Goal: Information Seeking & Learning: Learn about a topic

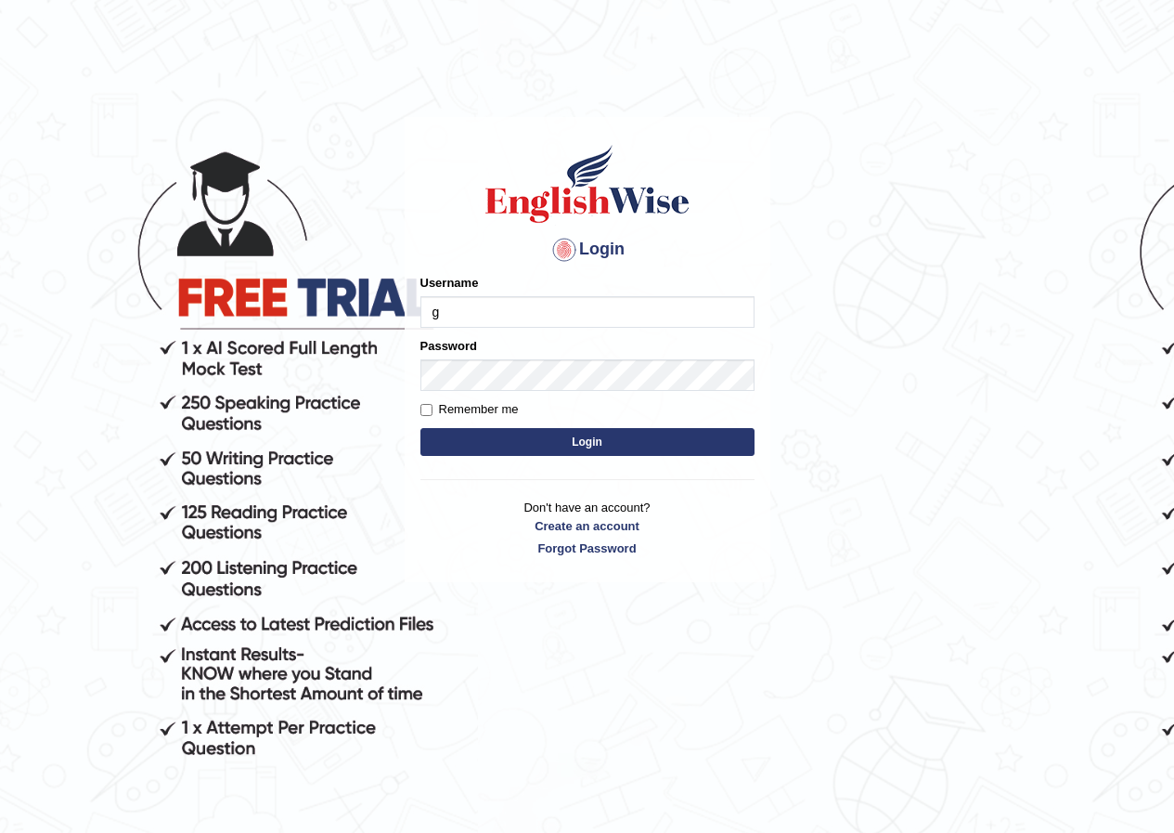
type input "Geekaur"
click at [429, 402] on label "Remember me" at bounding box center [469, 409] width 98 height 19
click at [429, 404] on input "Remember me" at bounding box center [426, 410] width 12 height 12
checkbox input "true"
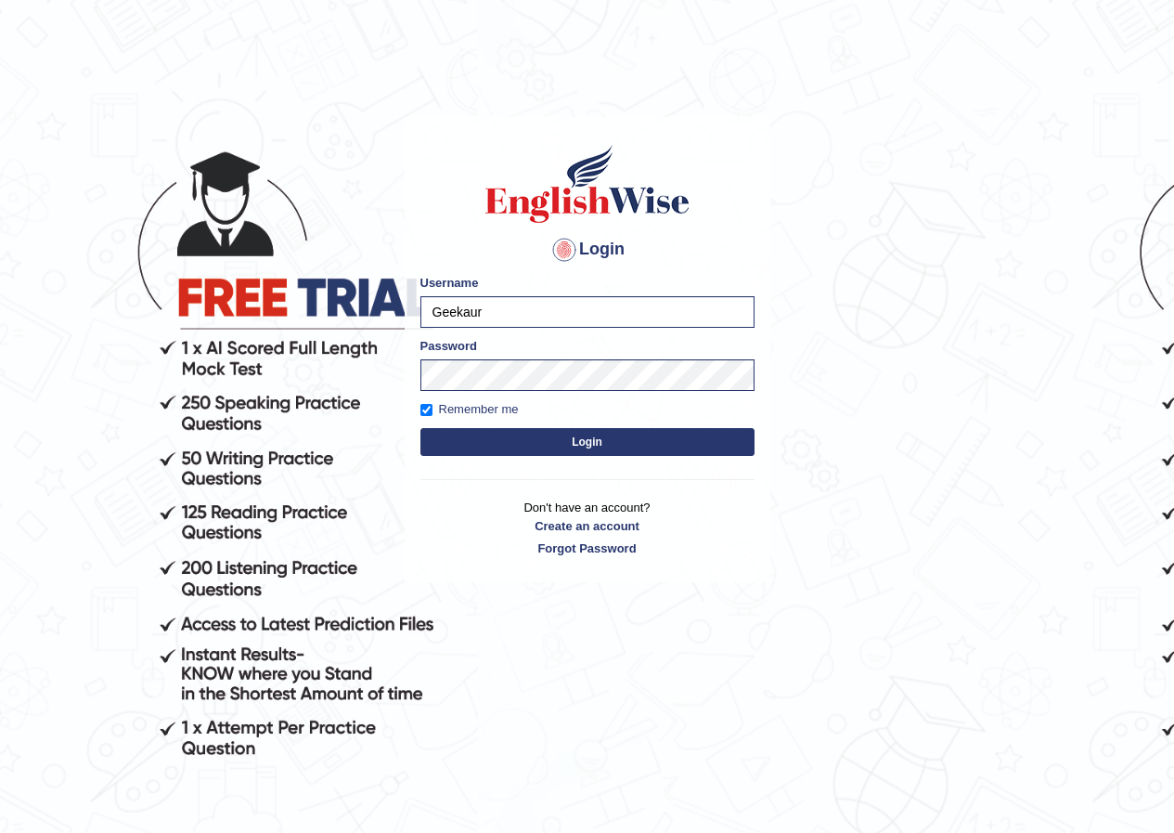
click at [461, 441] on button "Login" at bounding box center [587, 442] width 334 height 28
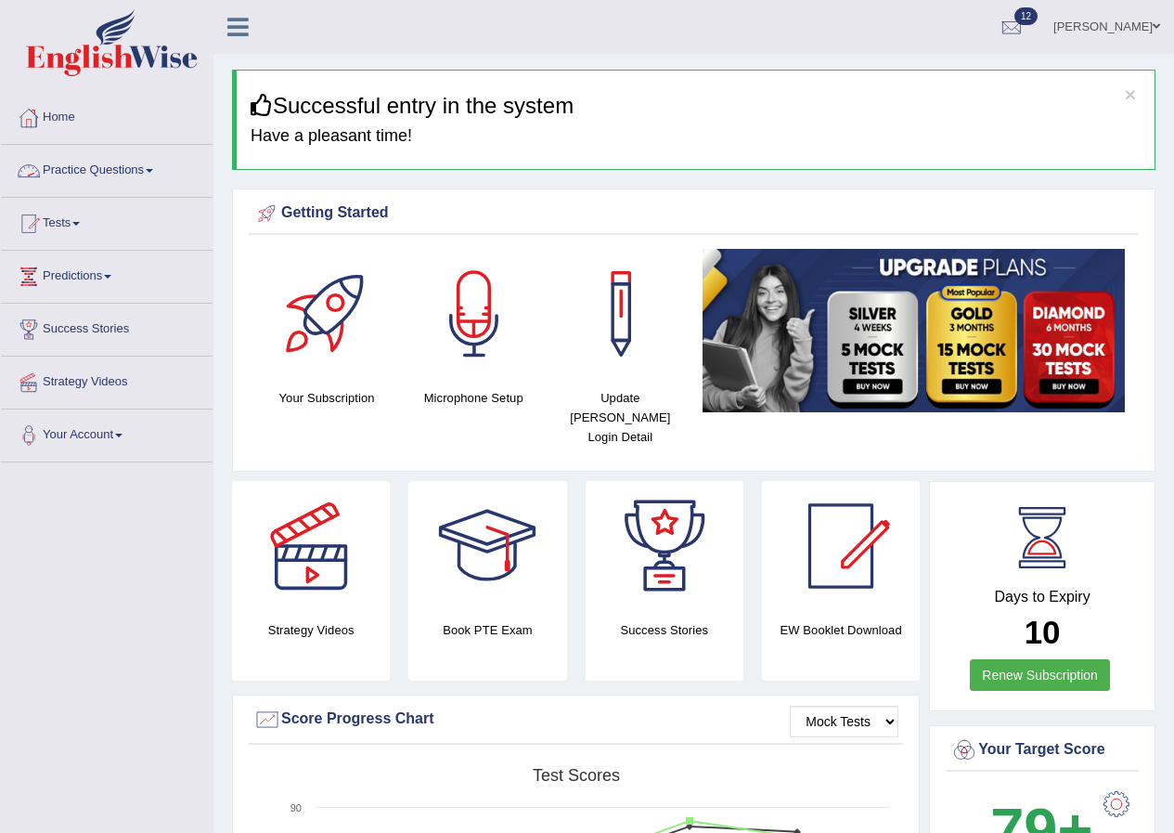
click at [120, 156] on link "Practice Questions" at bounding box center [107, 168] width 212 height 46
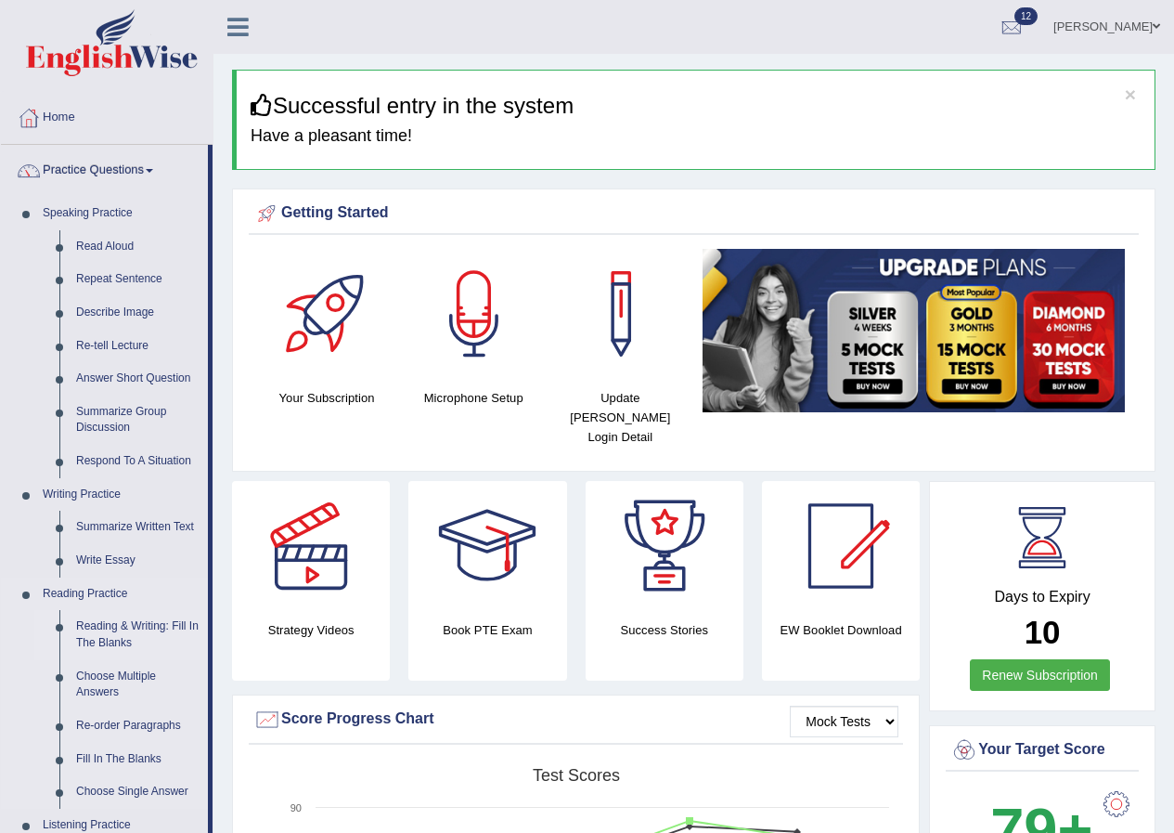
scroll to position [93, 0]
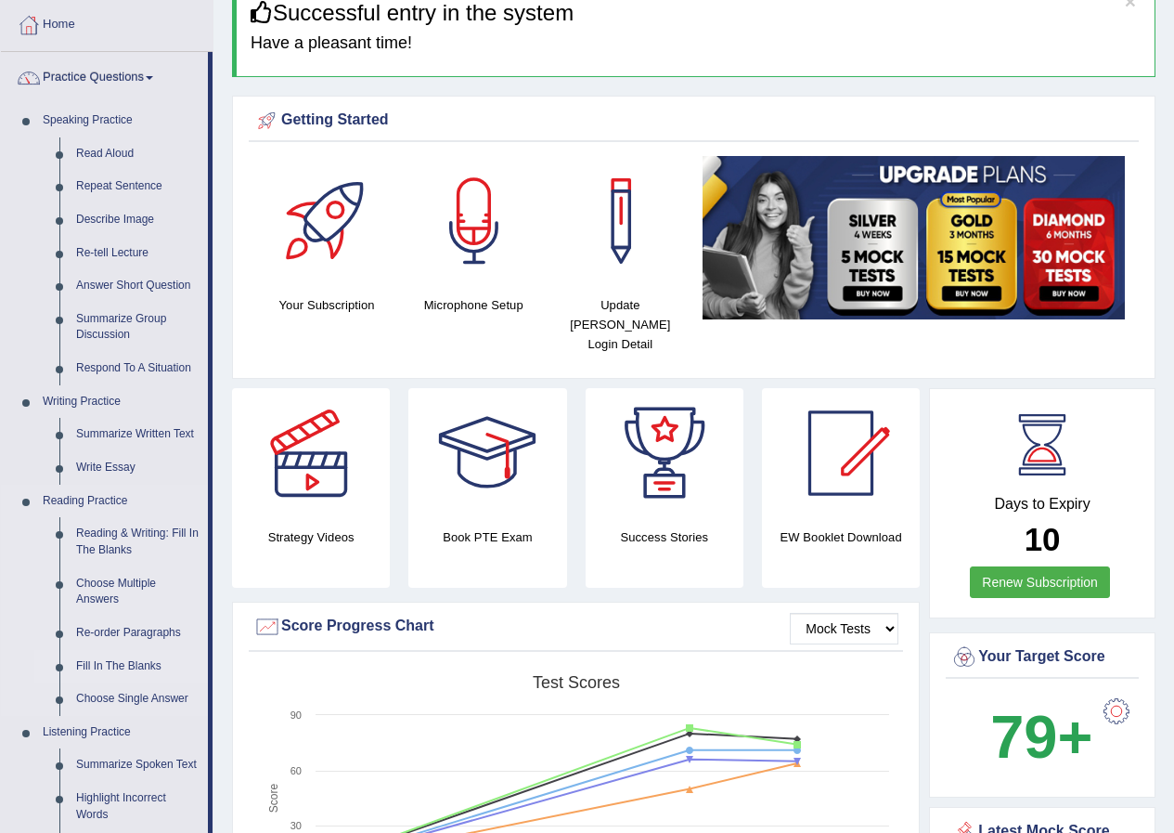
click at [106, 654] on link "Fill In The Blanks" at bounding box center [138, 666] width 140 height 33
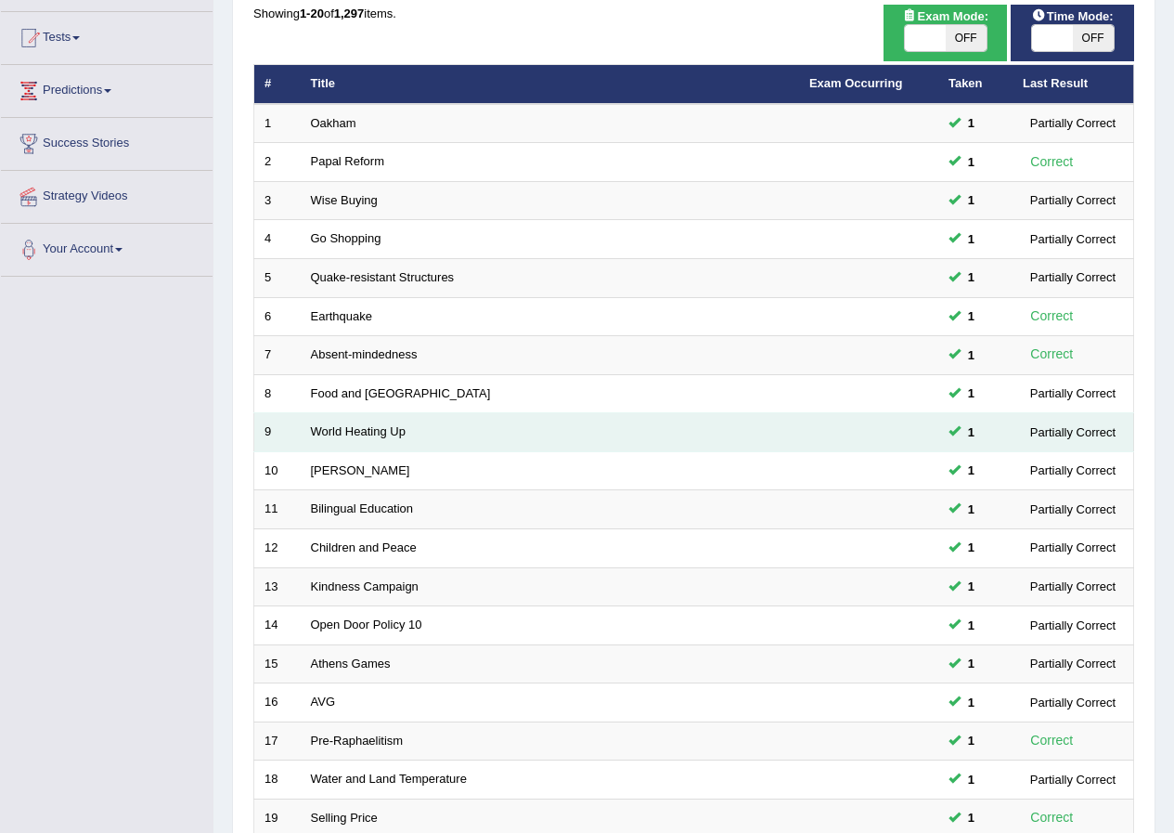
scroll to position [396, 0]
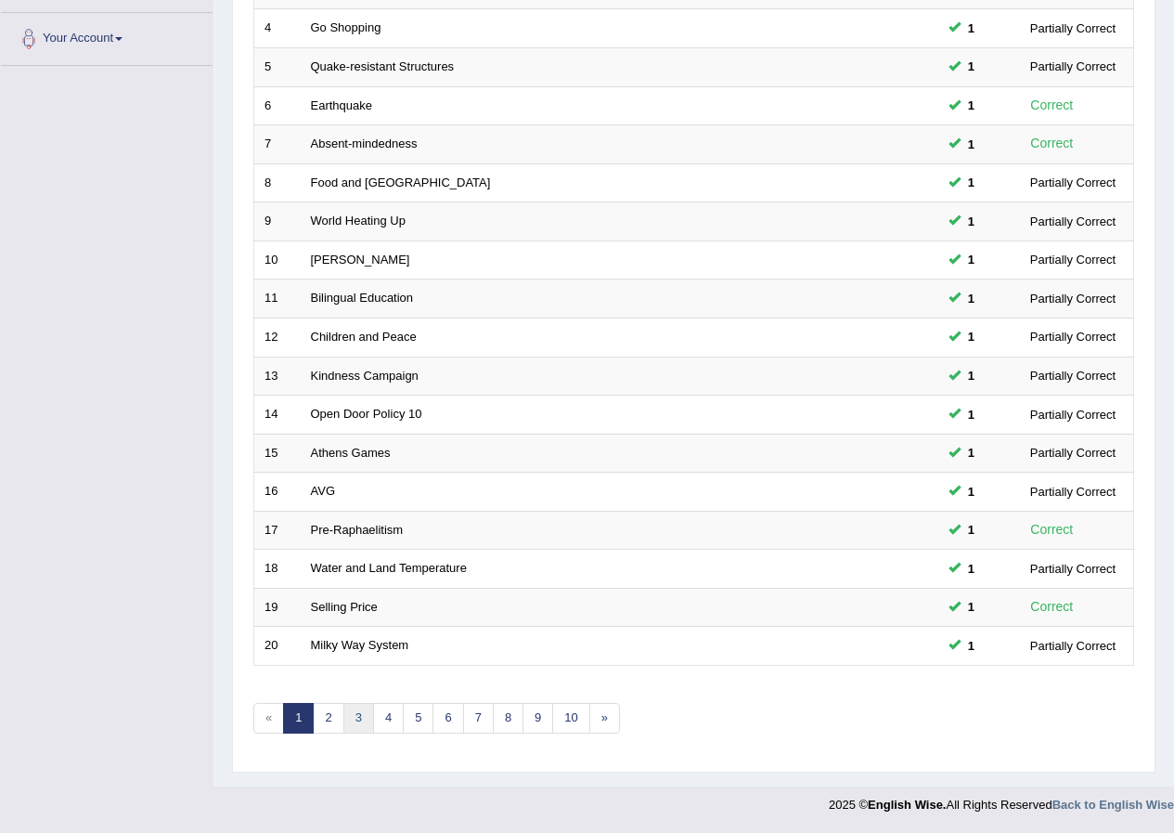
click at [364, 720] on link "3" at bounding box center [358, 718] width 31 height 31
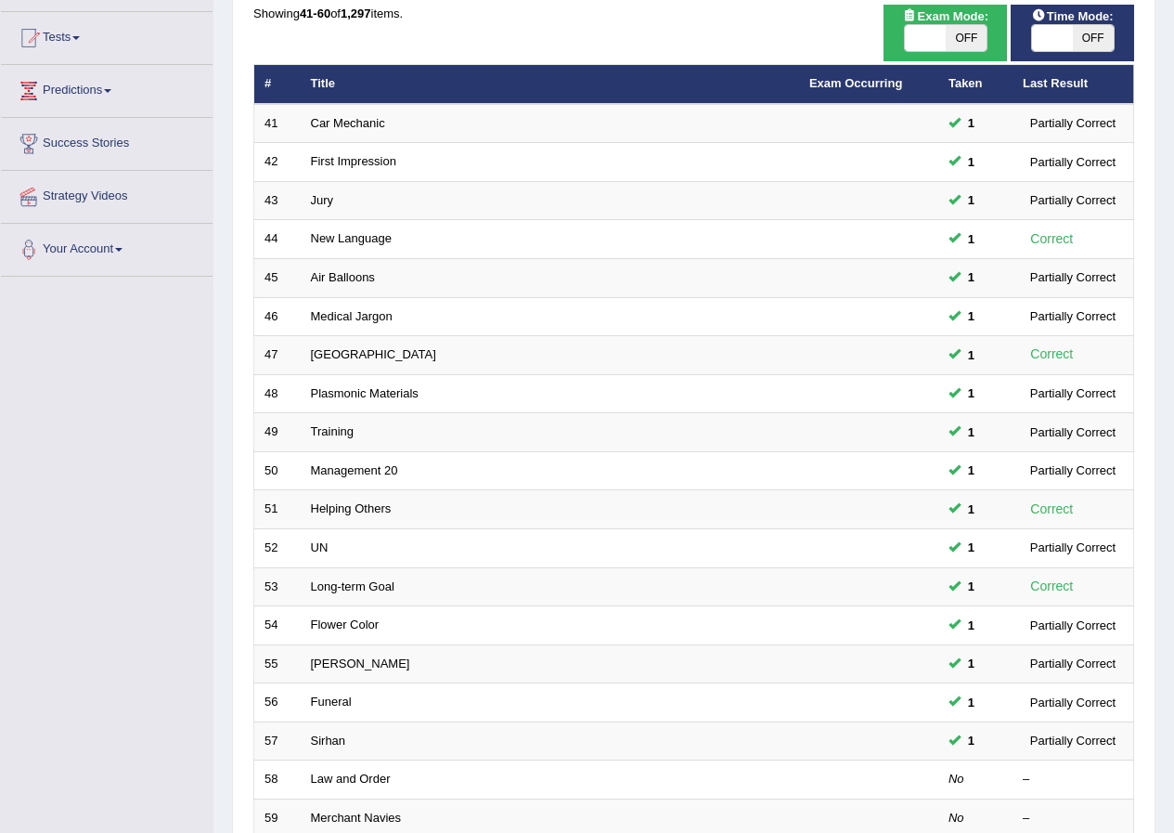
scroll to position [396, 0]
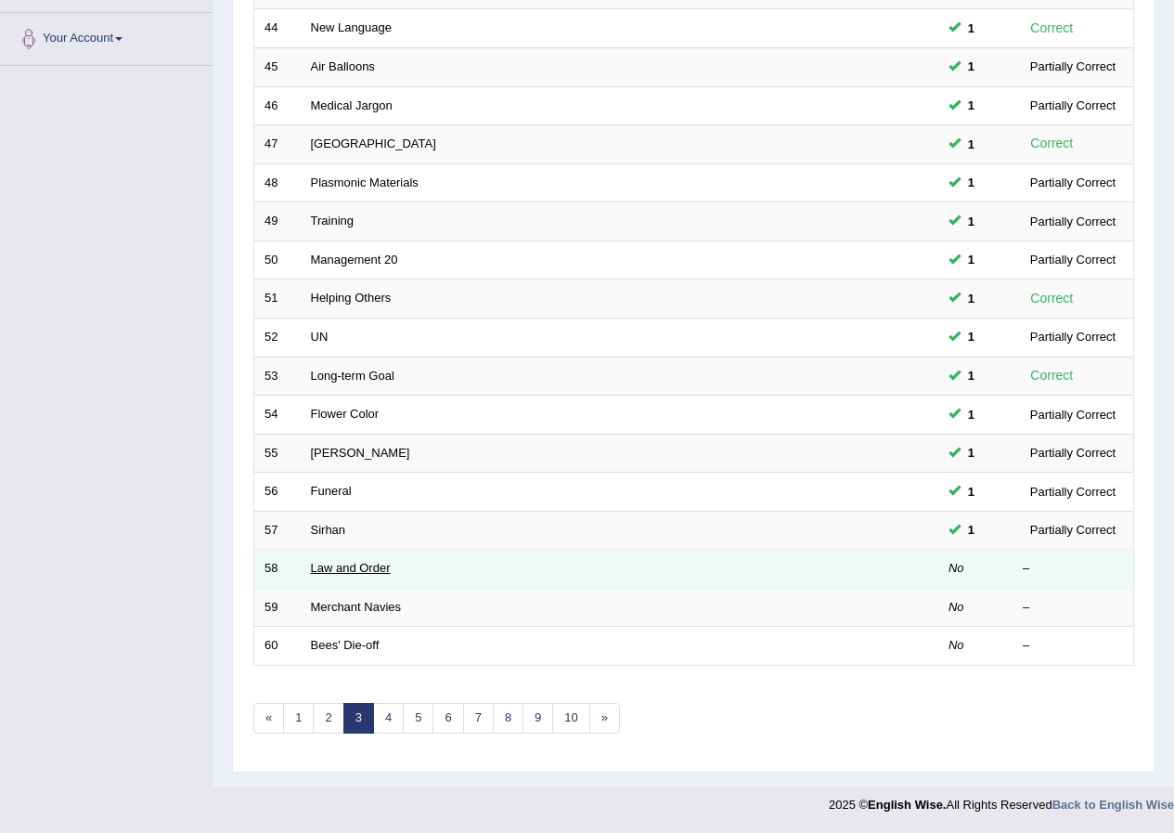
click at [352, 573] on link "Law and Order" at bounding box center [351, 568] width 80 height 14
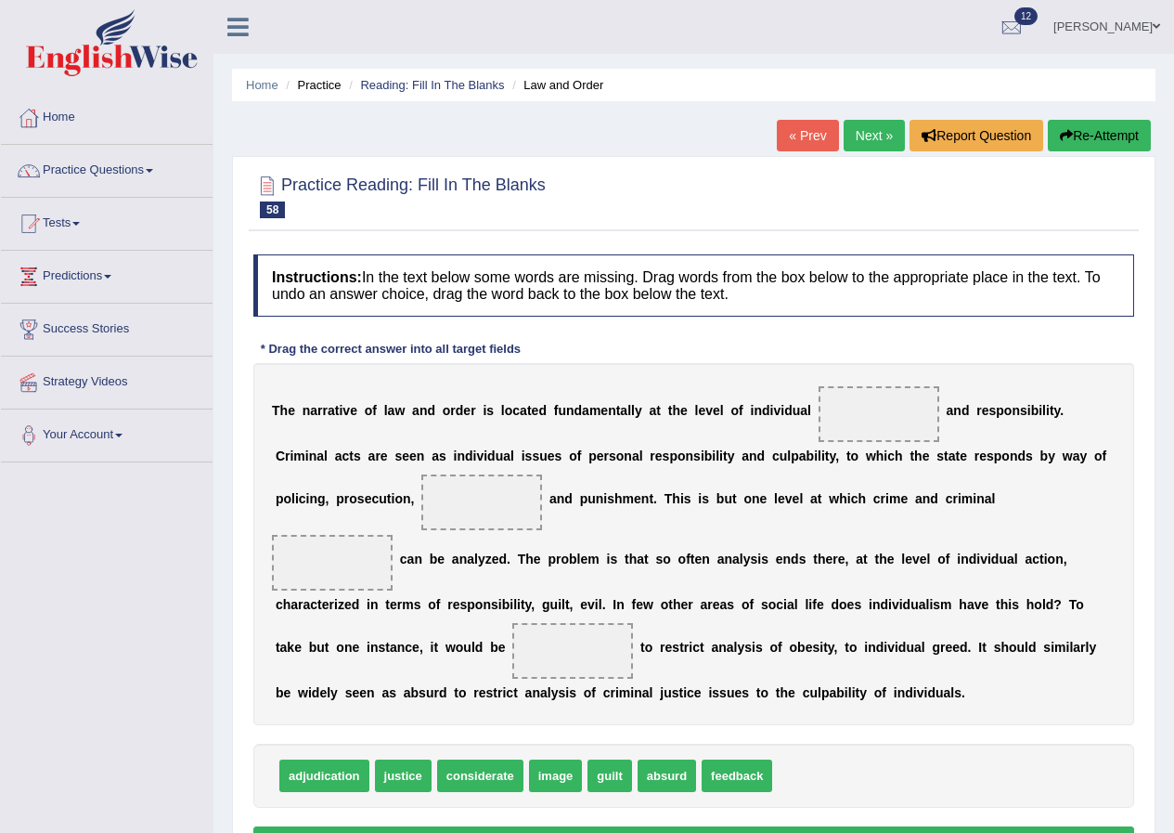
scroll to position [142, 0]
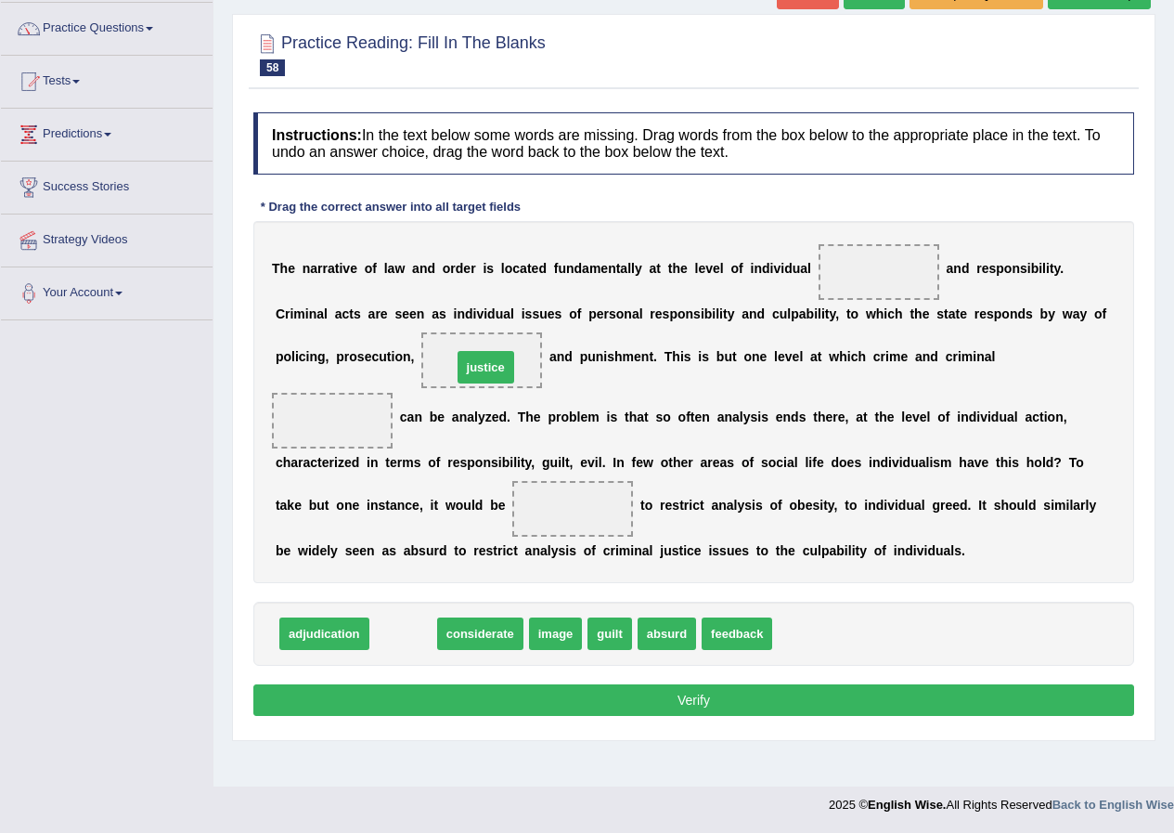
drag, startPoint x: 398, startPoint y: 638, endPoint x: 481, endPoint y: 371, distance: 278.9
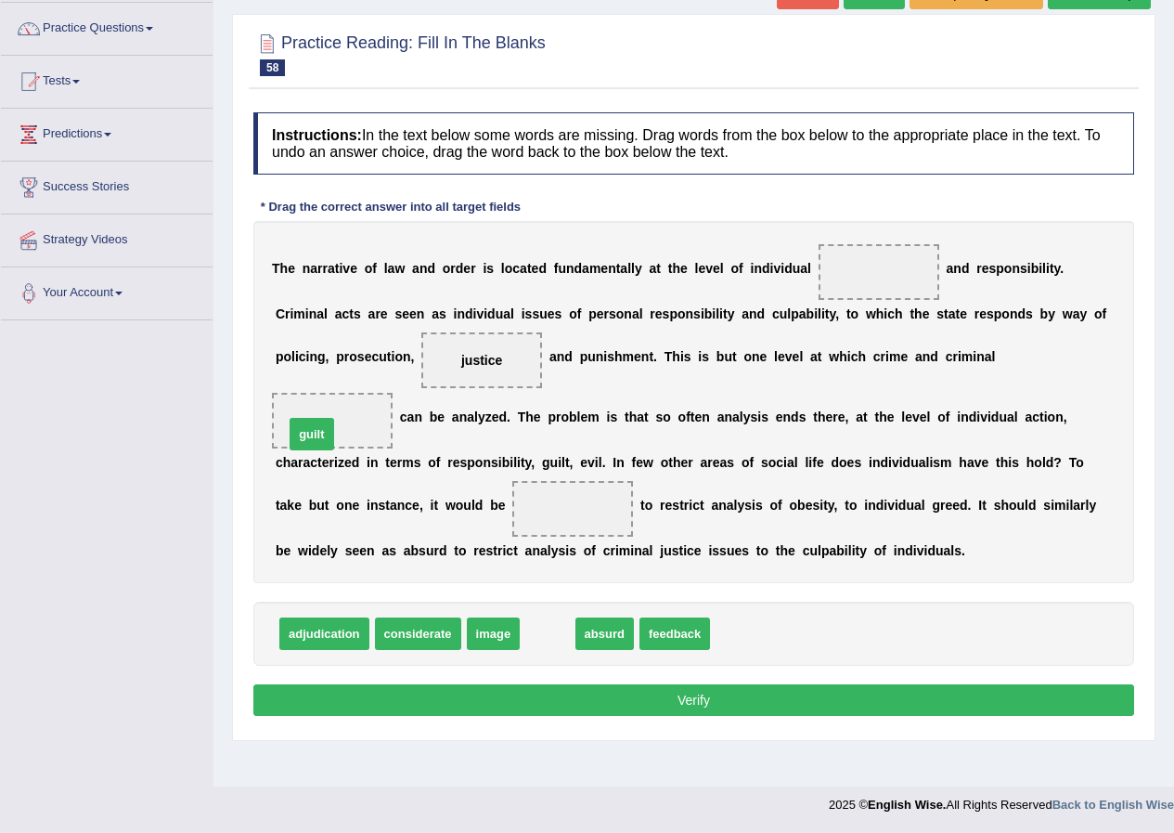
drag, startPoint x: 539, startPoint y: 635, endPoint x: 304, endPoint y: 435, distance: 308.9
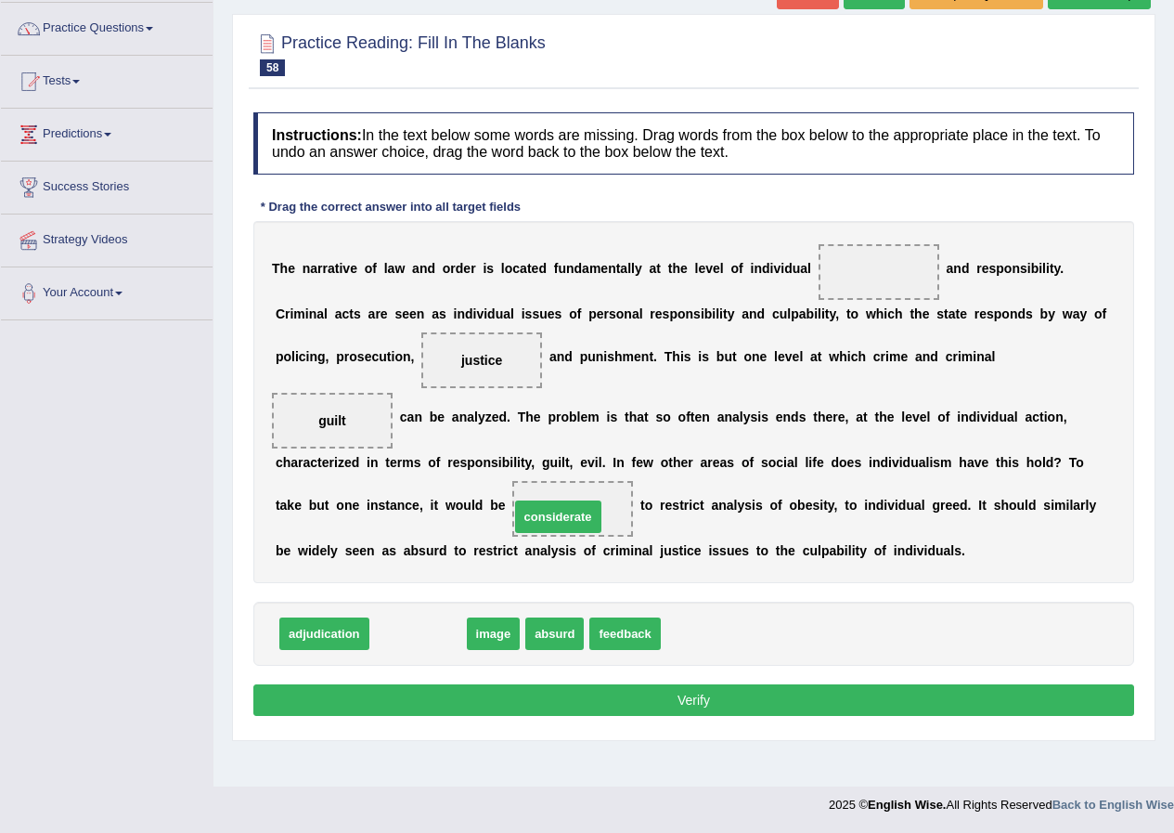
drag, startPoint x: 405, startPoint y: 639, endPoint x: 545, endPoint y: 522, distance: 182.5
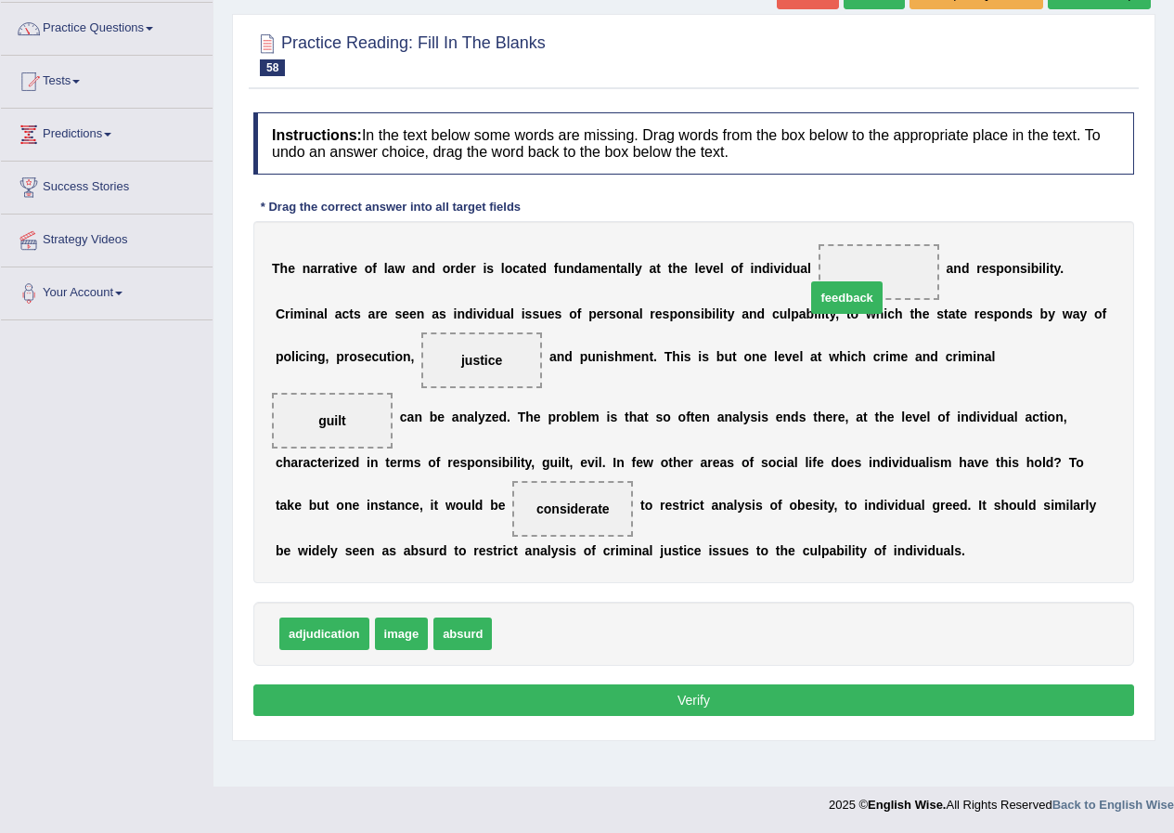
drag, startPoint x: 529, startPoint y: 635, endPoint x: 845, endPoint y: 294, distance: 464.3
click at [668, 691] on button "Verify" at bounding box center [693, 700] width 881 height 32
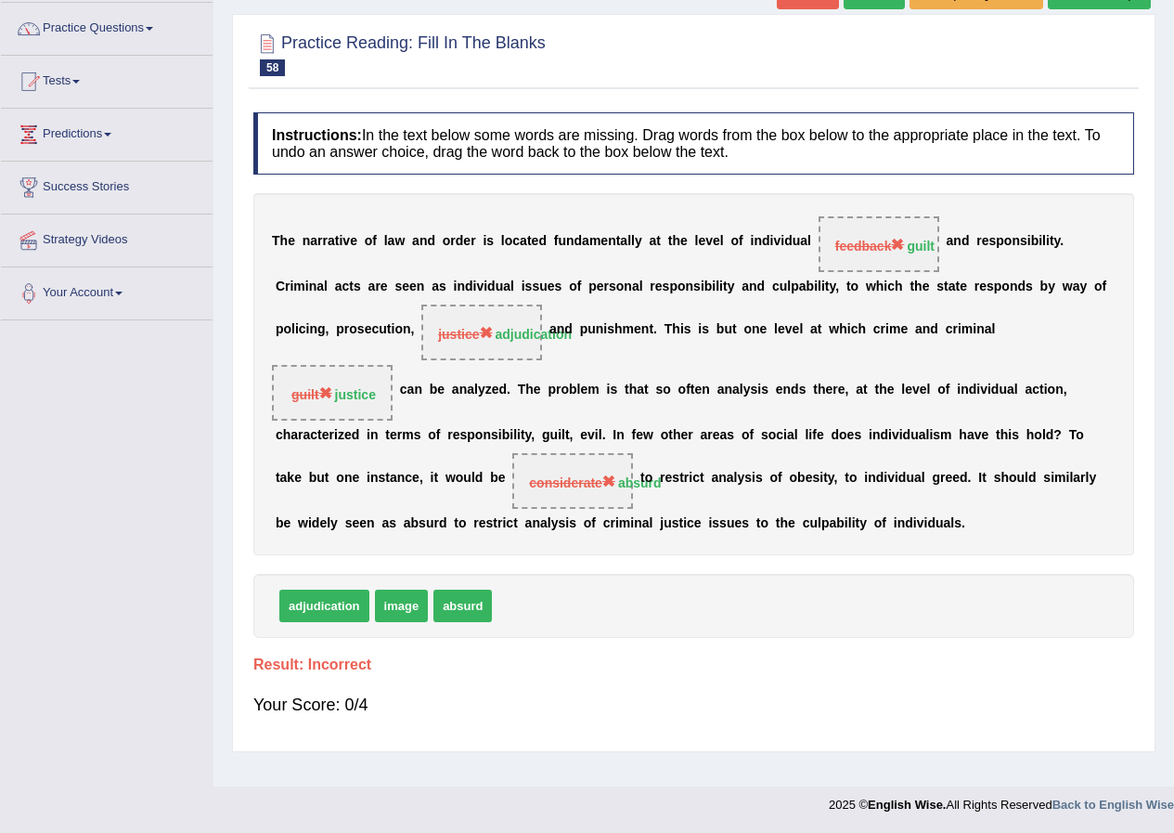
scroll to position [49, 0]
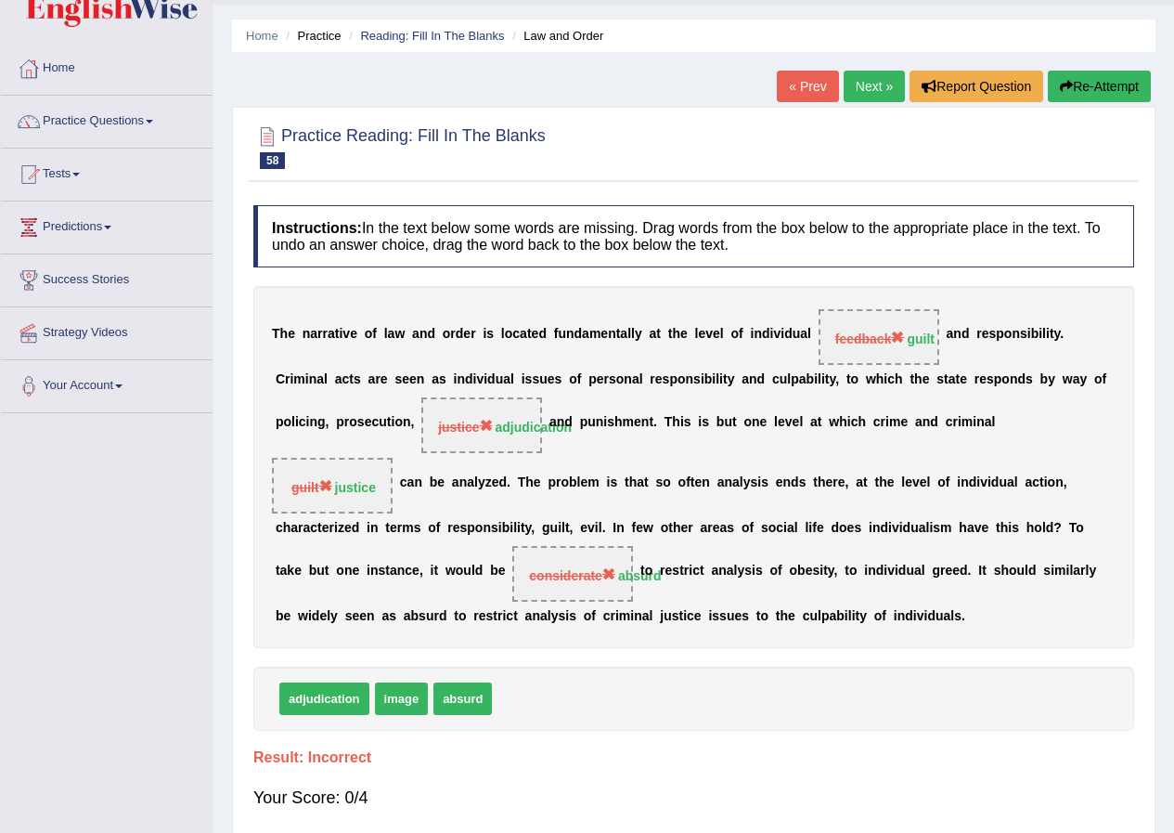
click at [879, 92] on link "Next »" at bounding box center [874, 87] width 61 height 32
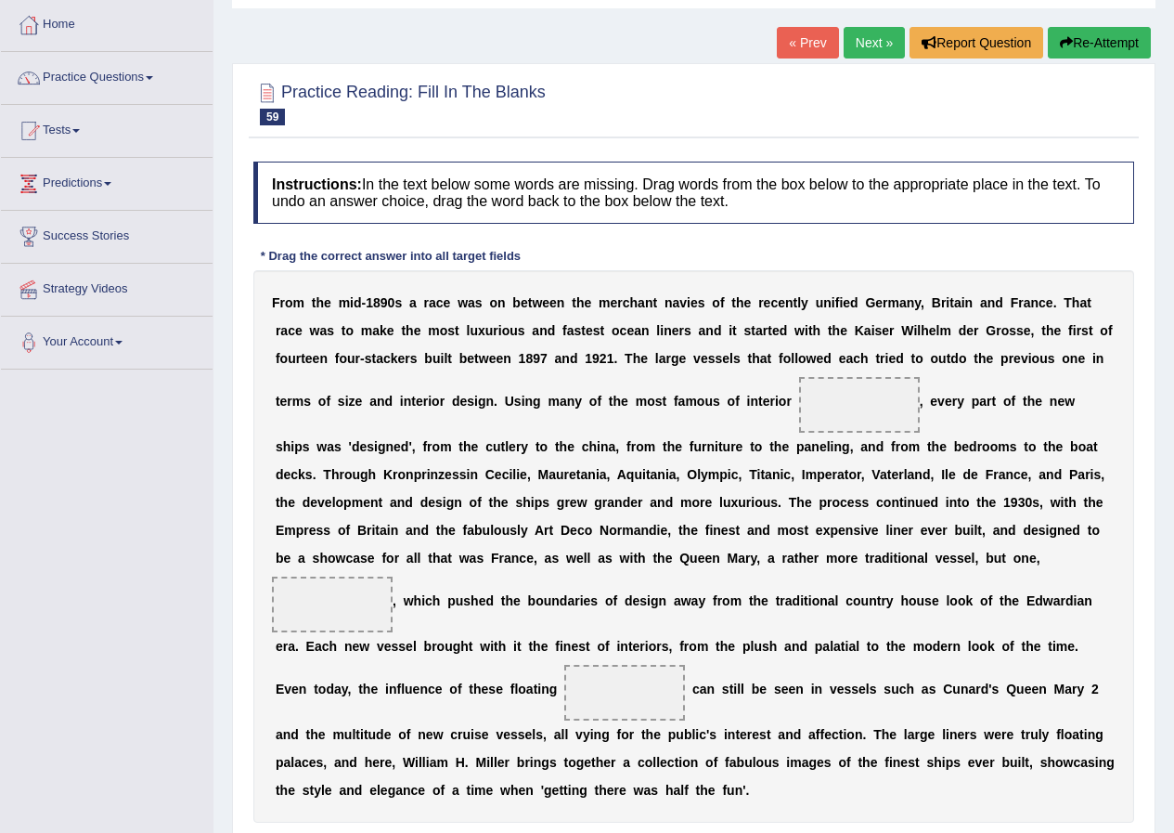
scroll to position [186, 0]
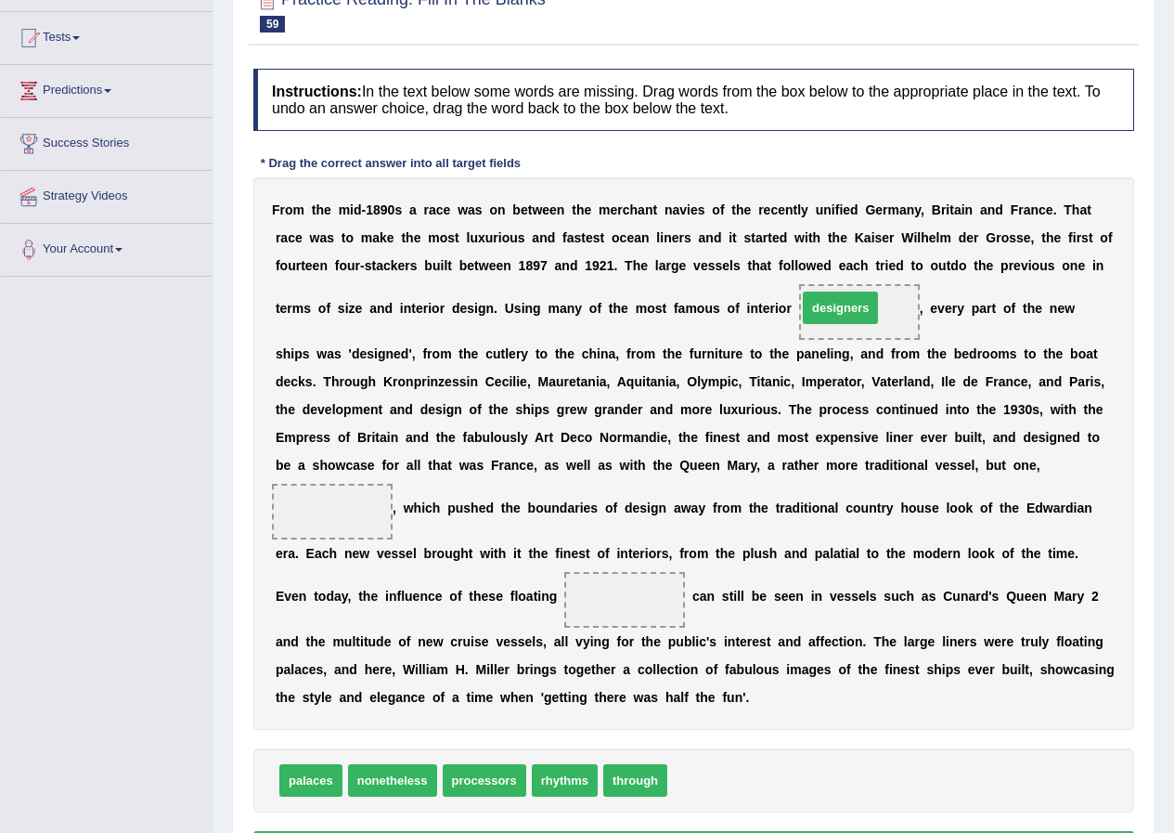
drag, startPoint x: 689, startPoint y: 775, endPoint x: 819, endPoint y: 303, distance: 490.0
drag, startPoint x: 303, startPoint y: 776, endPoint x: 601, endPoint y: 599, distance: 347.5
click at [553, 777] on span "through" at bounding box center [567, 780] width 64 height 32
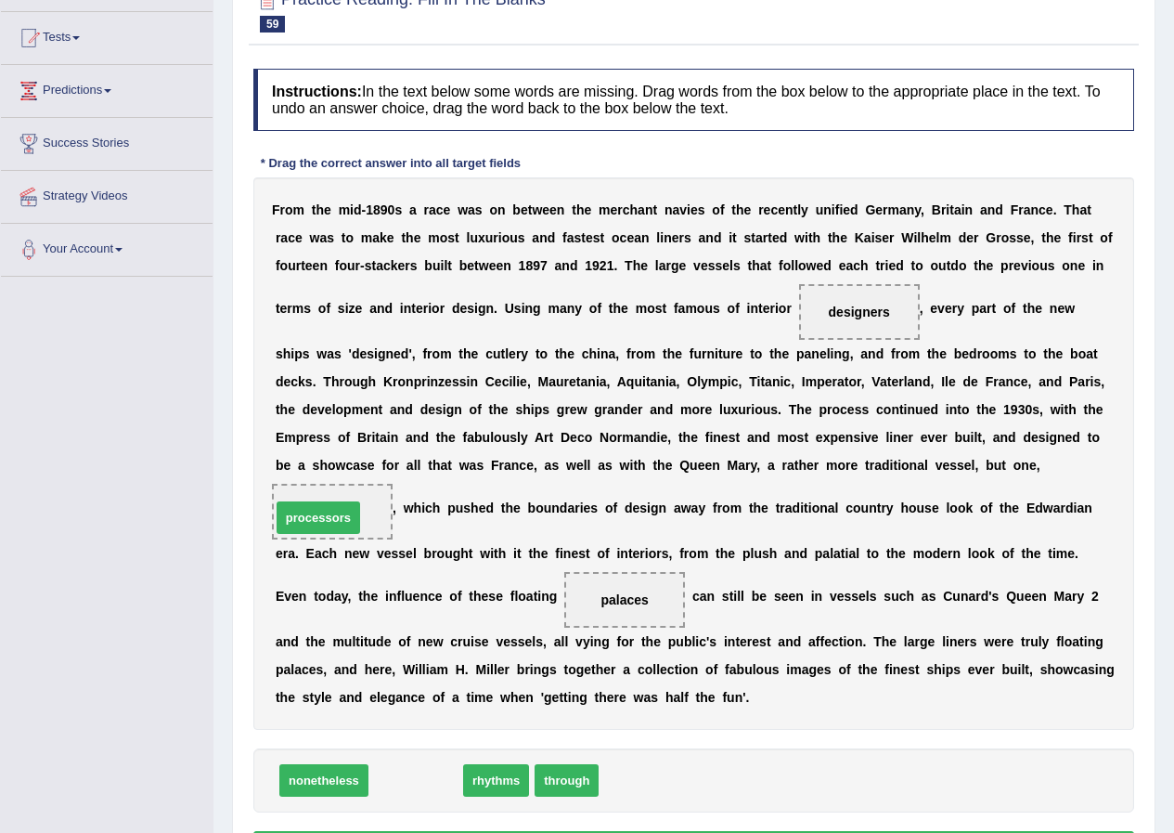
drag, startPoint x: 384, startPoint y: 779, endPoint x: 287, endPoint y: 516, distance: 280.2
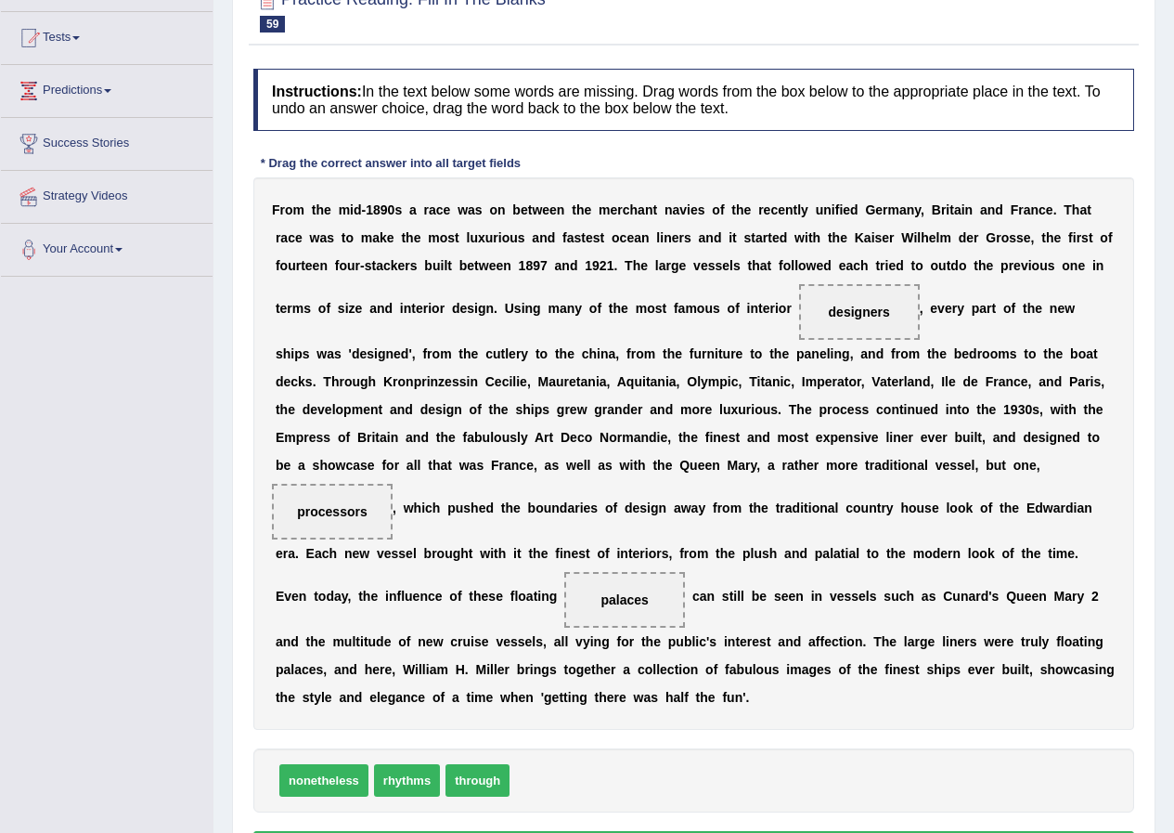
scroll to position [301, 0]
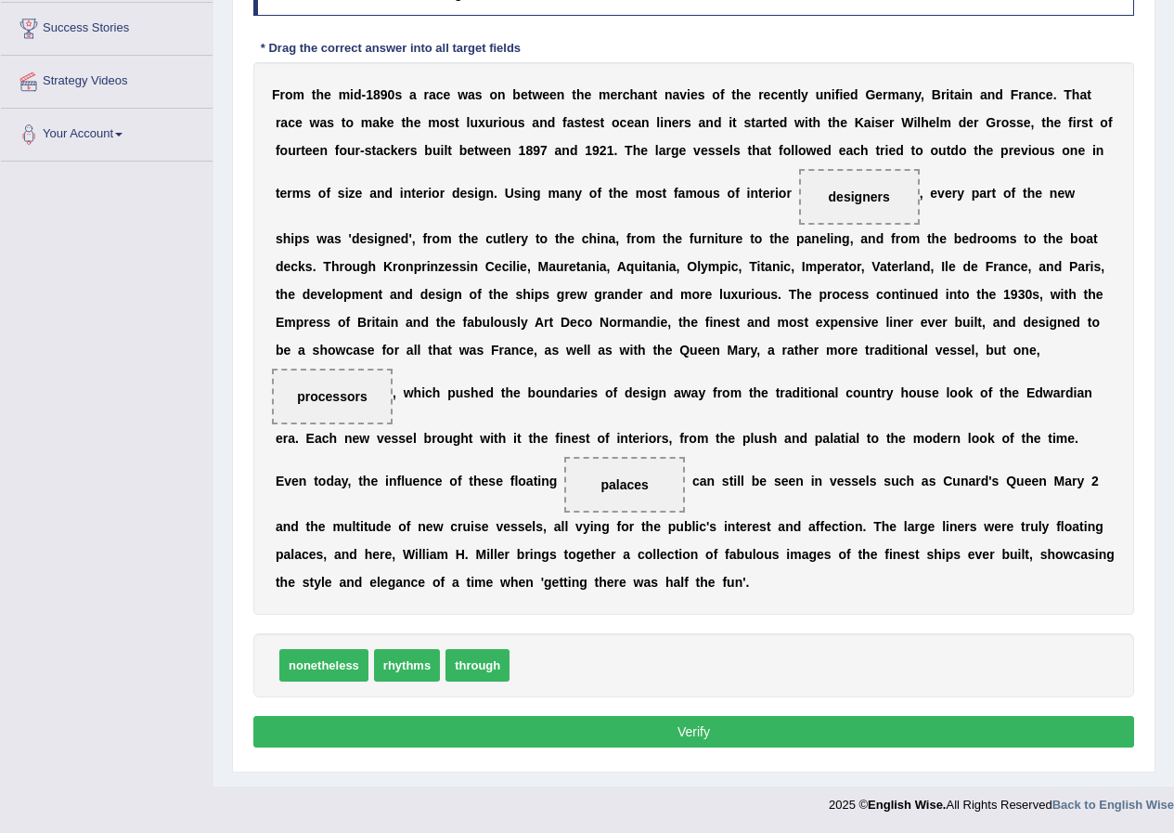
click at [637, 716] on button "Verify" at bounding box center [693, 732] width 881 height 32
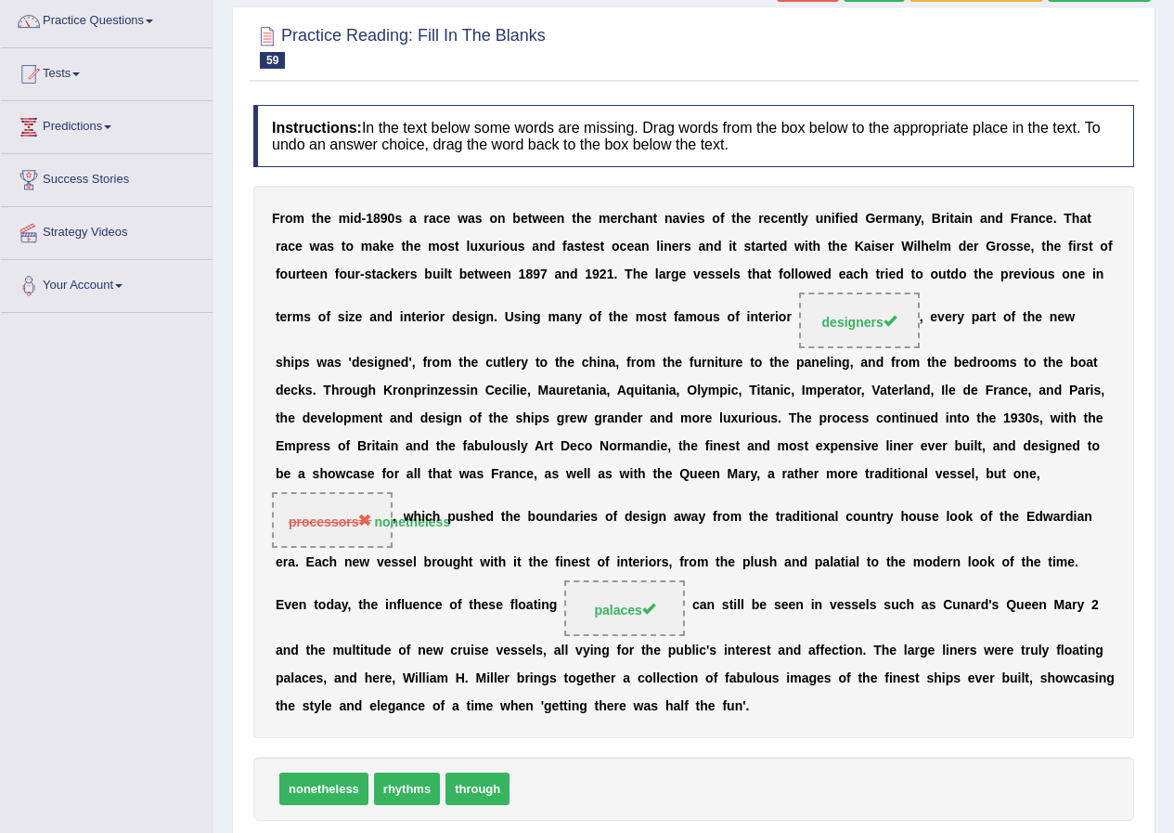
scroll to position [57, 0]
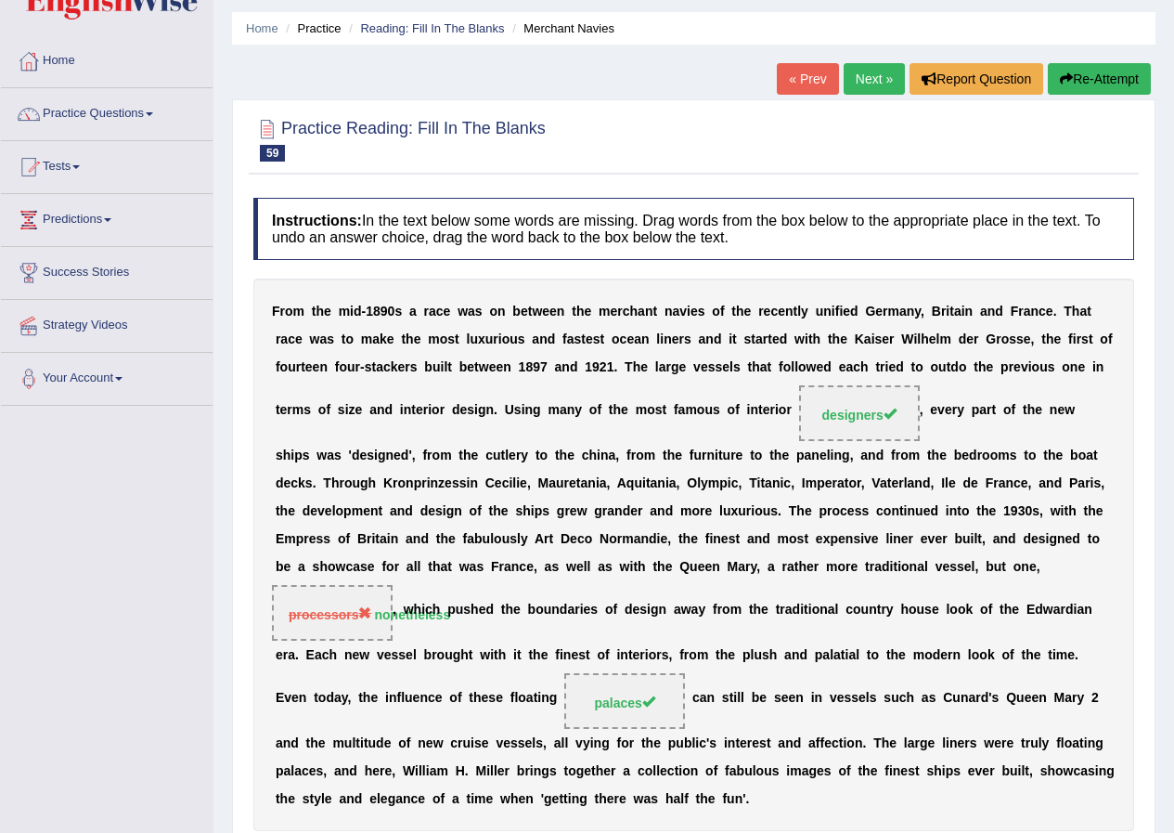
click at [869, 84] on link "Next »" at bounding box center [874, 79] width 61 height 32
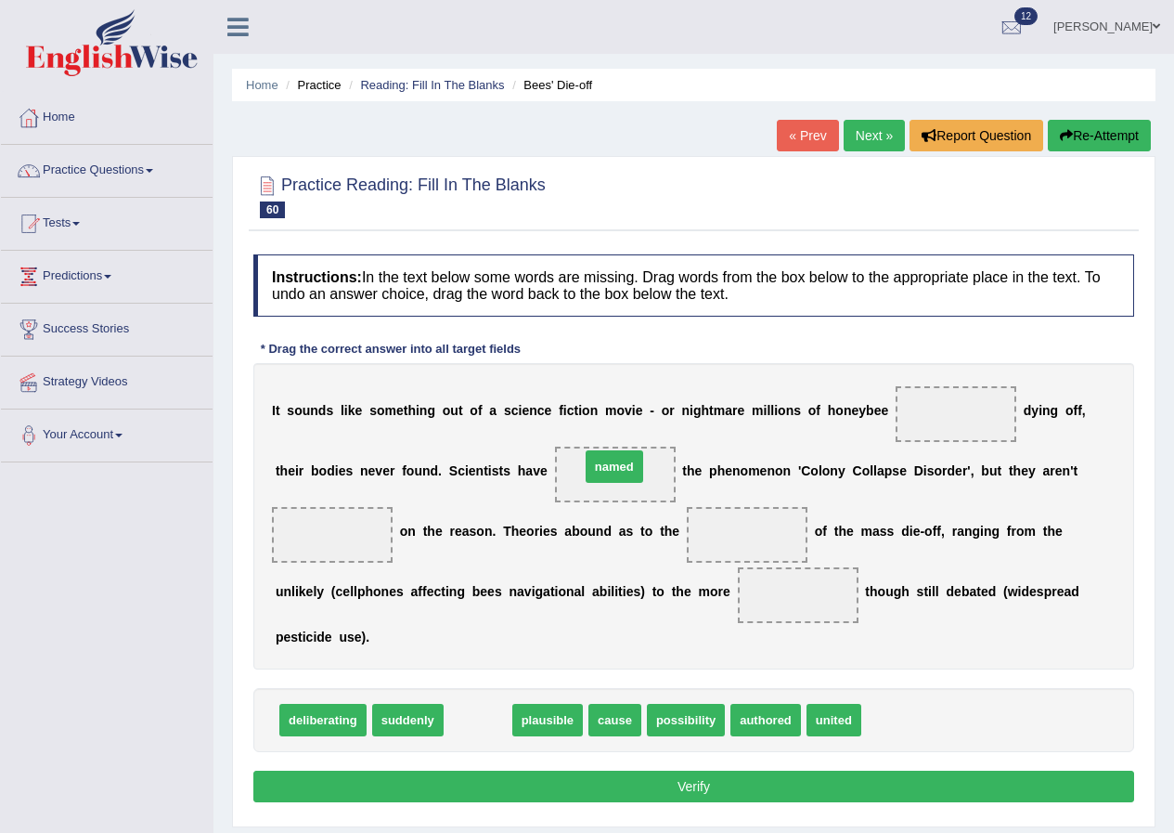
drag, startPoint x: 479, startPoint y: 722, endPoint x: 615, endPoint y: 469, distance: 287.8
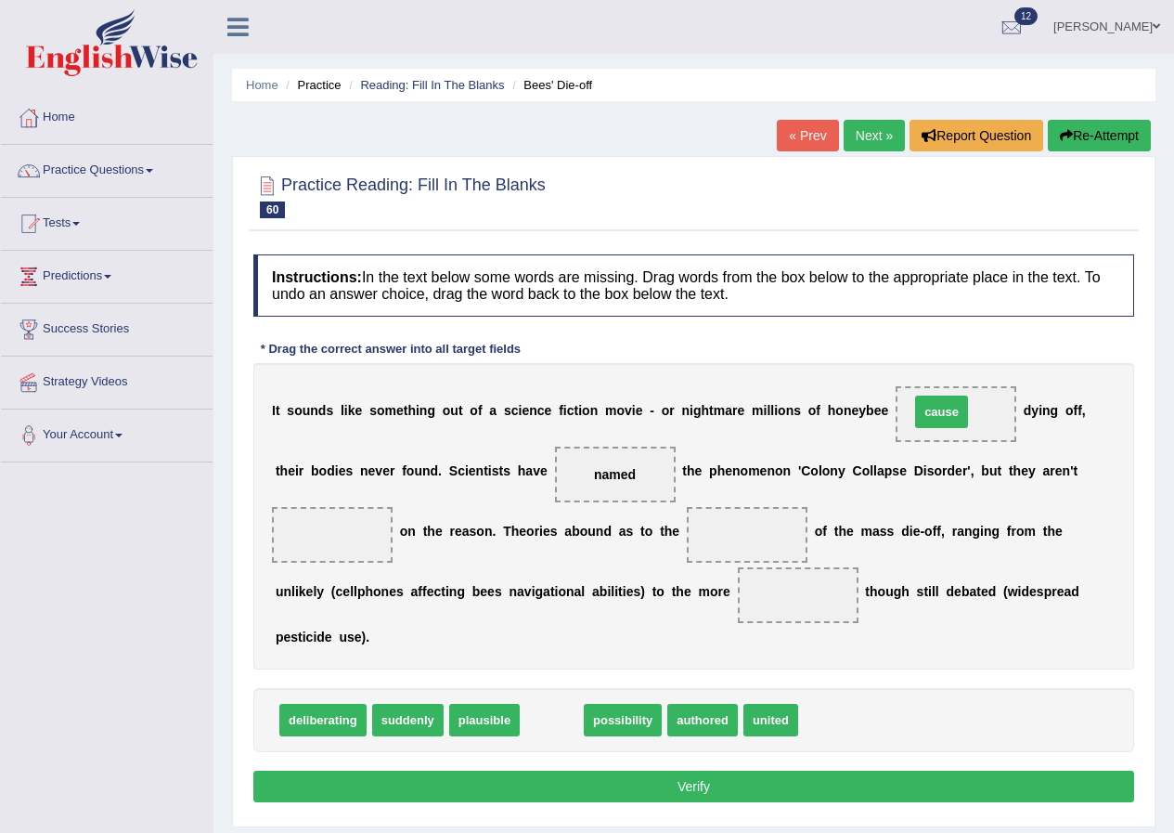
drag, startPoint x: 555, startPoint y: 729, endPoint x: 945, endPoint y: 420, distance: 496.9
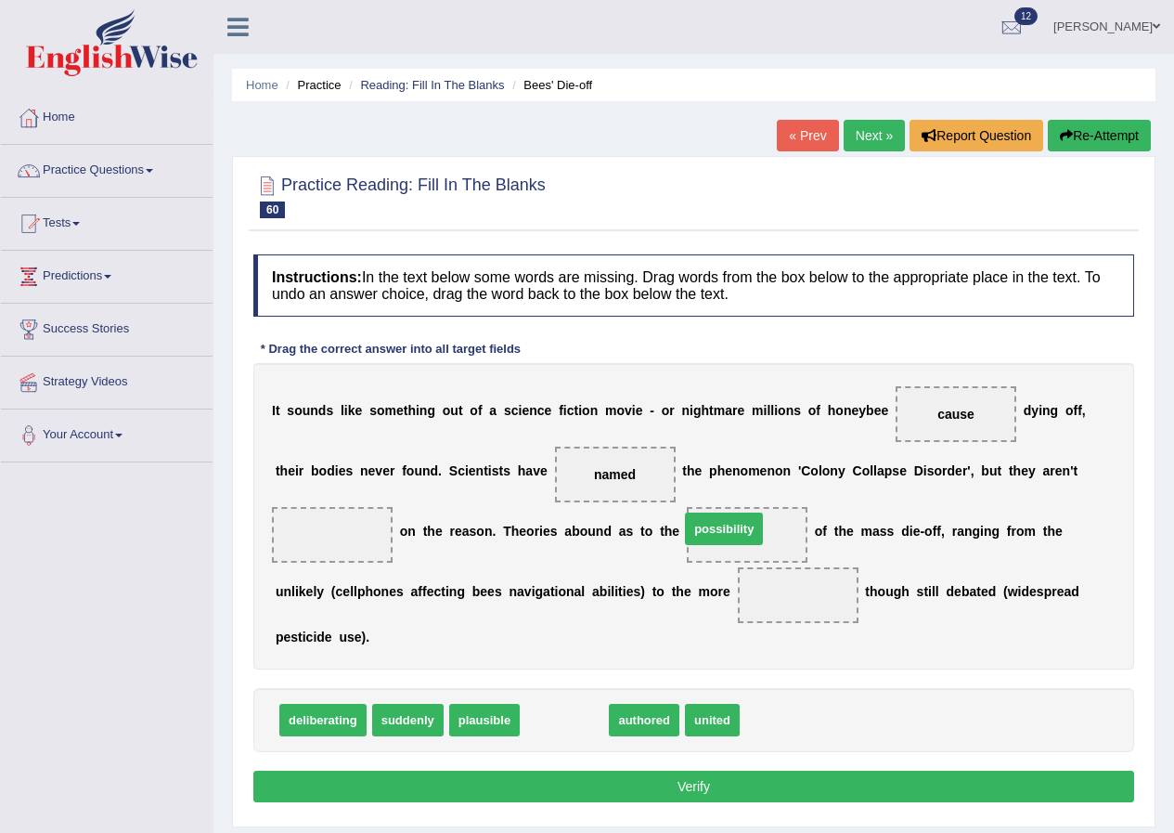
drag, startPoint x: 549, startPoint y: 724, endPoint x: 708, endPoint y: 533, distance: 249.1
drag, startPoint x: 542, startPoint y: 732, endPoint x: 794, endPoint y: 614, distance: 279.0
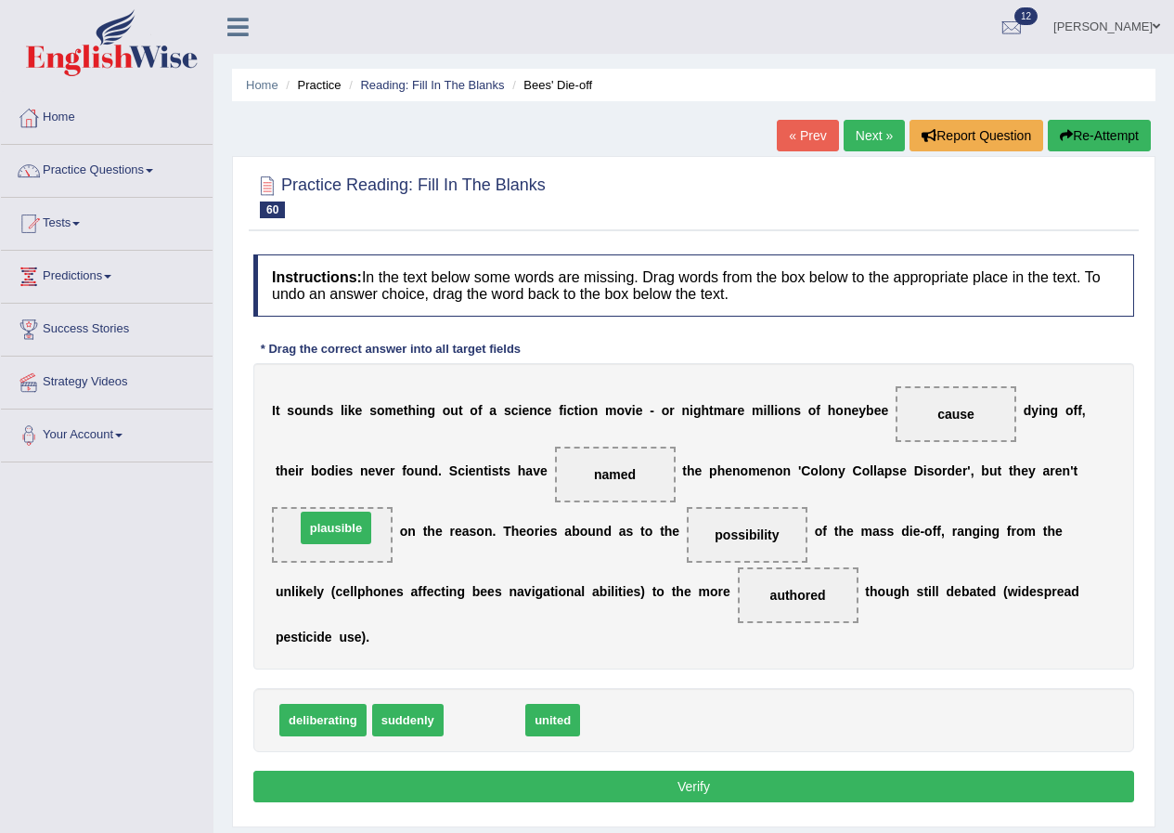
drag, startPoint x: 487, startPoint y: 722, endPoint x: 339, endPoint y: 530, distance: 242.8
click at [660, 789] on button "Verify" at bounding box center [693, 786] width 881 height 32
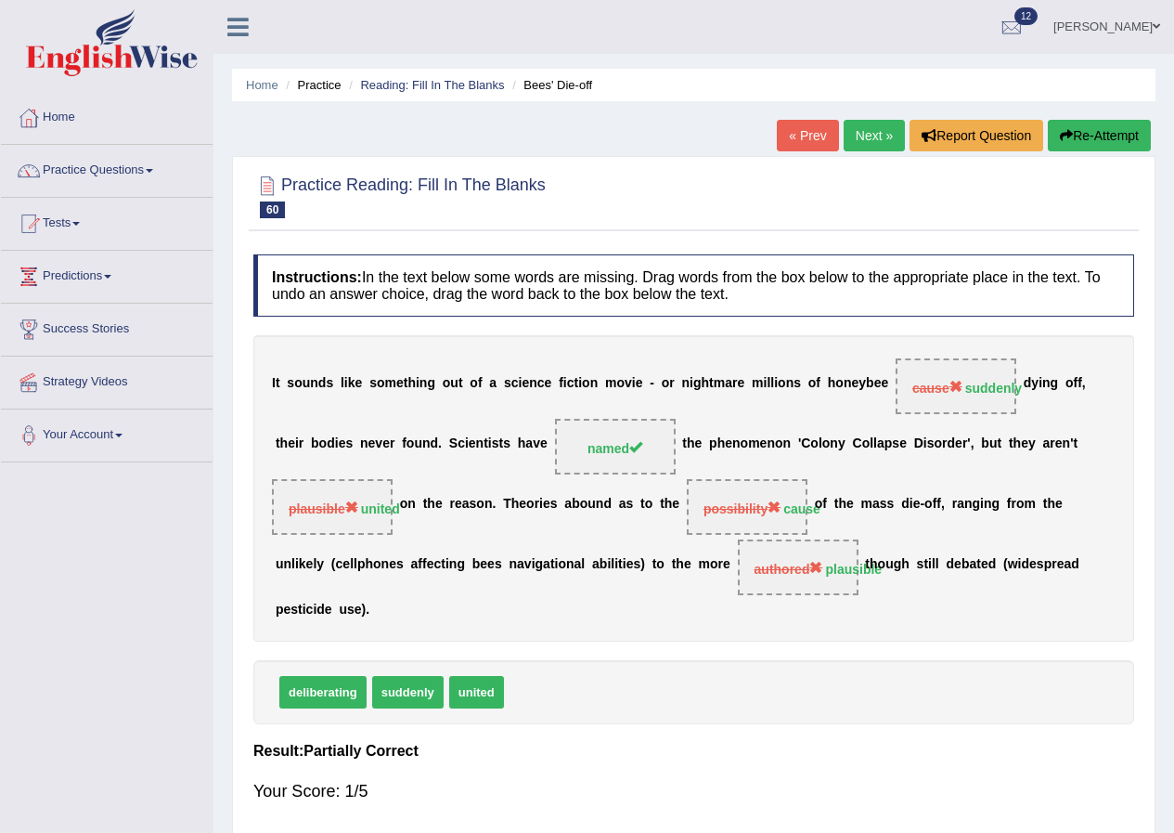
click at [885, 145] on link "Next »" at bounding box center [874, 136] width 61 height 32
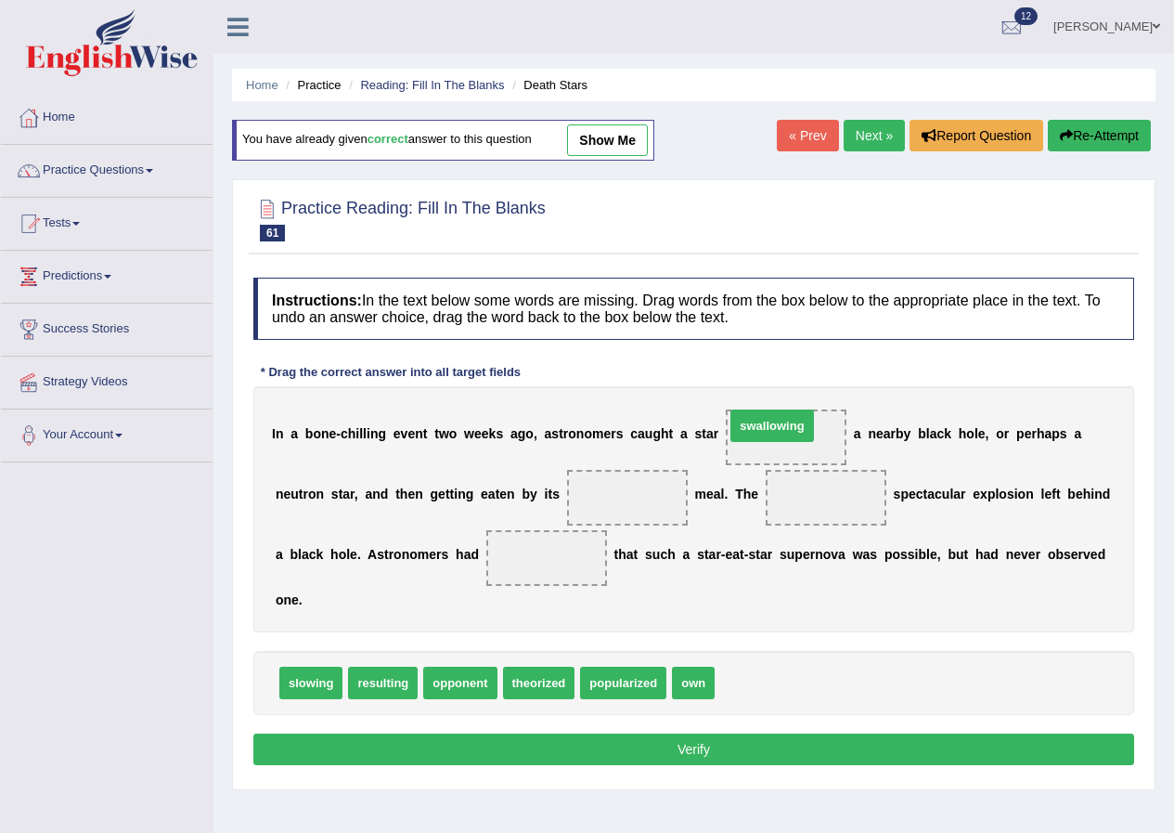
drag, startPoint x: 738, startPoint y: 674, endPoint x: 748, endPoint y: 417, distance: 257.3
drag, startPoint x: 696, startPoint y: 686, endPoint x: 640, endPoint y: 503, distance: 191.1
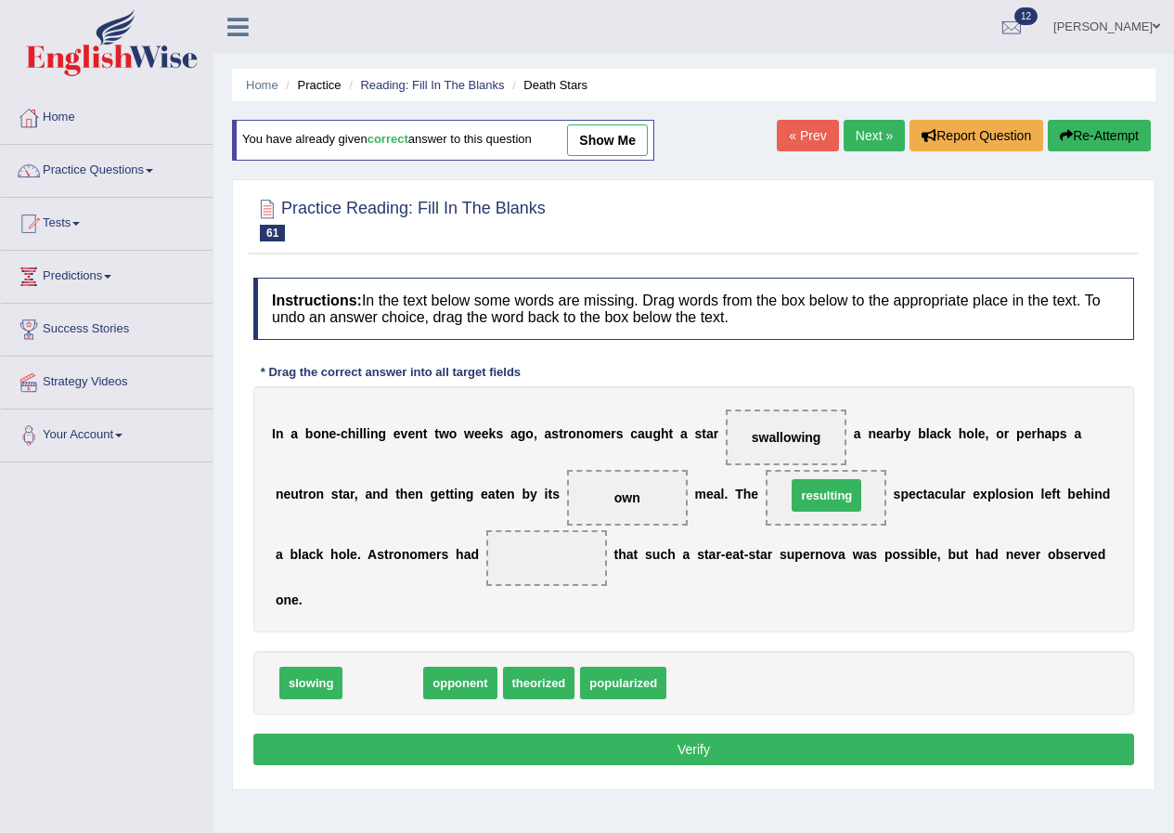
drag, startPoint x: 389, startPoint y: 692, endPoint x: 836, endPoint y: 504, distance: 485.4
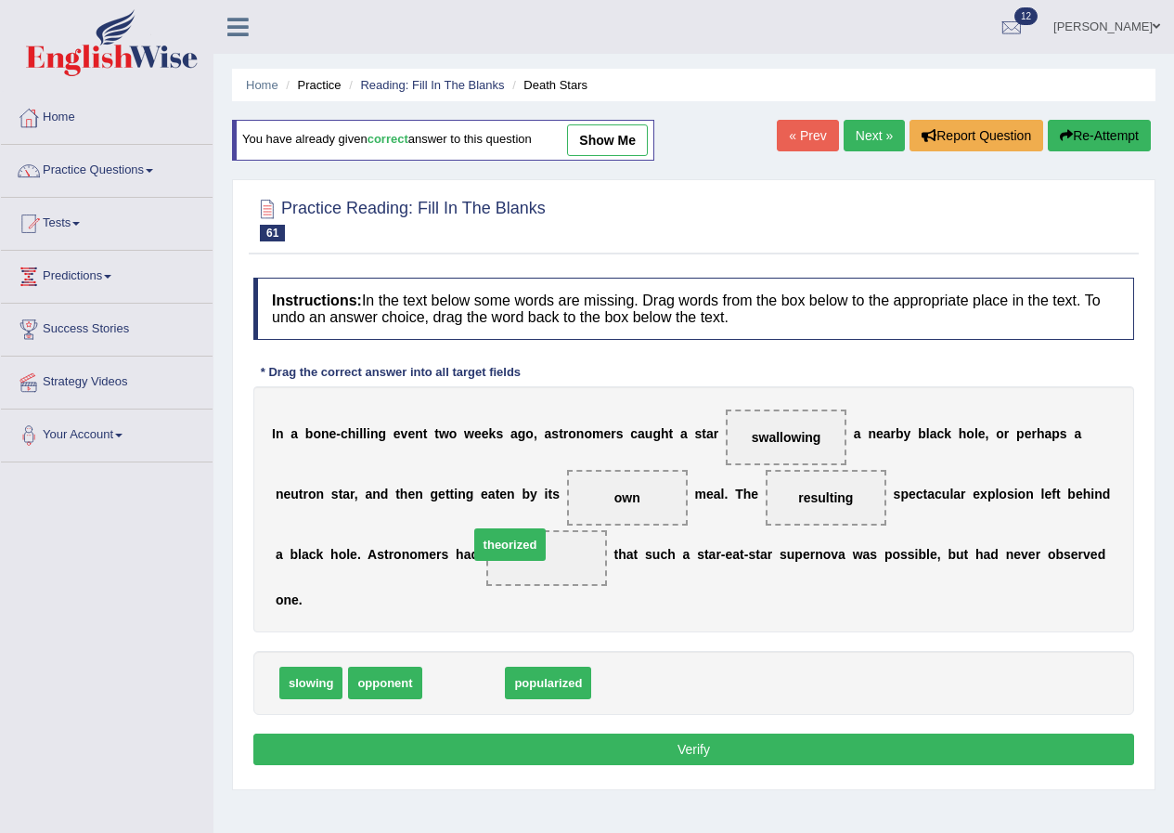
drag, startPoint x: 484, startPoint y: 684, endPoint x: 531, endPoint y: 546, distance: 145.9
click at [653, 742] on button "Verify" at bounding box center [693, 749] width 881 height 32
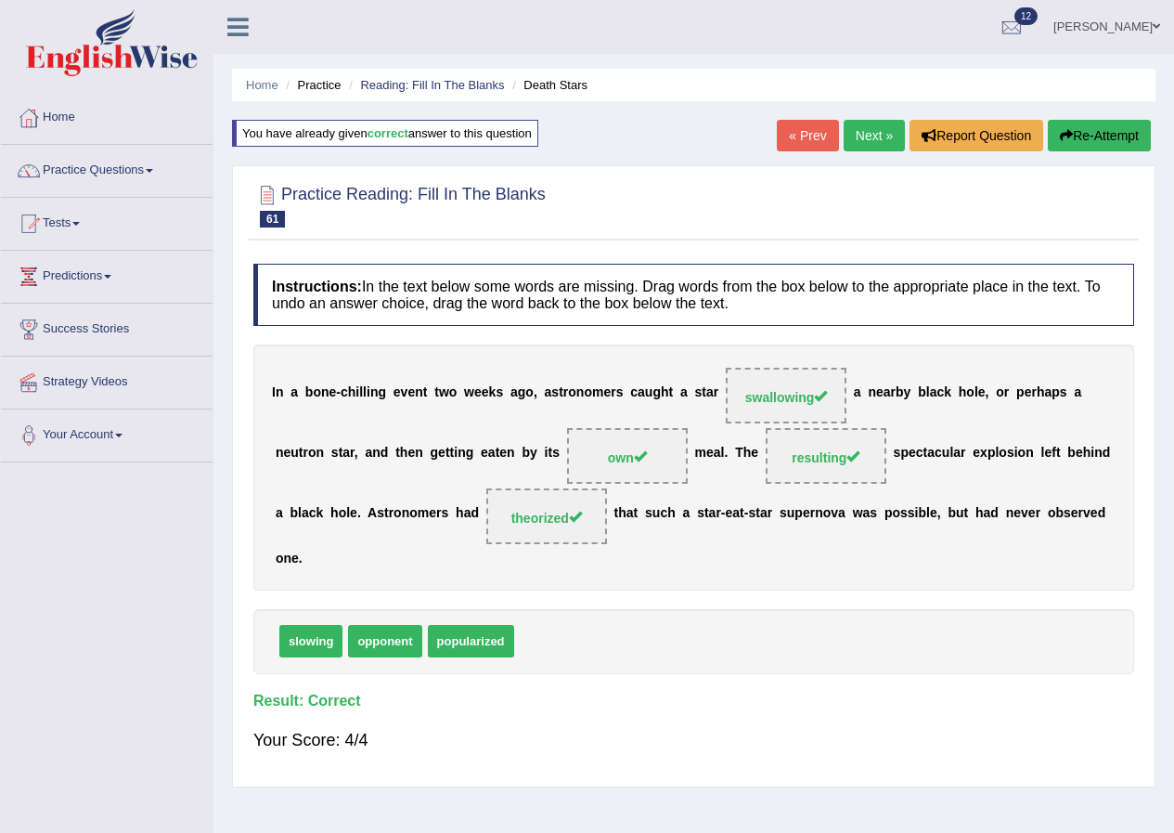
click at [855, 130] on link "Next »" at bounding box center [874, 136] width 61 height 32
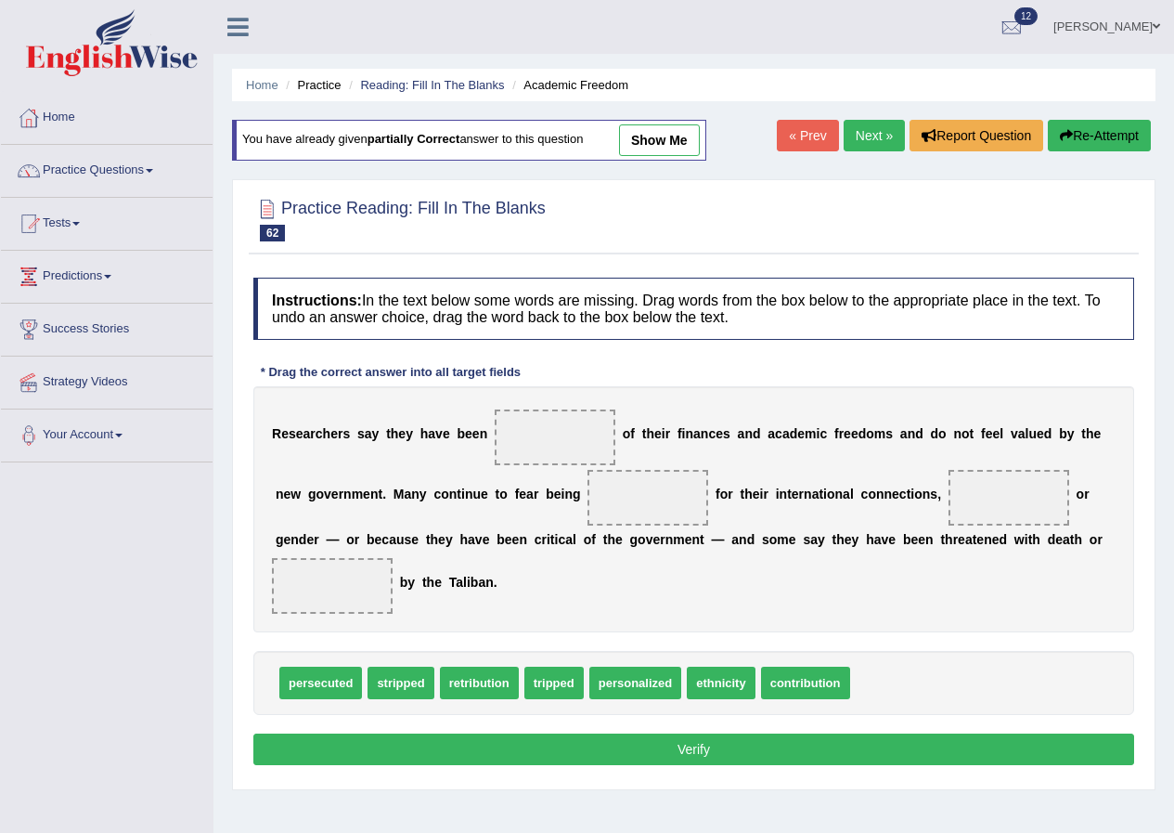
click at [569, 686] on span "tripped" at bounding box center [553, 682] width 59 height 32
drag, startPoint x: 729, startPoint y: 691, endPoint x: 1008, endPoint y: 505, distance: 335.4
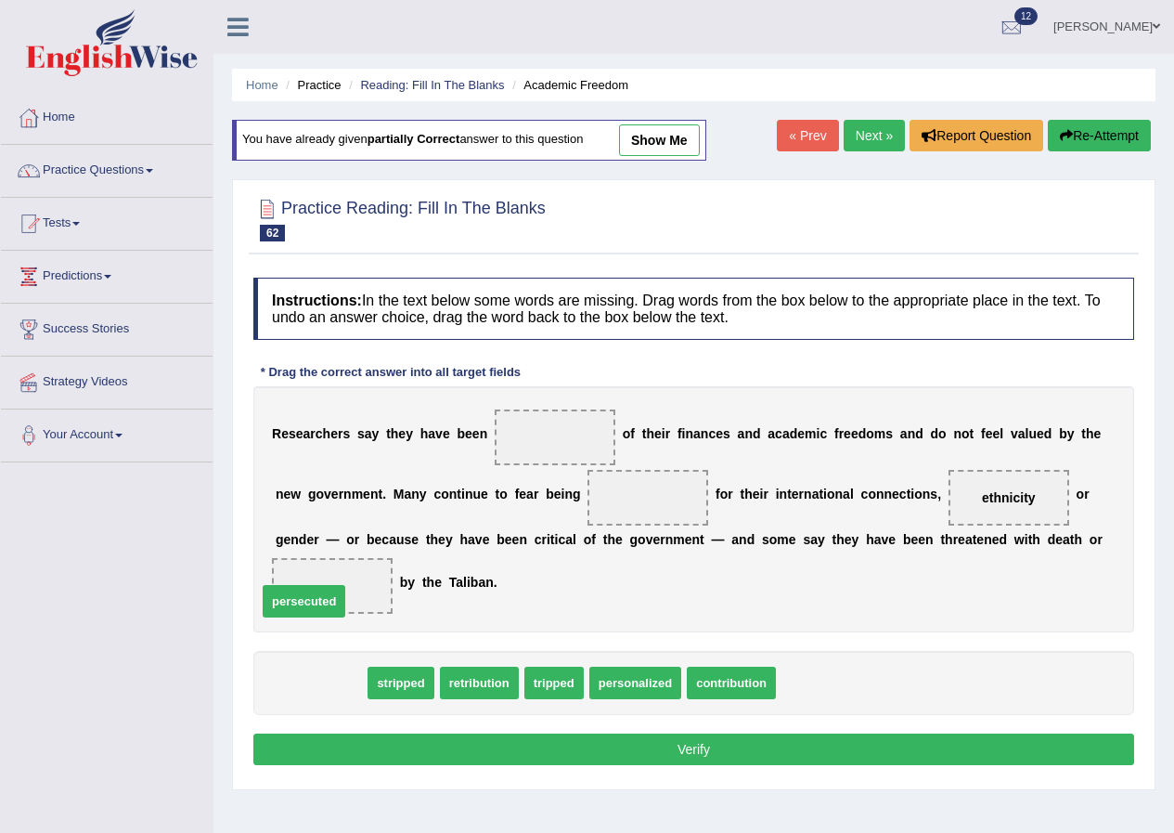
drag, startPoint x: 332, startPoint y: 687, endPoint x: 316, endPoint y: 605, distance: 83.4
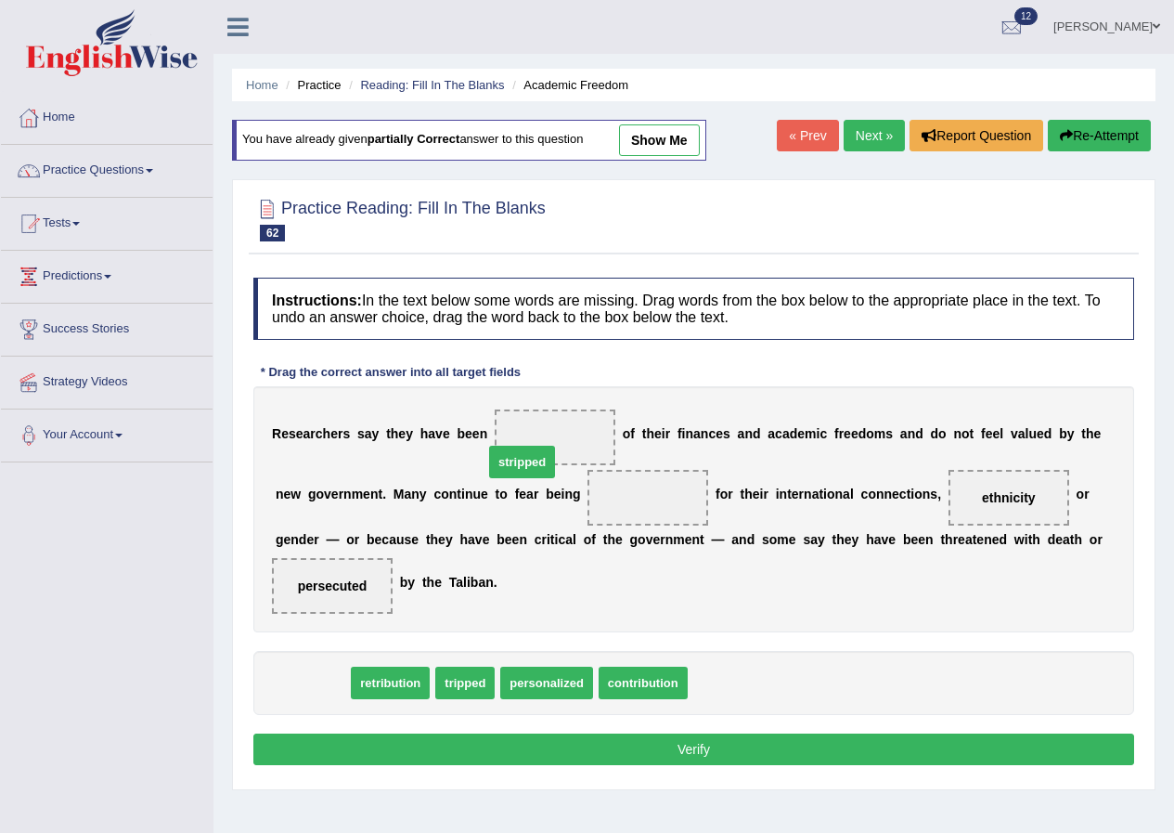
drag, startPoint x: 293, startPoint y: 692, endPoint x: 503, endPoint y: 466, distance: 308.7
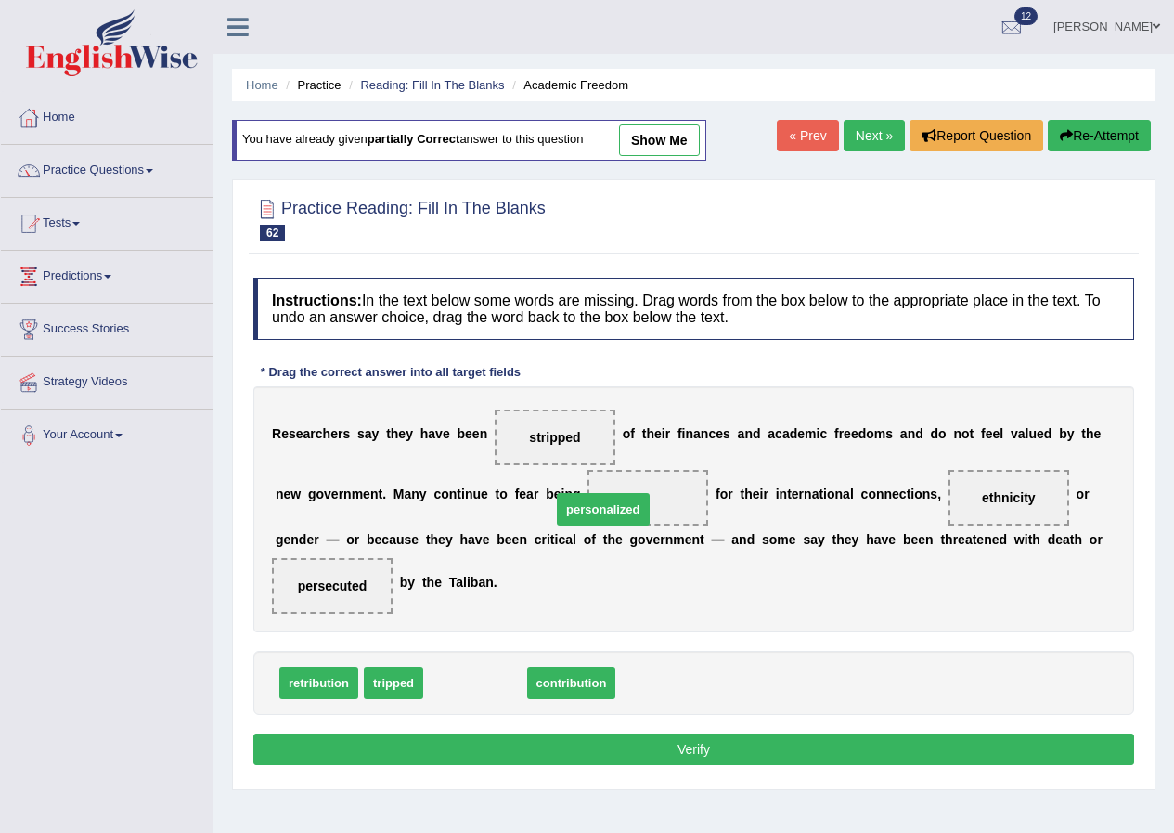
drag, startPoint x: 490, startPoint y: 680, endPoint x: 621, endPoint y: 506, distance: 218.1
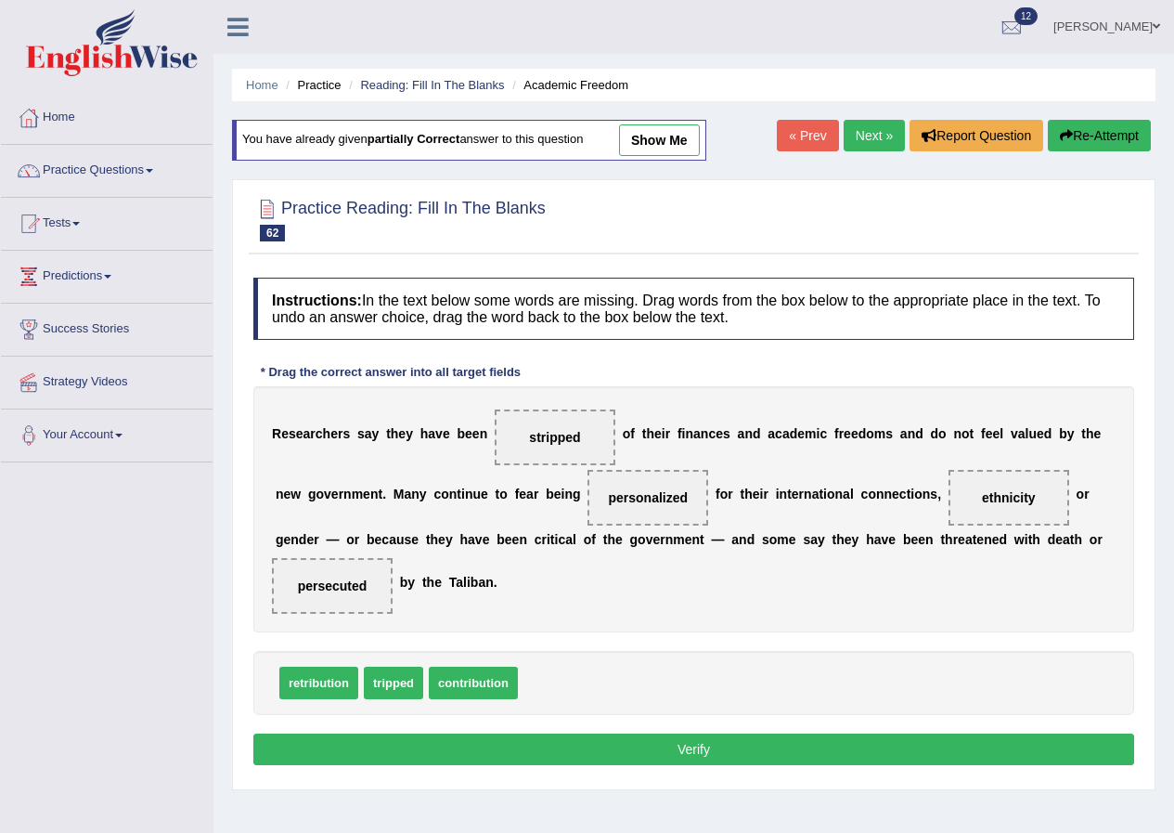
drag, startPoint x: 541, startPoint y: 445, endPoint x: 592, endPoint y: 506, distance: 79.7
click at [592, 506] on div "R e s e a r c h e r s s a y t h e y h a v e b e e n stripped o f t h e i r f i …" at bounding box center [693, 509] width 881 height 246
drag, startPoint x: 561, startPoint y: 436, endPoint x: 656, endPoint y: 504, distance: 117.2
drag, startPoint x: 552, startPoint y: 681, endPoint x: 530, endPoint y: 462, distance: 220.2
drag, startPoint x: 467, startPoint y: 695, endPoint x: 521, endPoint y: 466, distance: 235.5
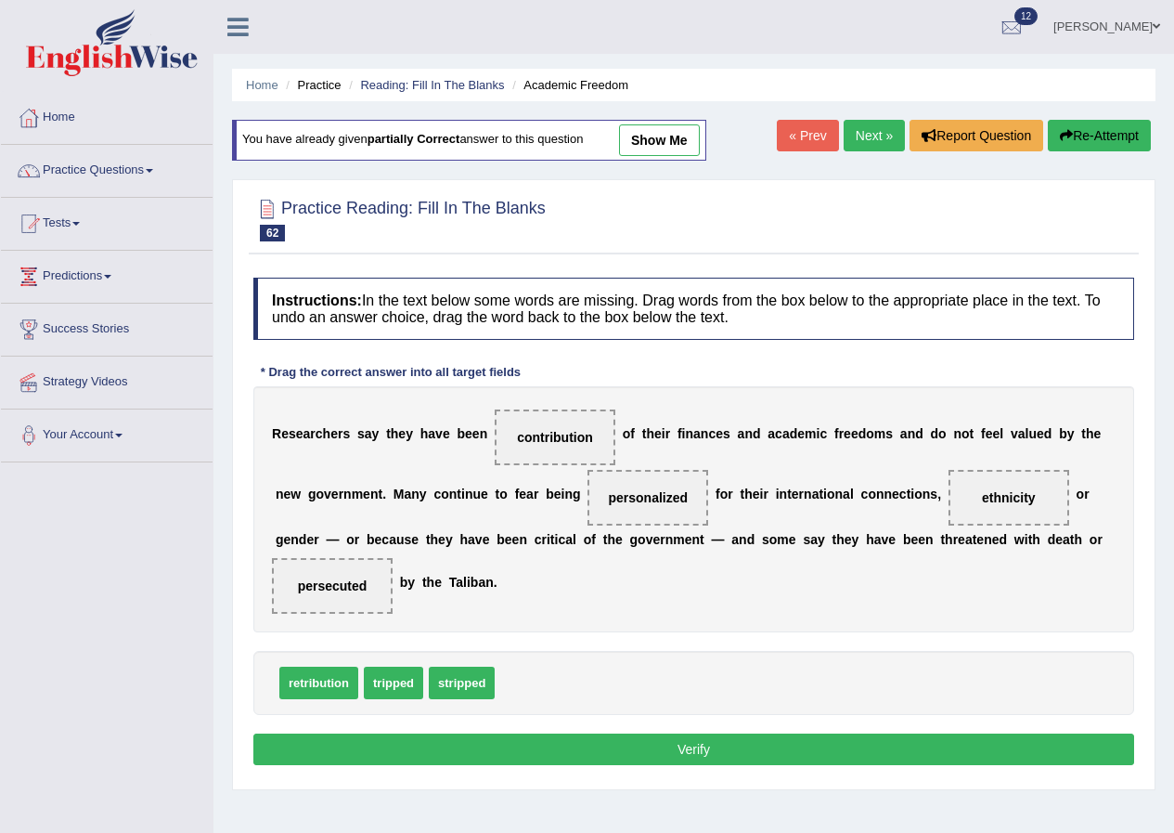
click at [665, 740] on button "Verify" at bounding box center [693, 749] width 881 height 32
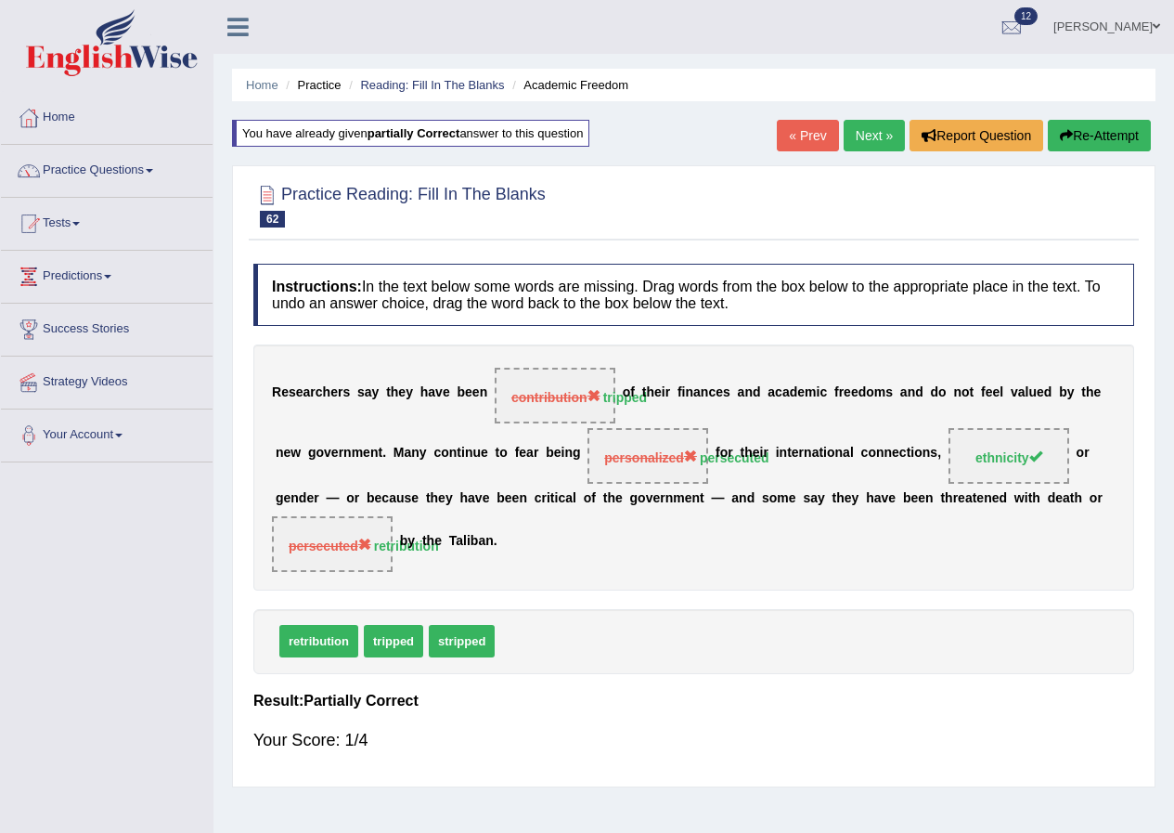
click at [857, 126] on link "Next »" at bounding box center [874, 136] width 61 height 32
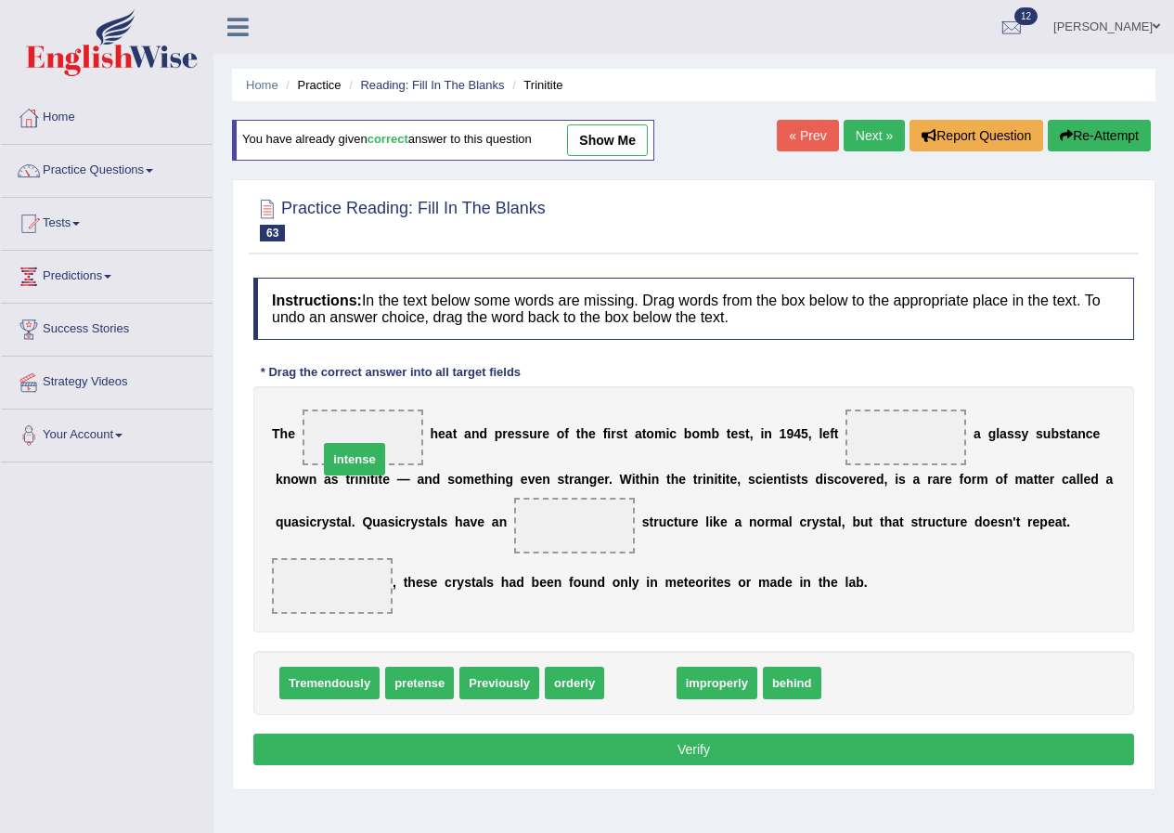
drag, startPoint x: 627, startPoint y: 690, endPoint x: 336, endPoint y: 465, distance: 368.0
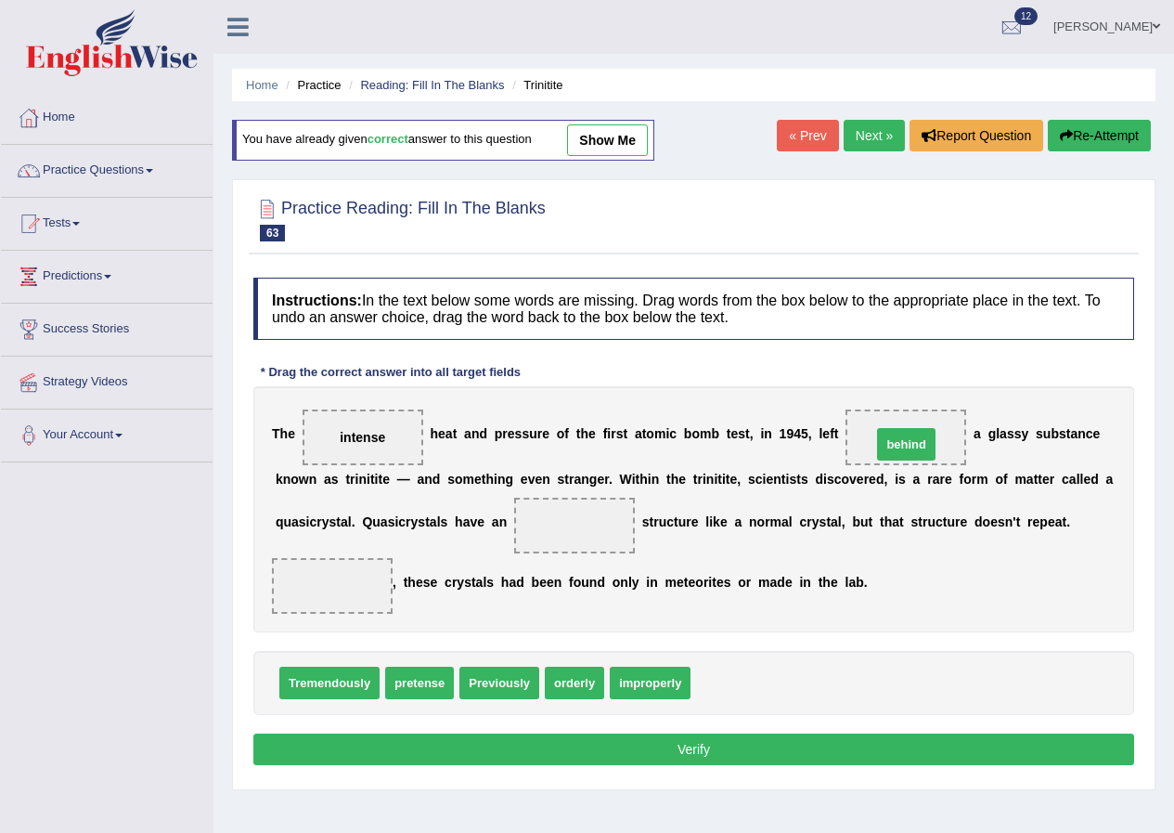
drag, startPoint x: 704, startPoint y: 676, endPoint x: 885, endPoint y: 437, distance: 299.4
drag, startPoint x: 480, startPoint y: 681, endPoint x: 305, endPoint y: 606, distance: 190.0
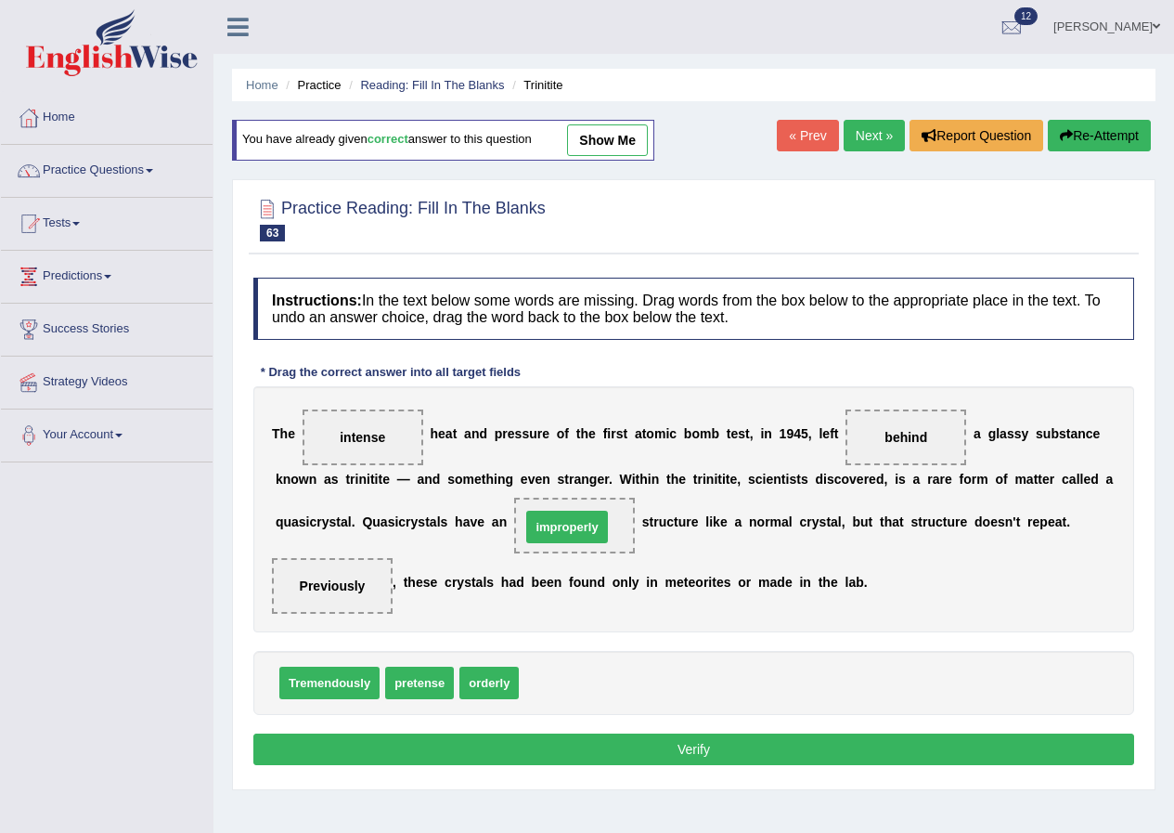
drag, startPoint x: 564, startPoint y: 694, endPoint x: 566, endPoint y: 538, distance: 155.9
click at [619, 742] on button "Verify" at bounding box center [693, 749] width 881 height 32
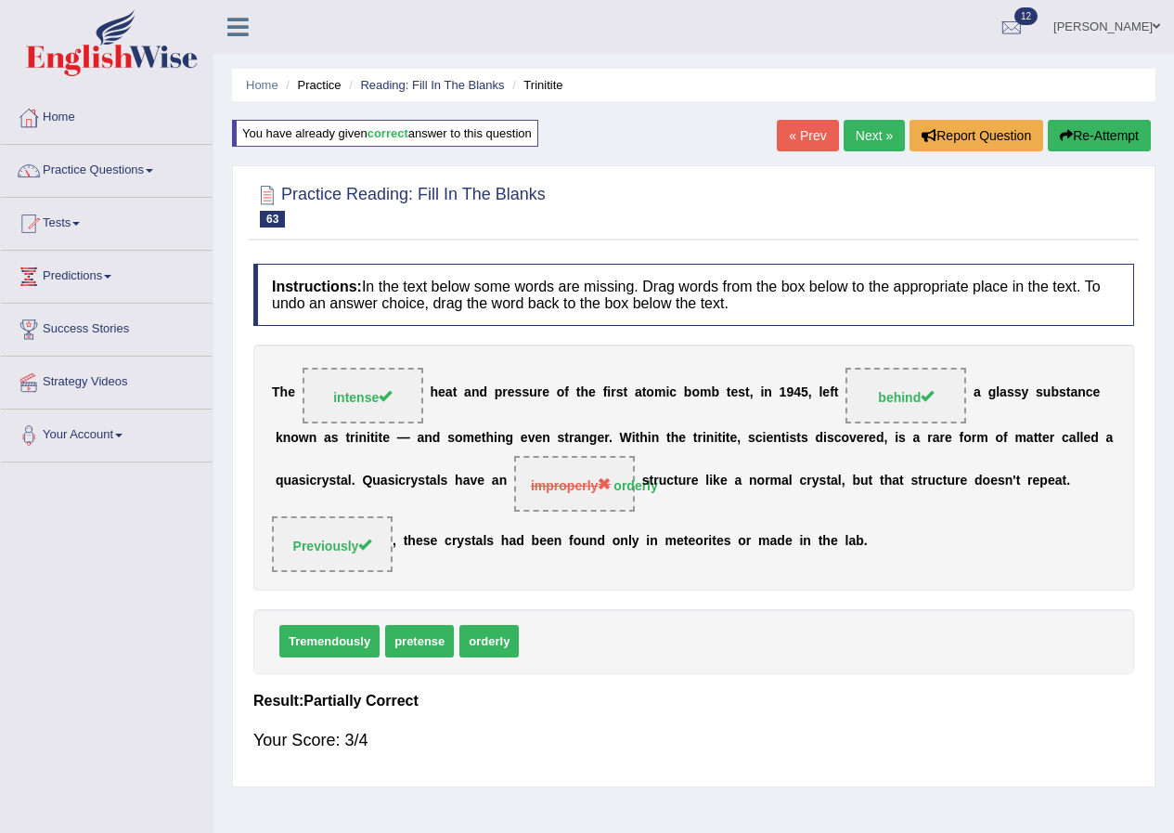
click at [848, 135] on link "Next »" at bounding box center [874, 136] width 61 height 32
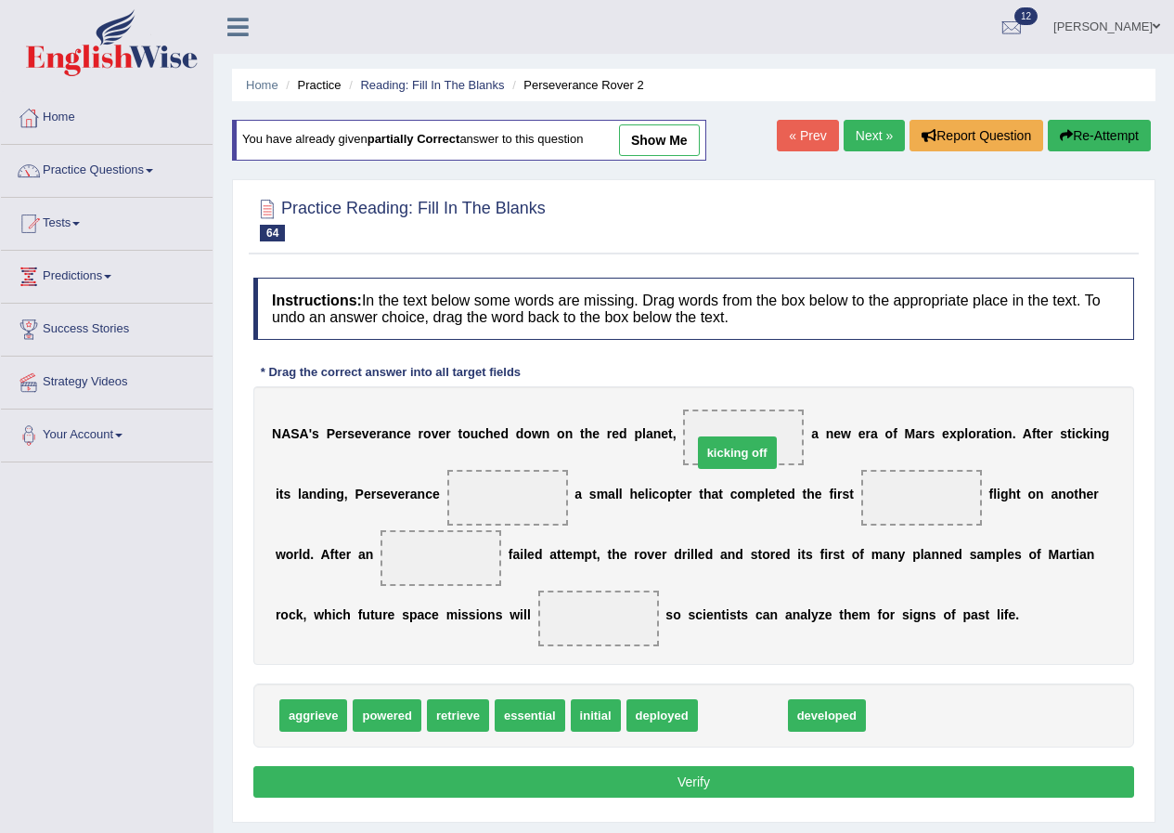
drag, startPoint x: 726, startPoint y: 721, endPoint x: 720, endPoint y: 459, distance: 262.7
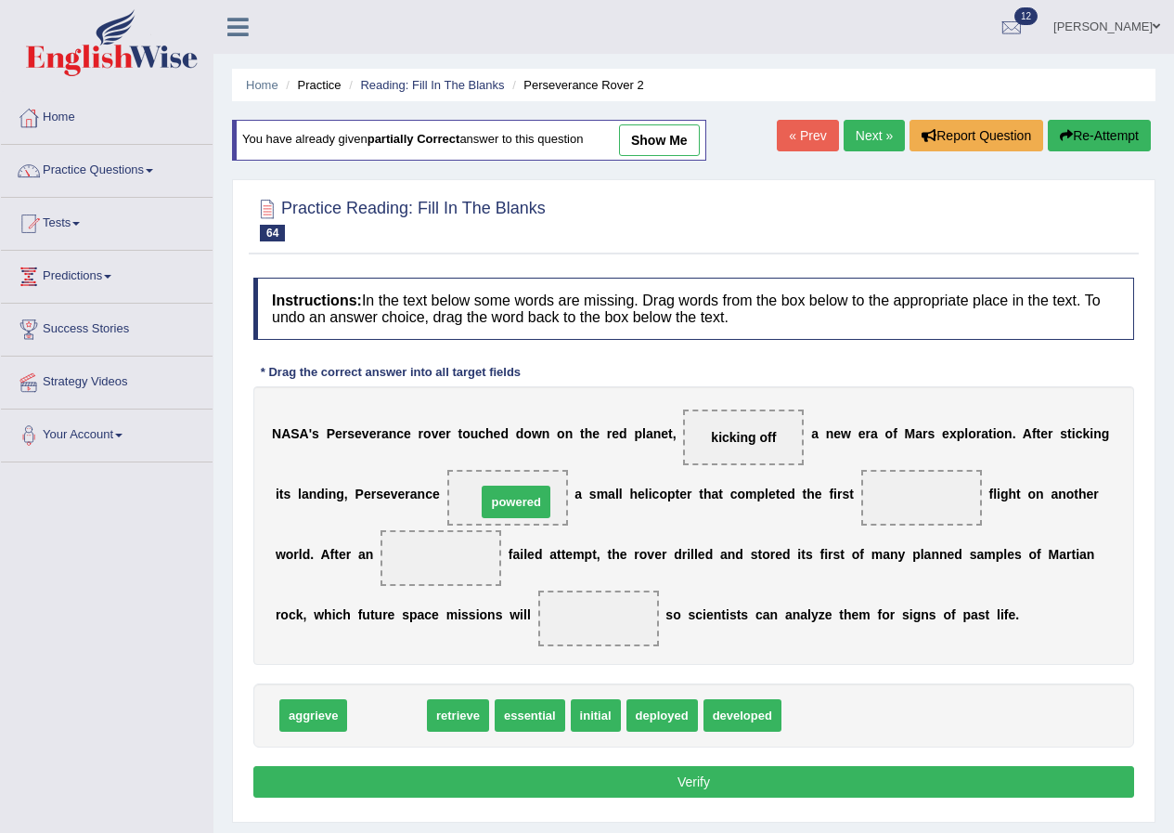
drag, startPoint x: 391, startPoint y: 717, endPoint x: 520, endPoint y: 503, distance: 249.4
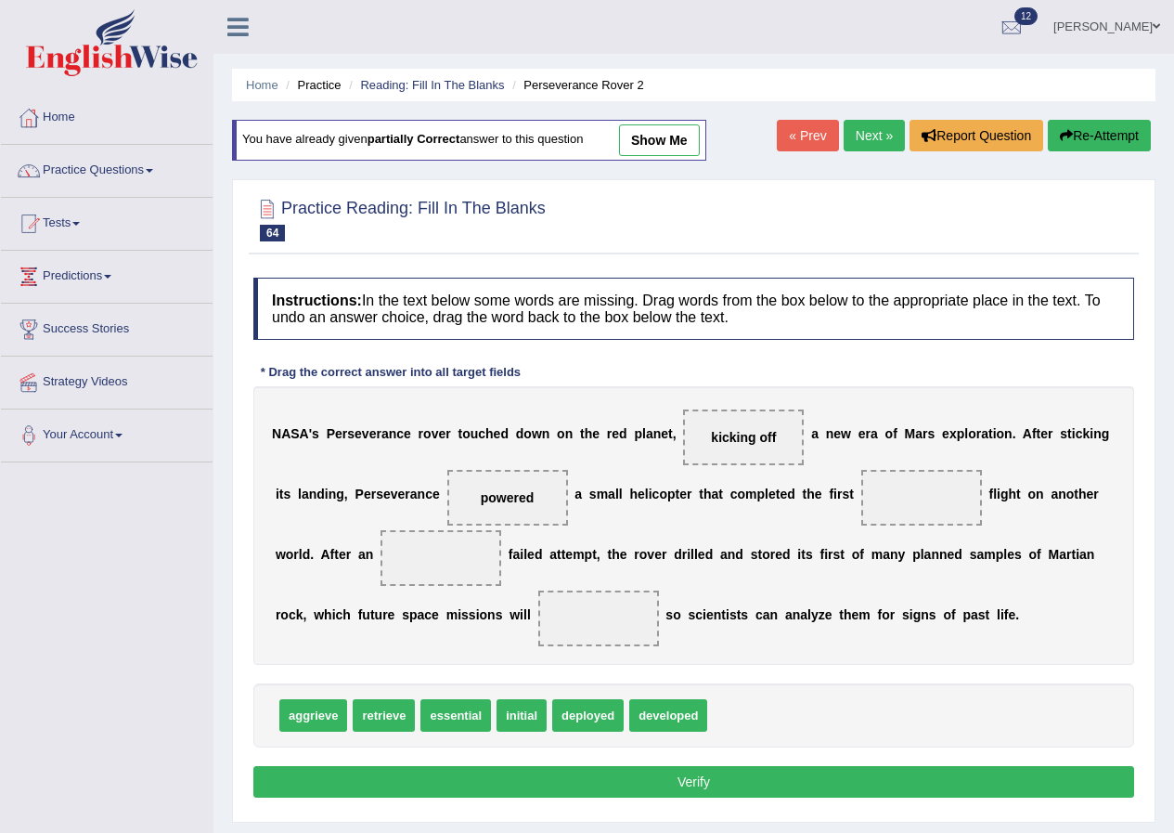
click at [523, 720] on span "initial" at bounding box center [522, 715] width 50 height 32
drag, startPoint x: 513, startPoint y: 493, endPoint x: 949, endPoint y: 497, distance: 435.3
drag, startPoint x: 505, startPoint y: 716, endPoint x: 442, endPoint y: 562, distance: 165.6
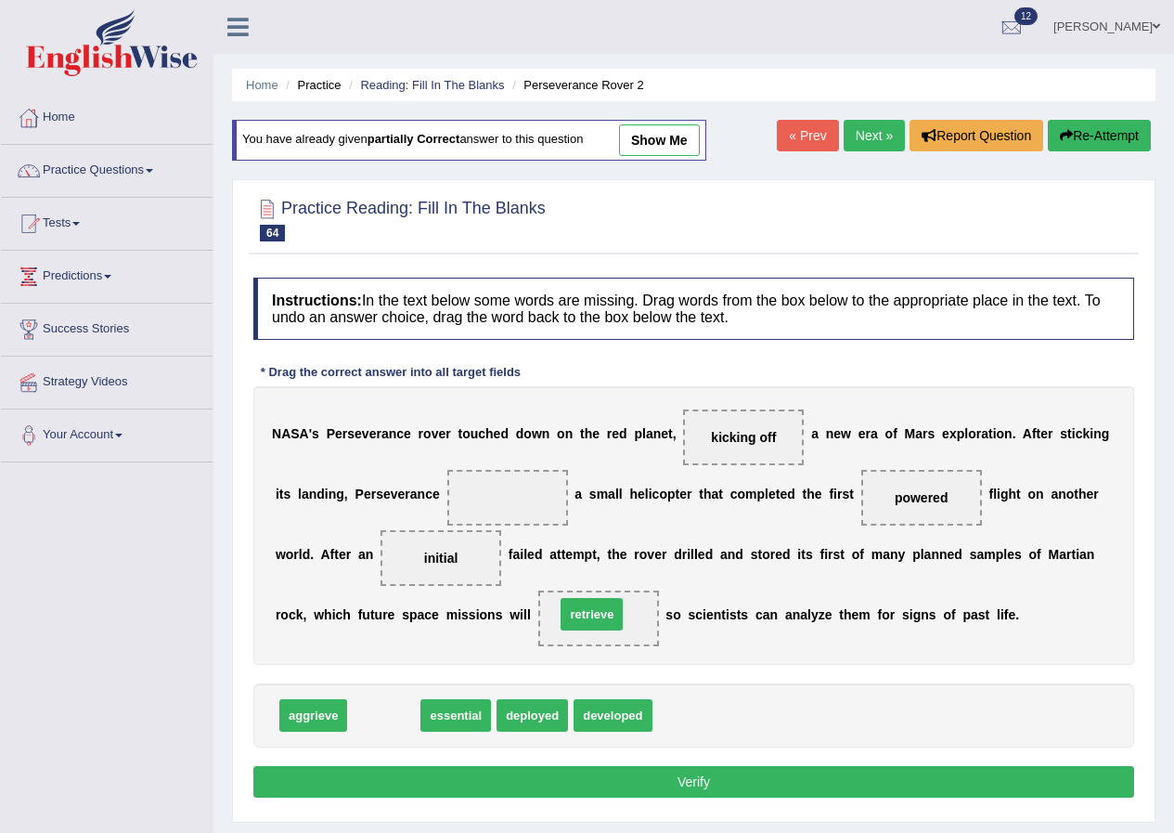
drag, startPoint x: 381, startPoint y: 721, endPoint x: 588, endPoint y: 620, distance: 231.2
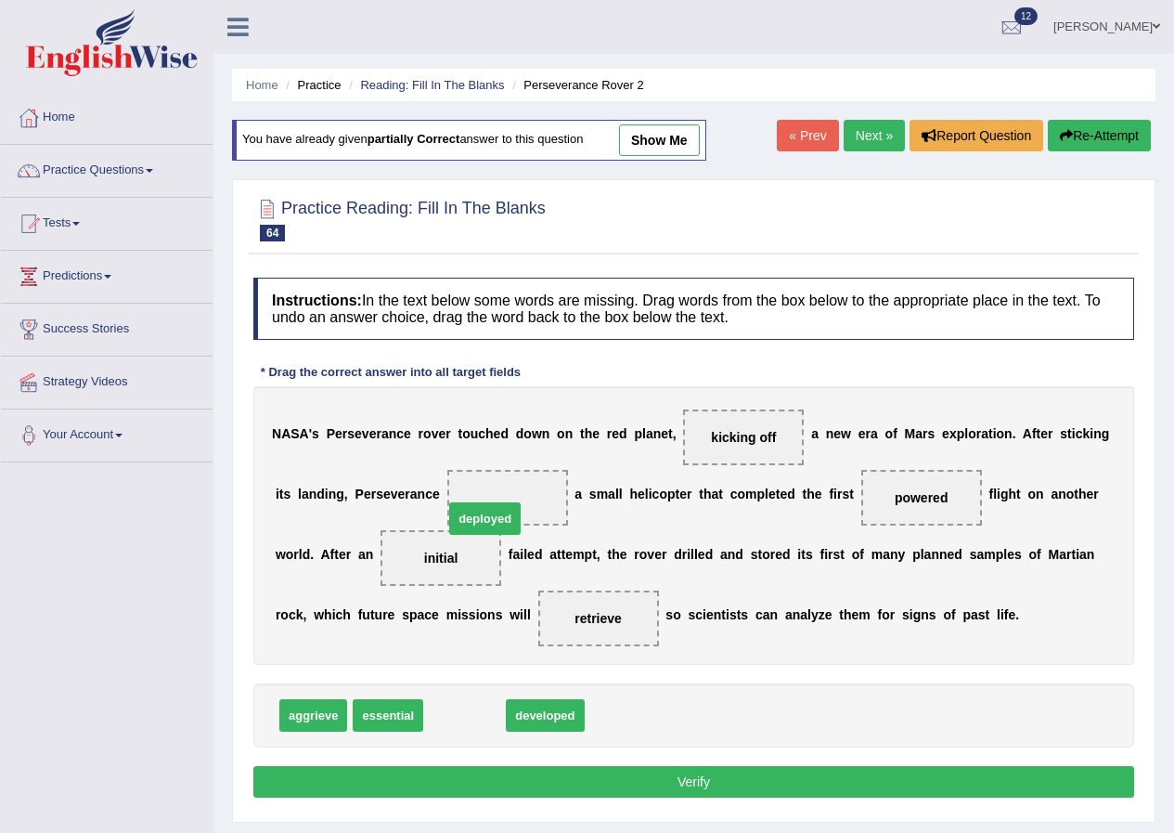
drag, startPoint x: 472, startPoint y: 714, endPoint x: 492, endPoint y: 517, distance: 197.8
drag, startPoint x: 443, startPoint y: 552, endPoint x: 476, endPoint y: 487, distance: 73.1
click at [515, 718] on span "initial" at bounding box center [537, 715] width 50 height 32
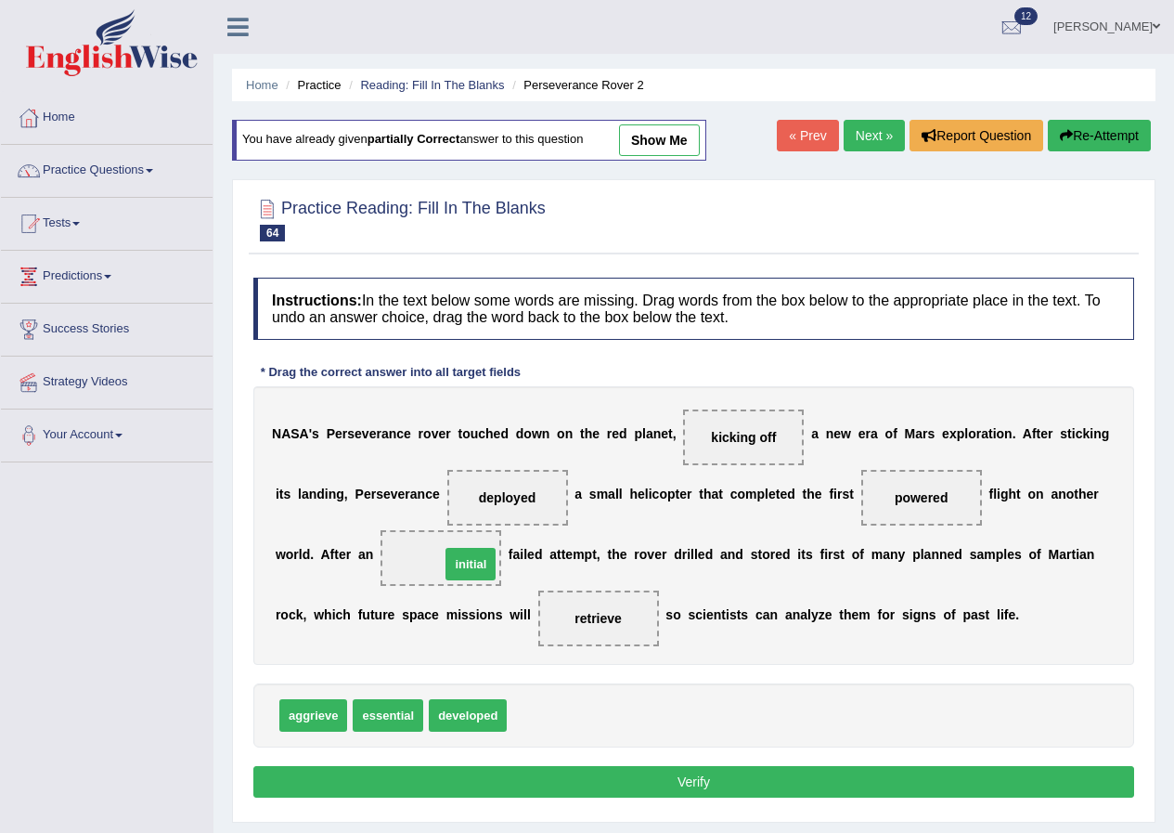
drag, startPoint x: 525, startPoint y: 718, endPoint x: 459, endPoint y: 566, distance: 166.2
click at [658, 776] on button "Verify" at bounding box center [693, 782] width 881 height 32
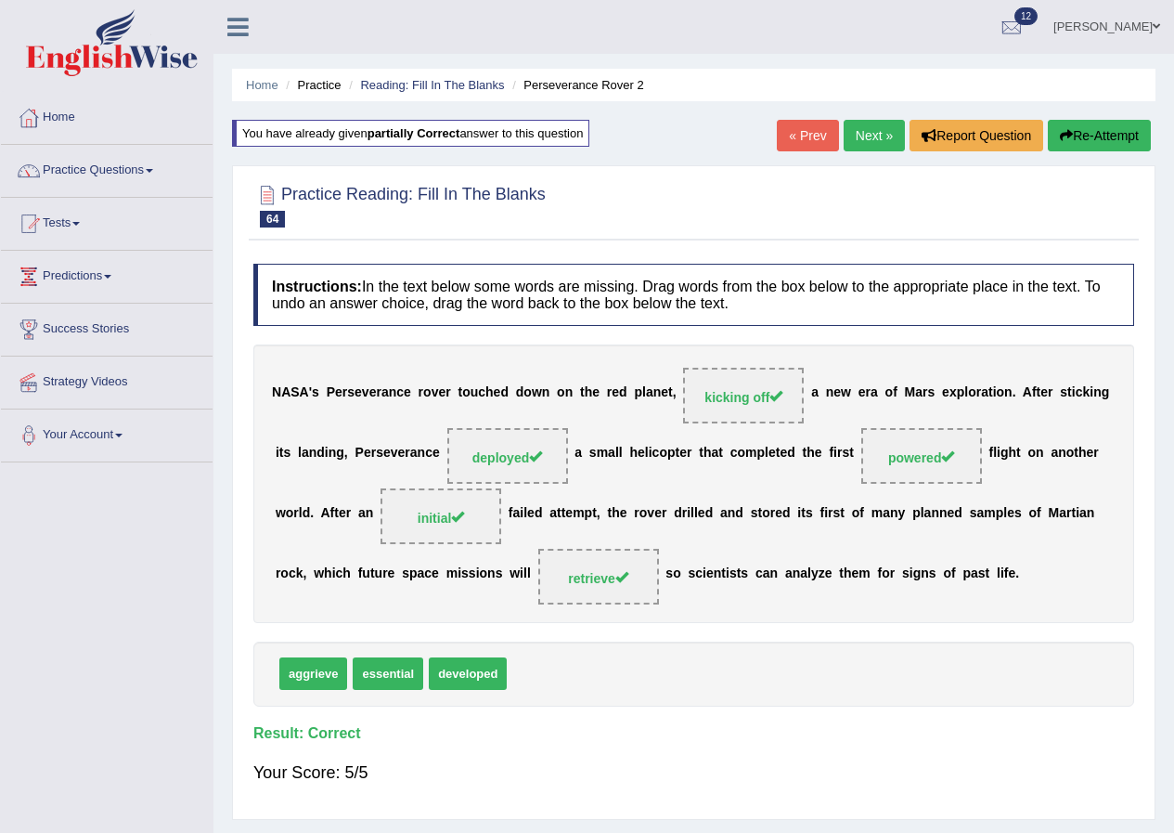
click at [866, 141] on link "Next »" at bounding box center [874, 136] width 61 height 32
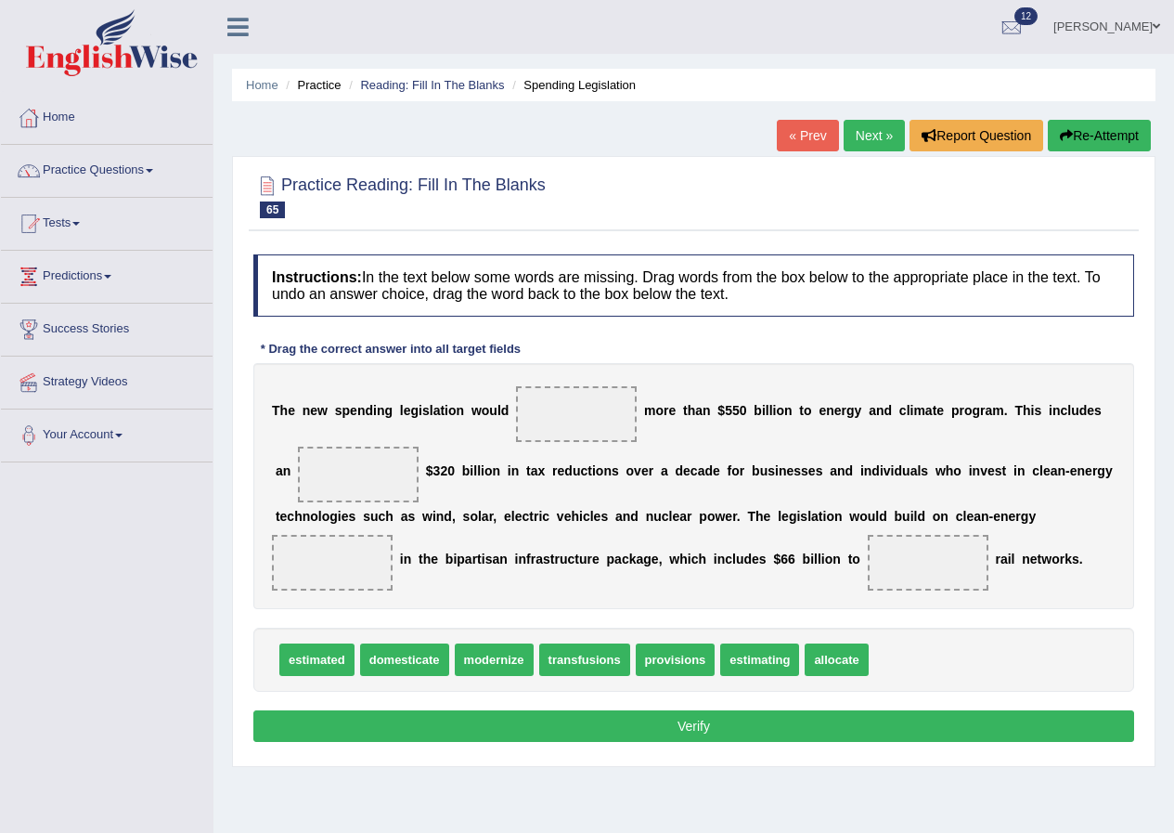
click at [819, 663] on span "allocate" at bounding box center [836, 659] width 63 height 32
drag, startPoint x: 819, startPoint y: 663, endPoint x: 543, endPoint y: 413, distance: 371.9
drag, startPoint x: 327, startPoint y: 663, endPoint x: 383, endPoint y: 479, distance: 192.3
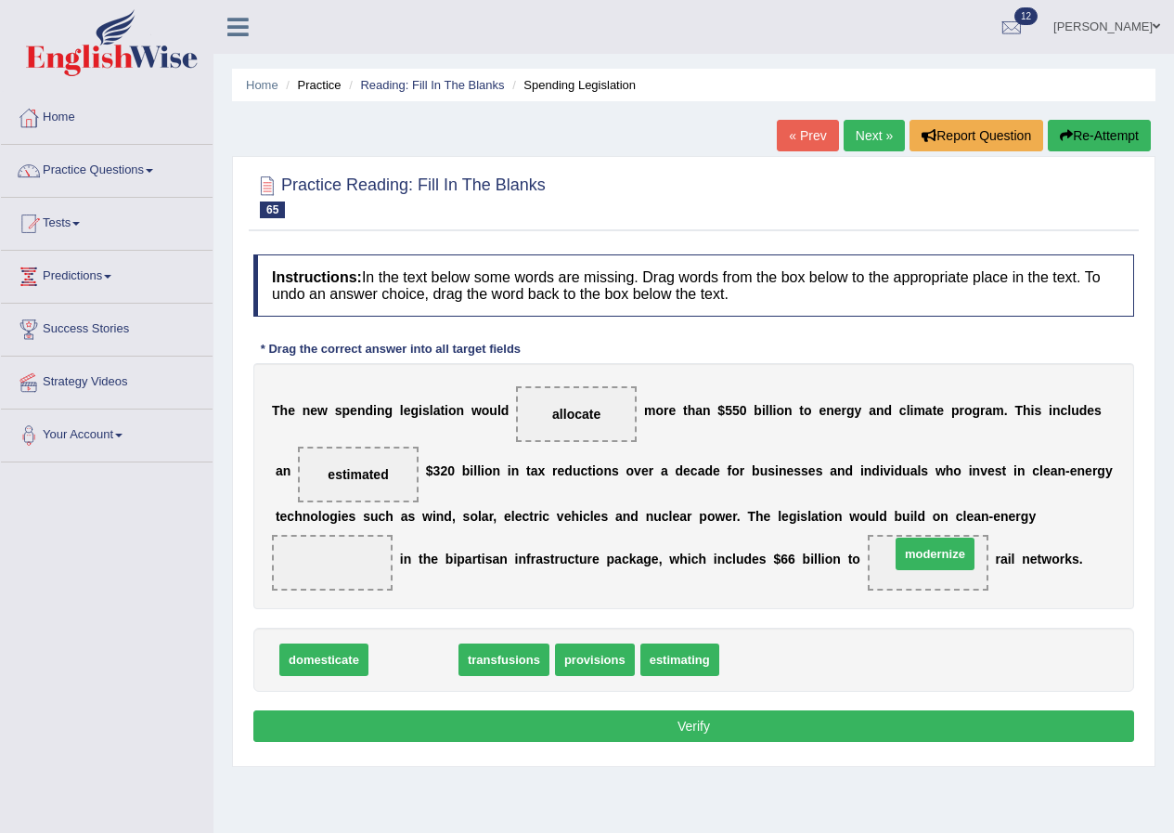
drag, startPoint x: 409, startPoint y: 661, endPoint x: 931, endPoint y: 555, distance: 532.2
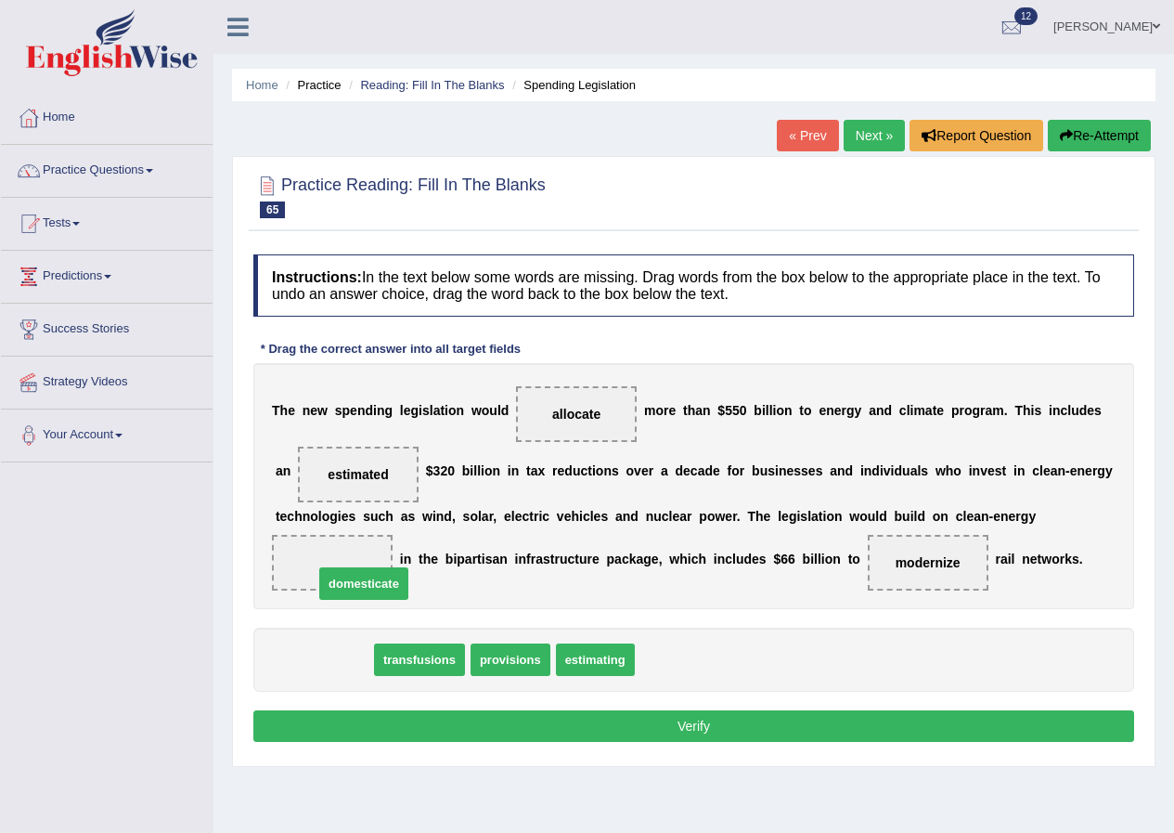
drag, startPoint x: 335, startPoint y: 661, endPoint x: 375, endPoint y: 585, distance: 85.9
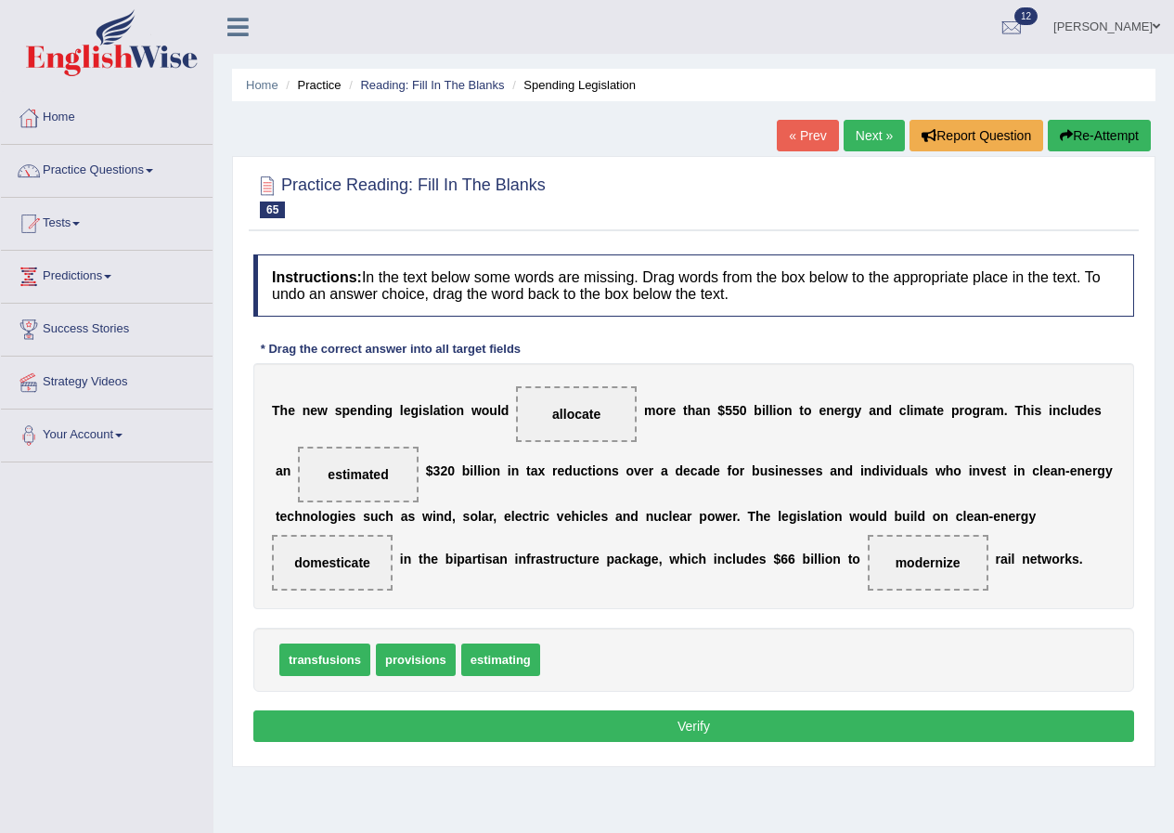
click at [678, 727] on button "Verify" at bounding box center [693, 726] width 881 height 32
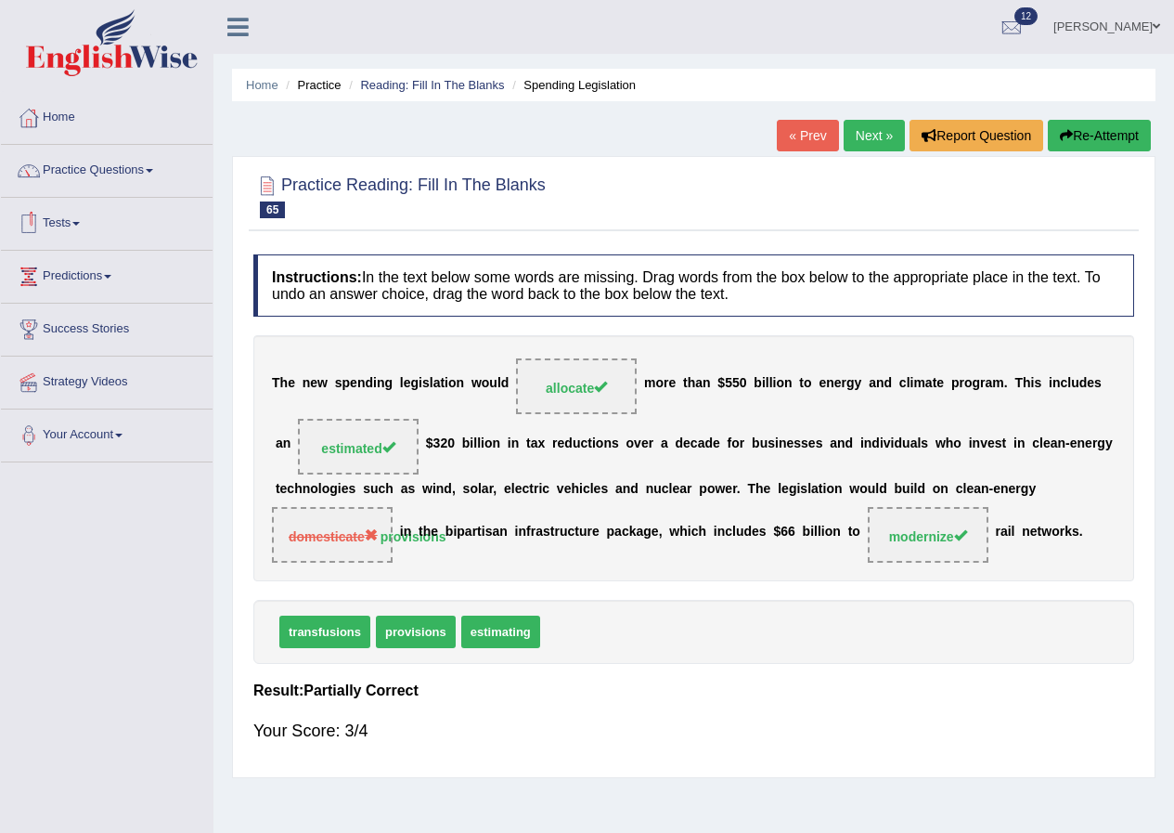
click at [76, 220] on link "Tests" at bounding box center [107, 221] width 212 height 46
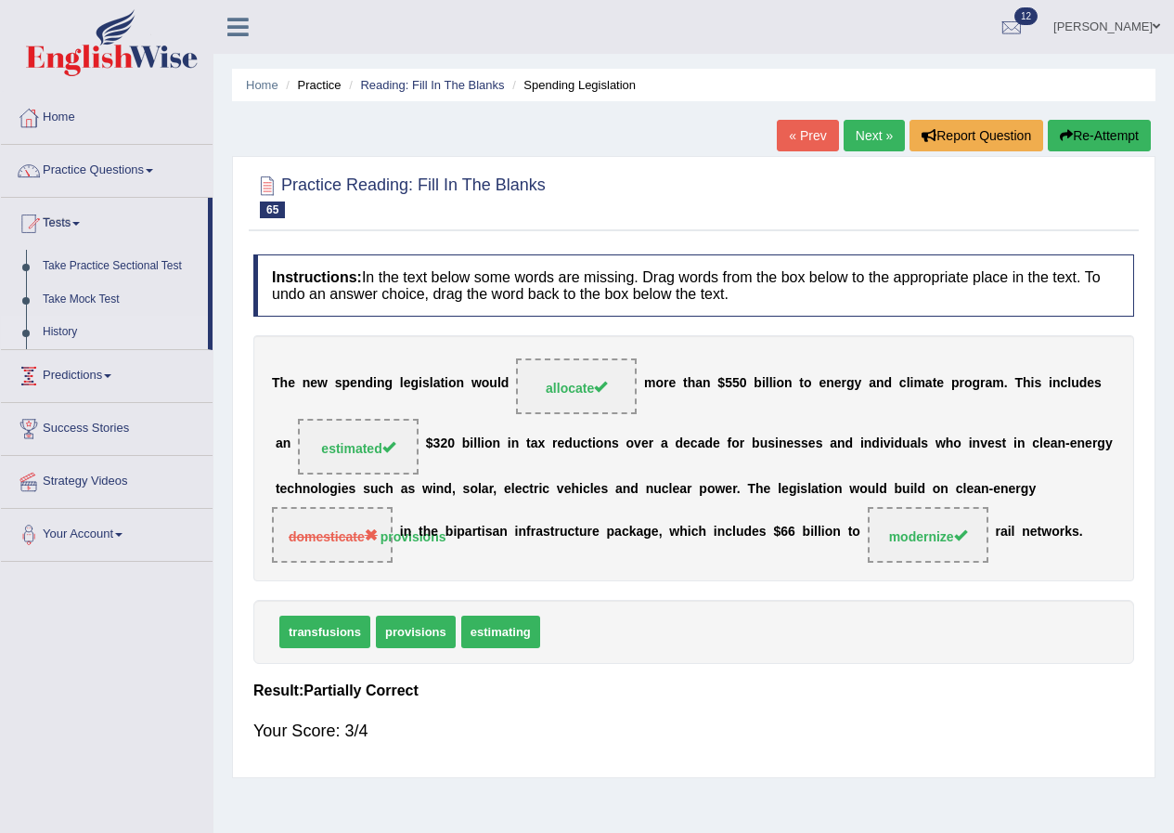
click at [65, 336] on link "History" at bounding box center [121, 332] width 174 height 33
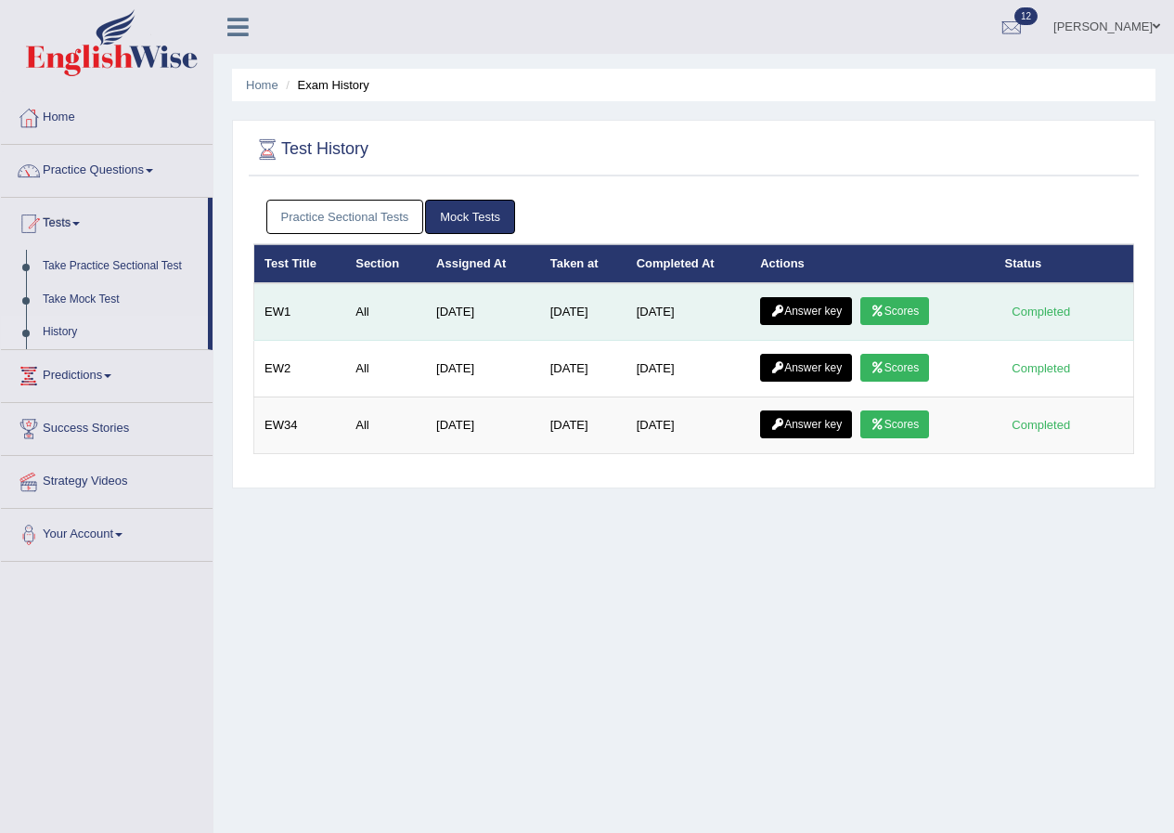
click at [843, 312] on link "Answer key" at bounding box center [806, 311] width 92 height 28
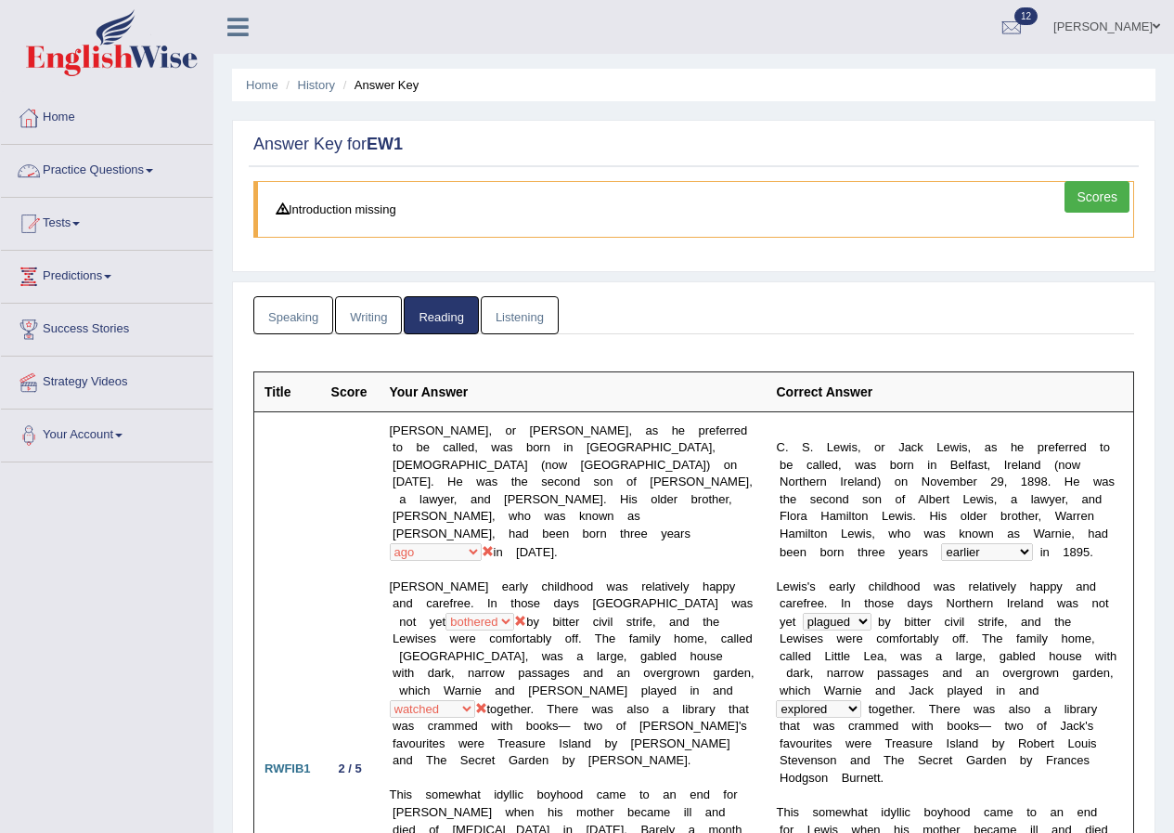
click at [109, 167] on link "Practice Questions" at bounding box center [107, 168] width 212 height 46
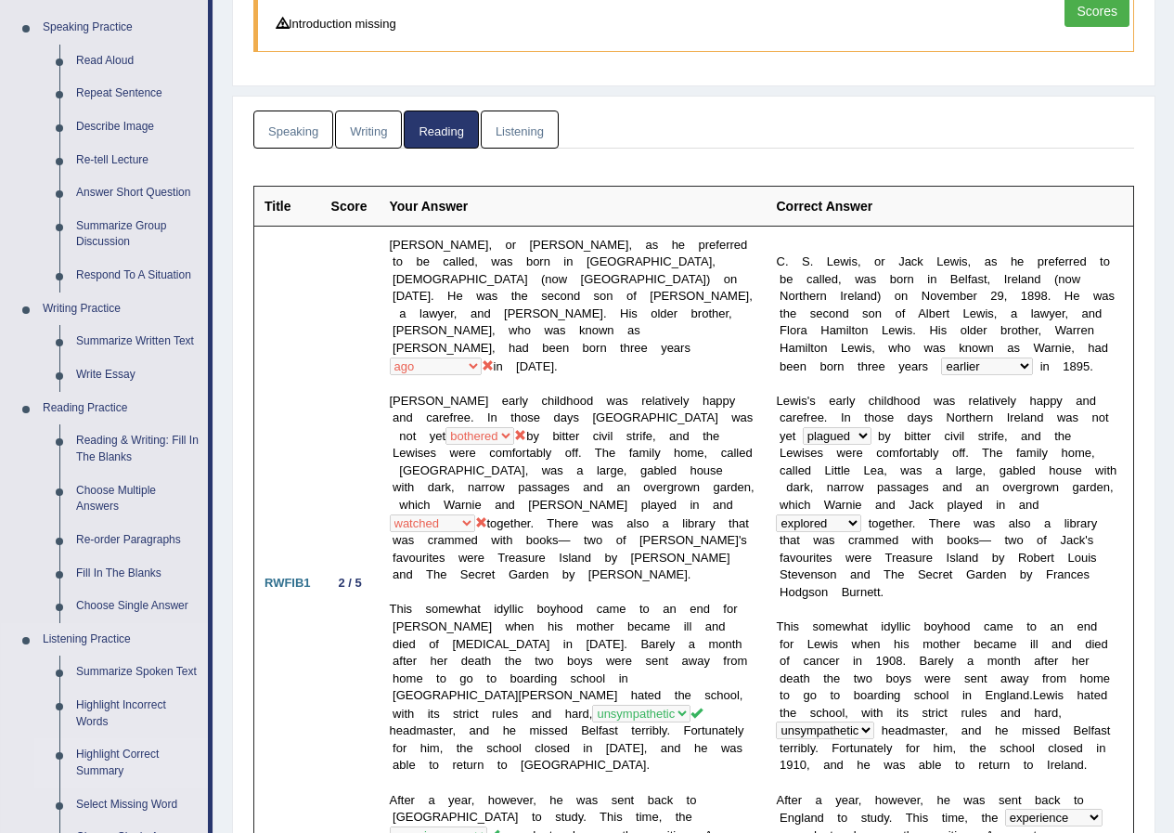
scroll to position [278, 0]
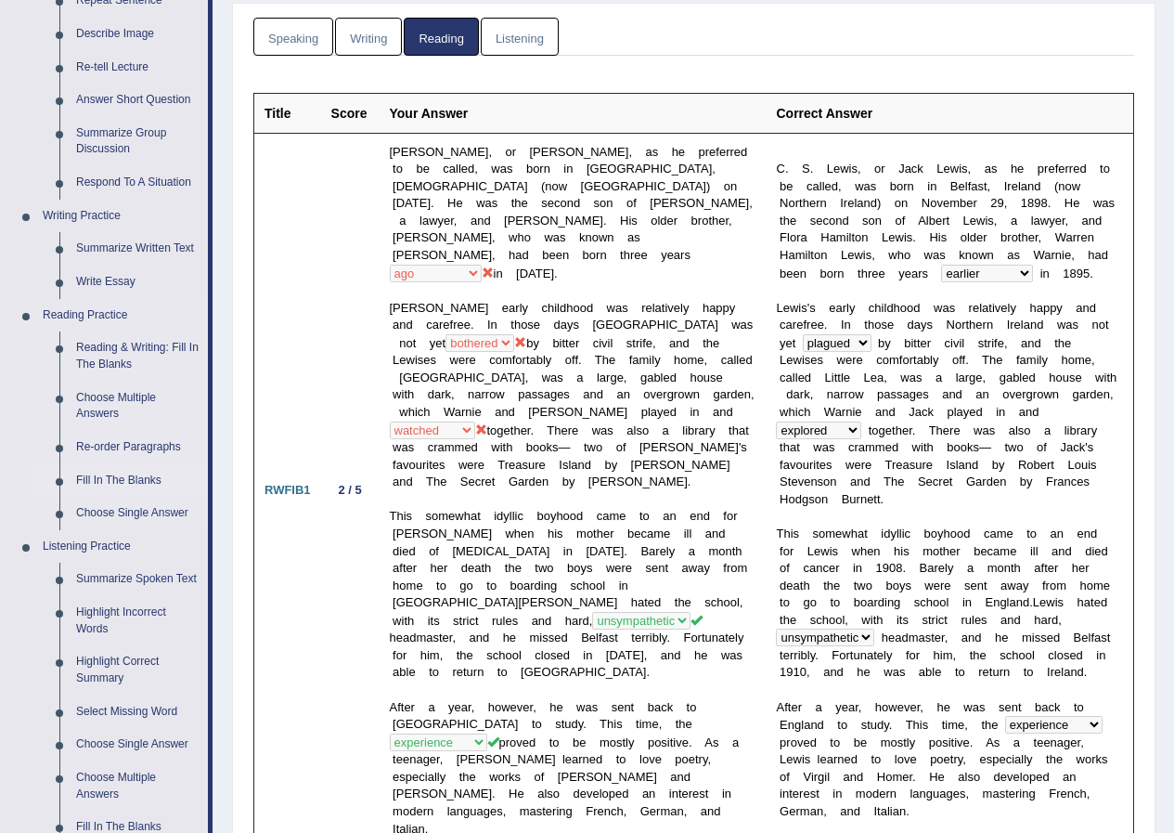
click at [123, 484] on link "Fill In The Blanks" at bounding box center [138, 480] width 140 height 33
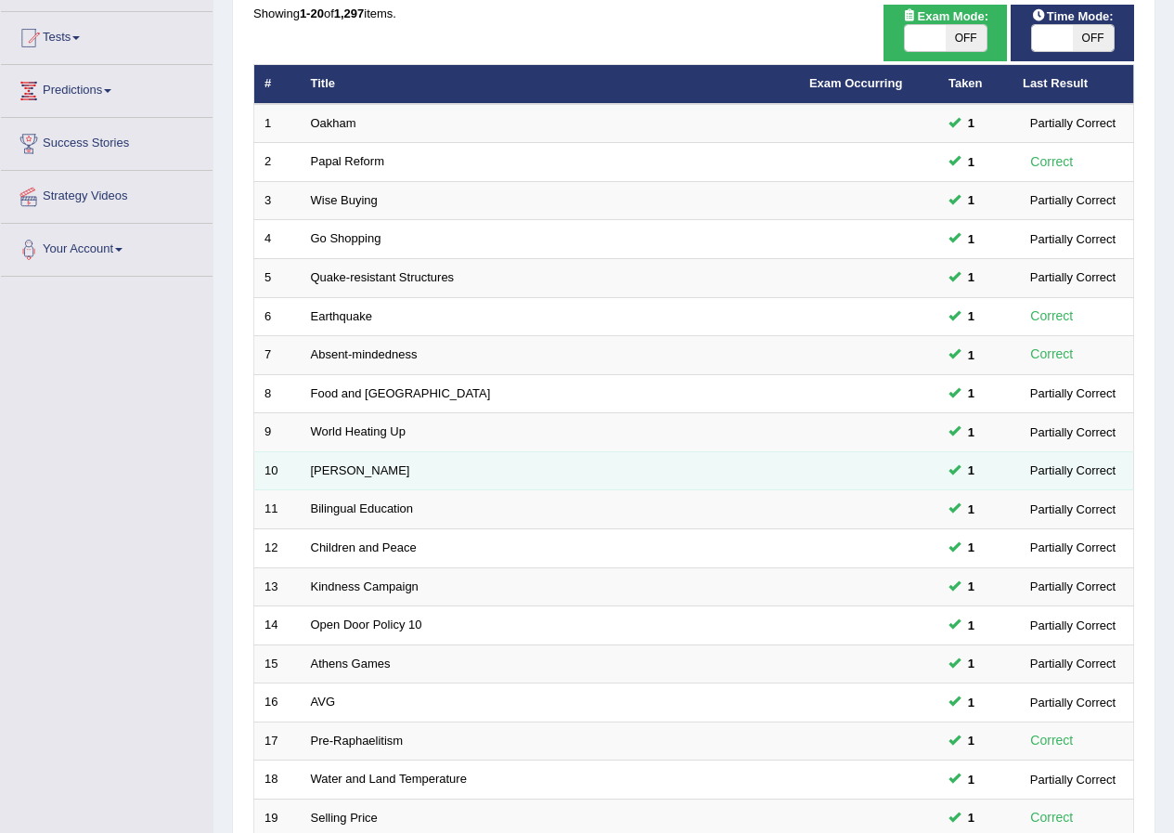
scroll to position [396, 0]
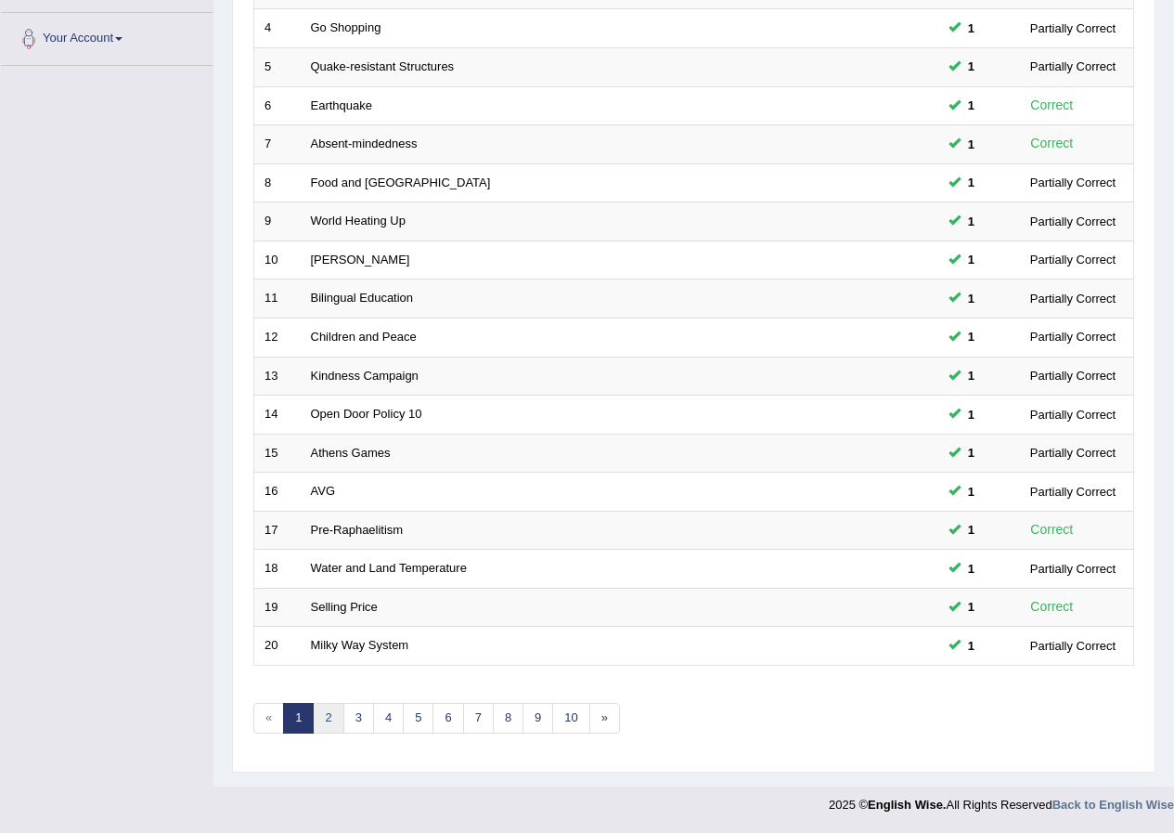
click at [316, 711] on link "2" at bounding box center [328, 718] width 31 height 31
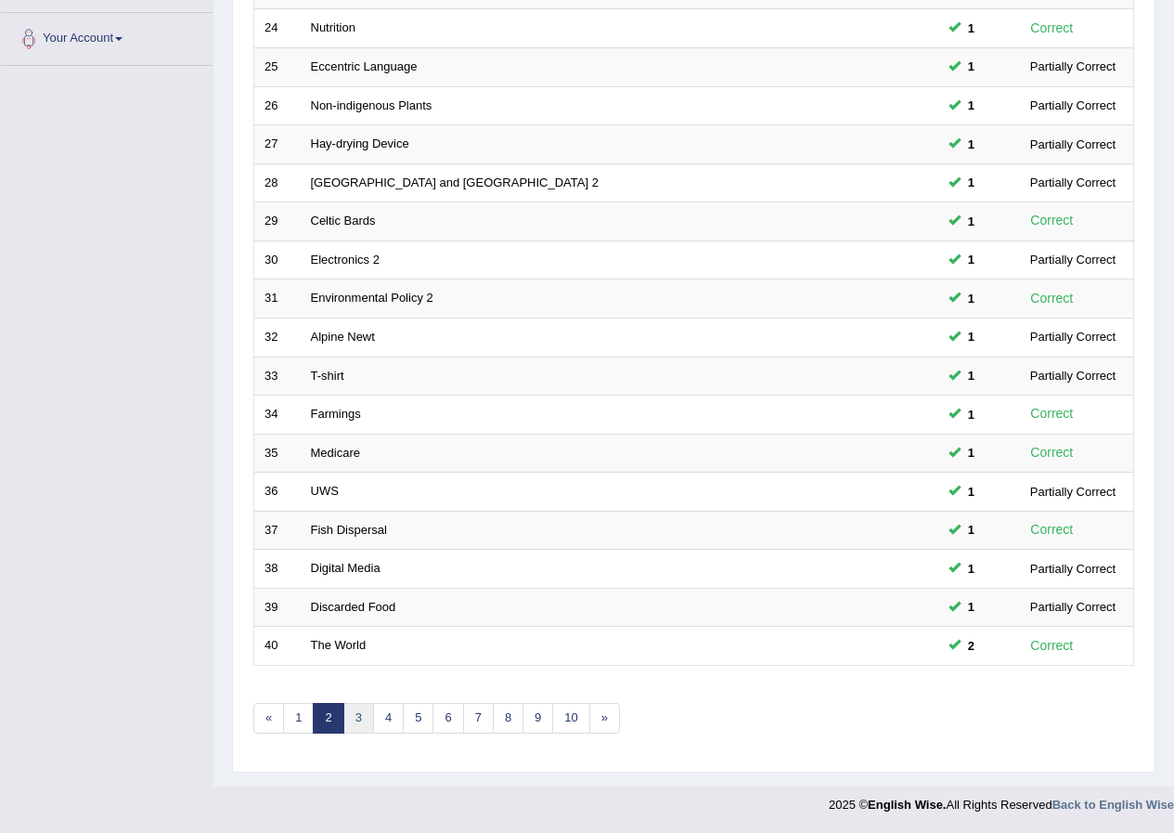
click at [367, 718] on link "3" at bounding box center [358, 718] width 31 height 31
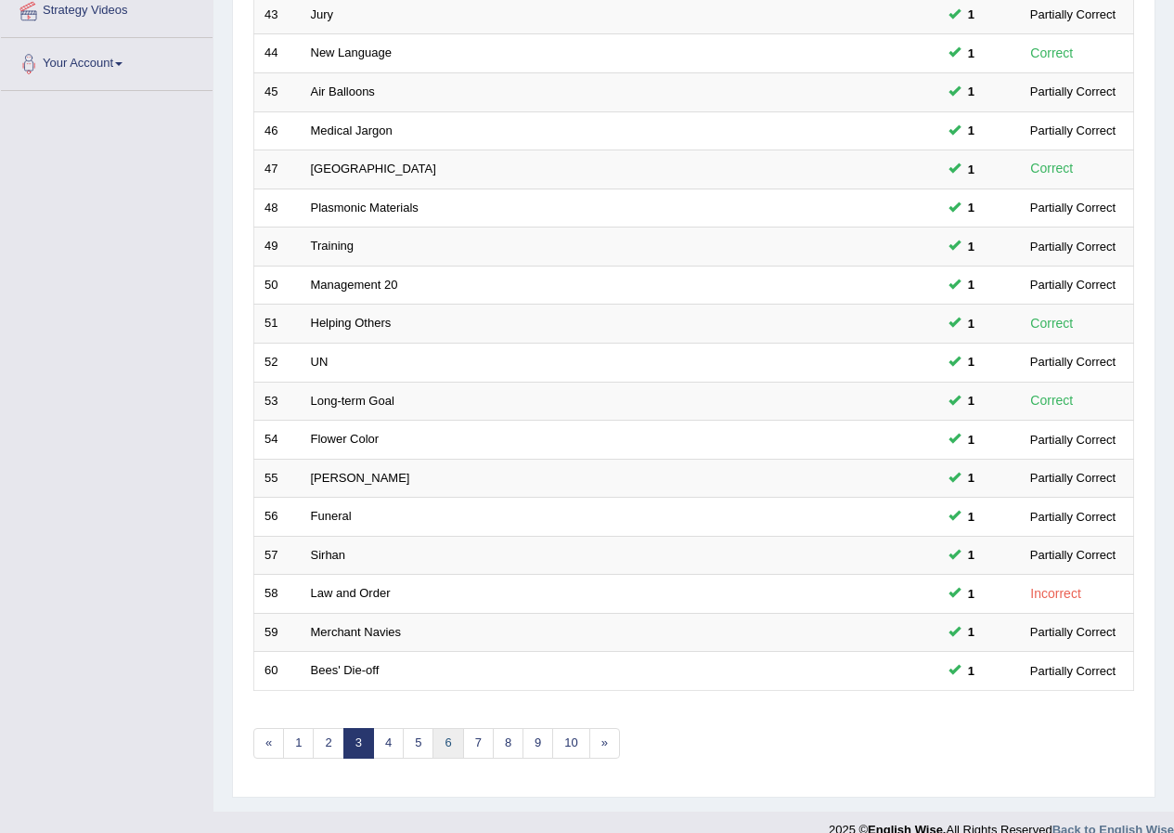
scroll to position [371, 0]
click at [400, 752] on link "4" at bounding box center [388, 743] width 31 height 31
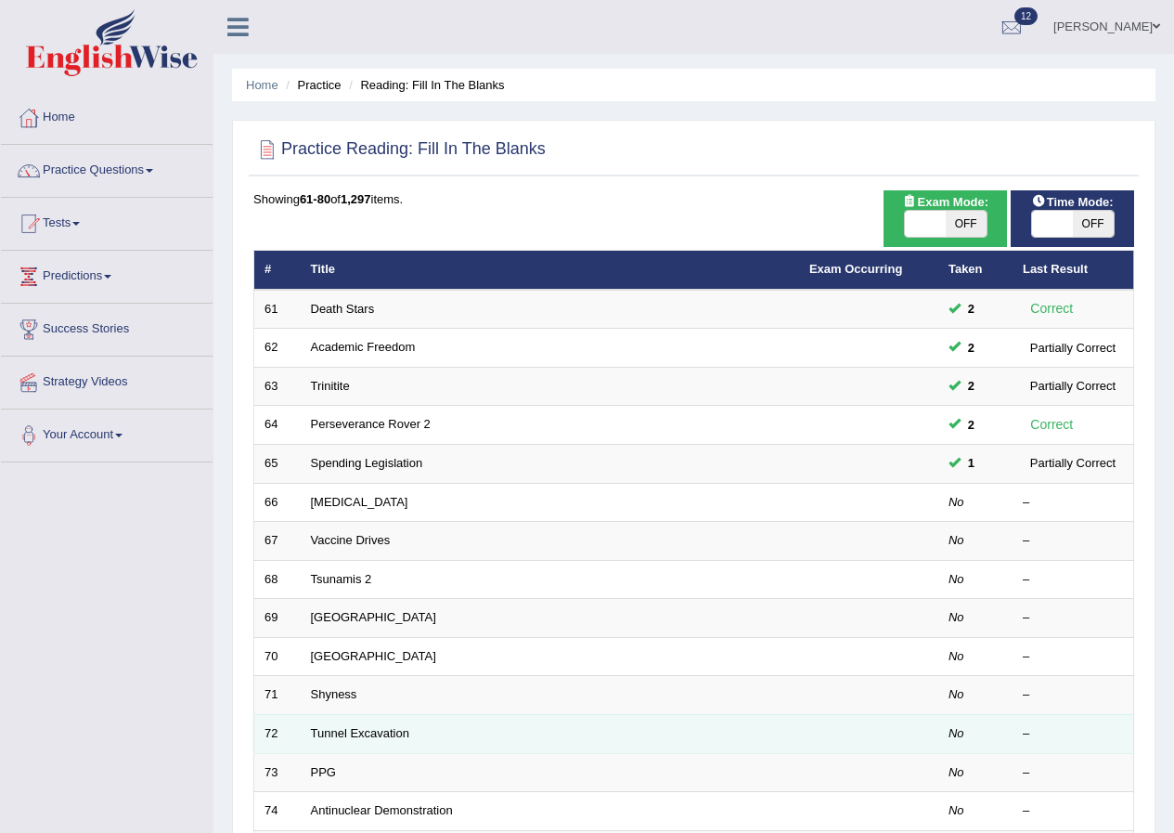
scroll to position [186, 0]
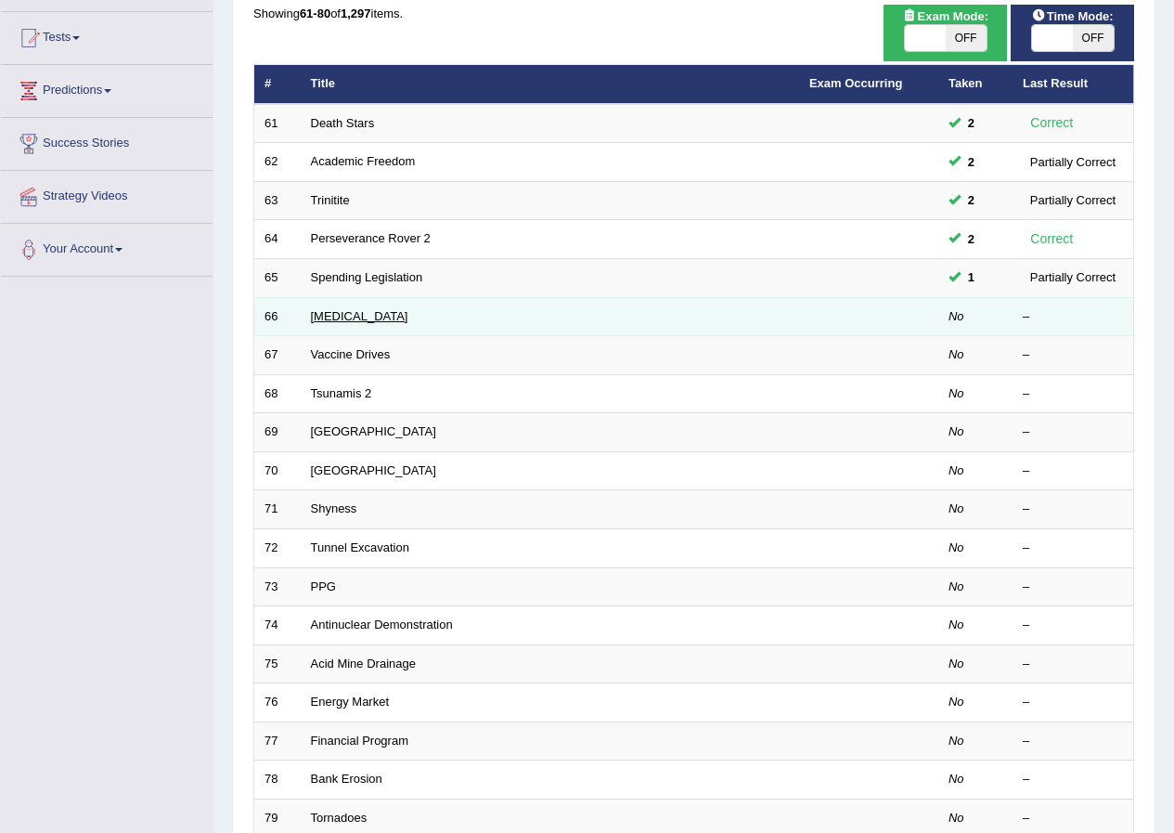
click at [350, 312] on link "[MEDICAL_DATA]" at bounding box center [359, 316] width 97 height 14
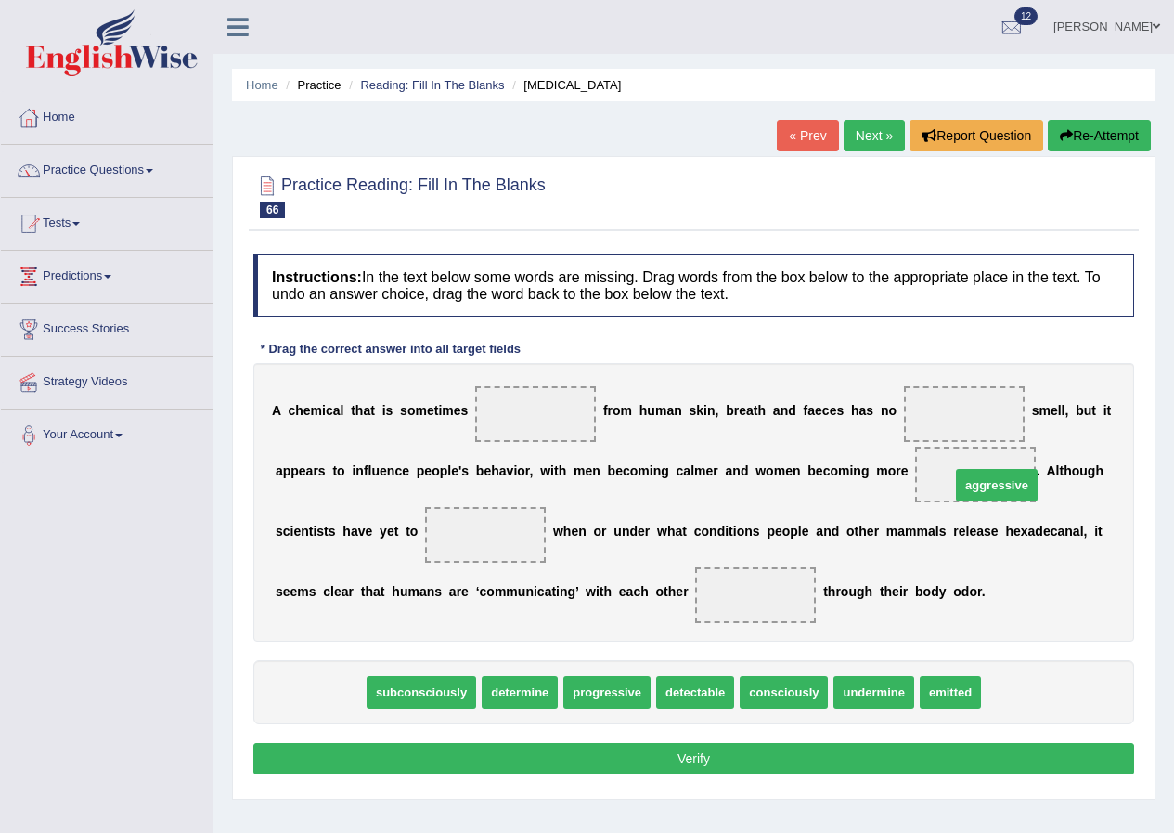
drag, startPoint x: 320, startPoint y: 696, endPoint x: 997, endPoint y: 489, distance: 707.6
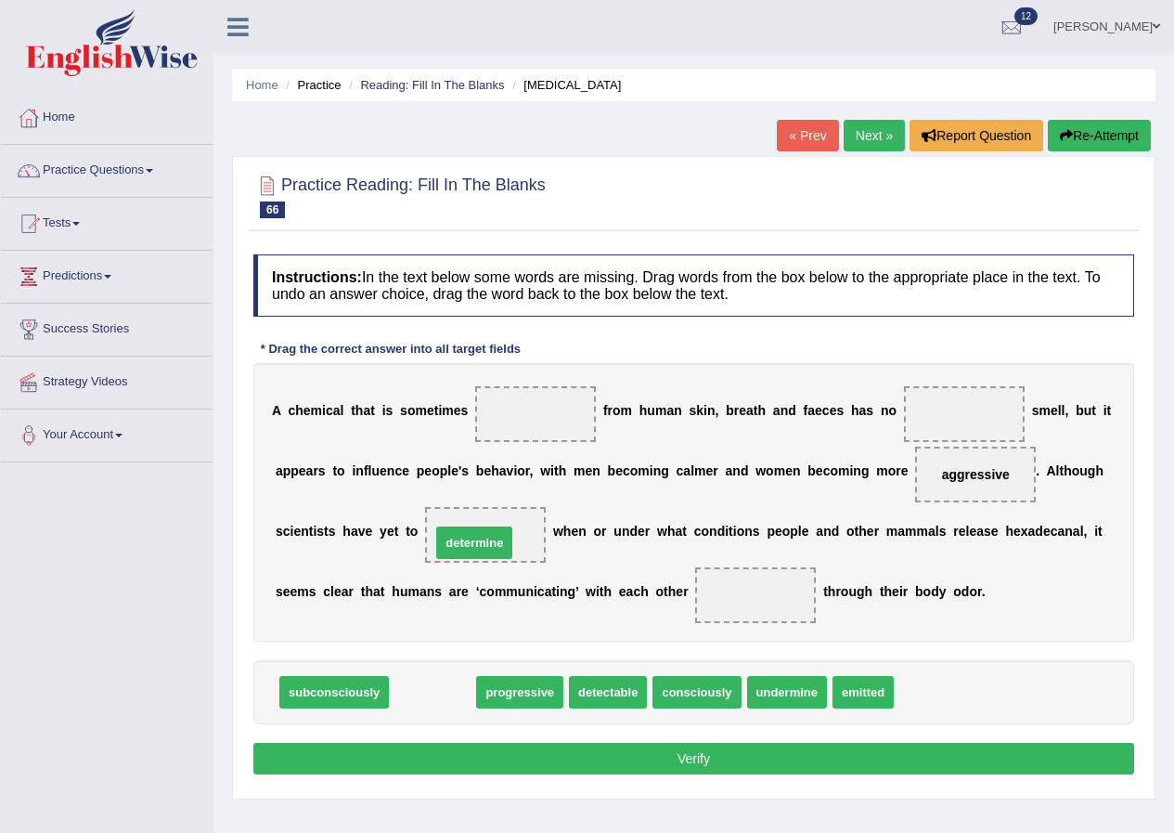
drag, startPoint x: 421, startPoint y: 689, endPoint x: 463, endPoint y: 539, distance: 155.2
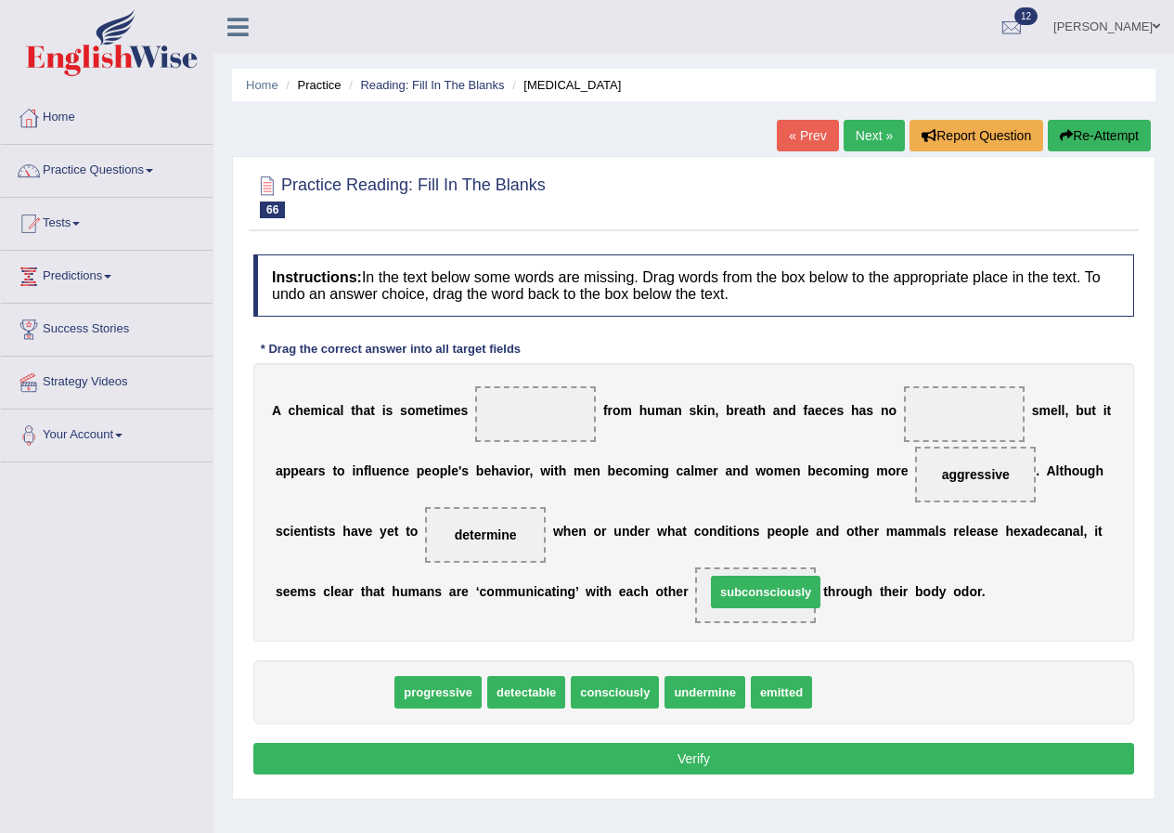
drag, startPoint x: 327, startPoint y: 700, endPoint x: 758, endPoint y: 600, distance: 443.1
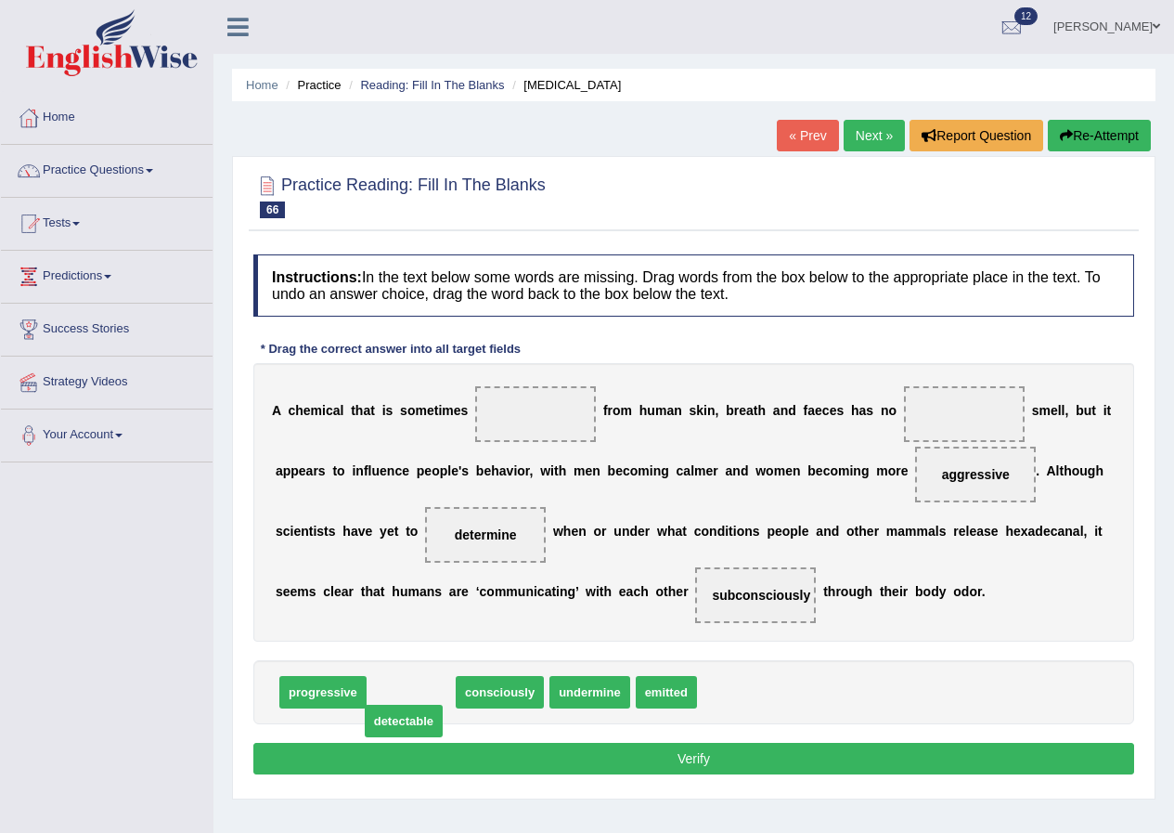
drag, startPoint x: 402, startPoint y: 696, endPoint x: 394, endPoint y: 725, distance: 29.7
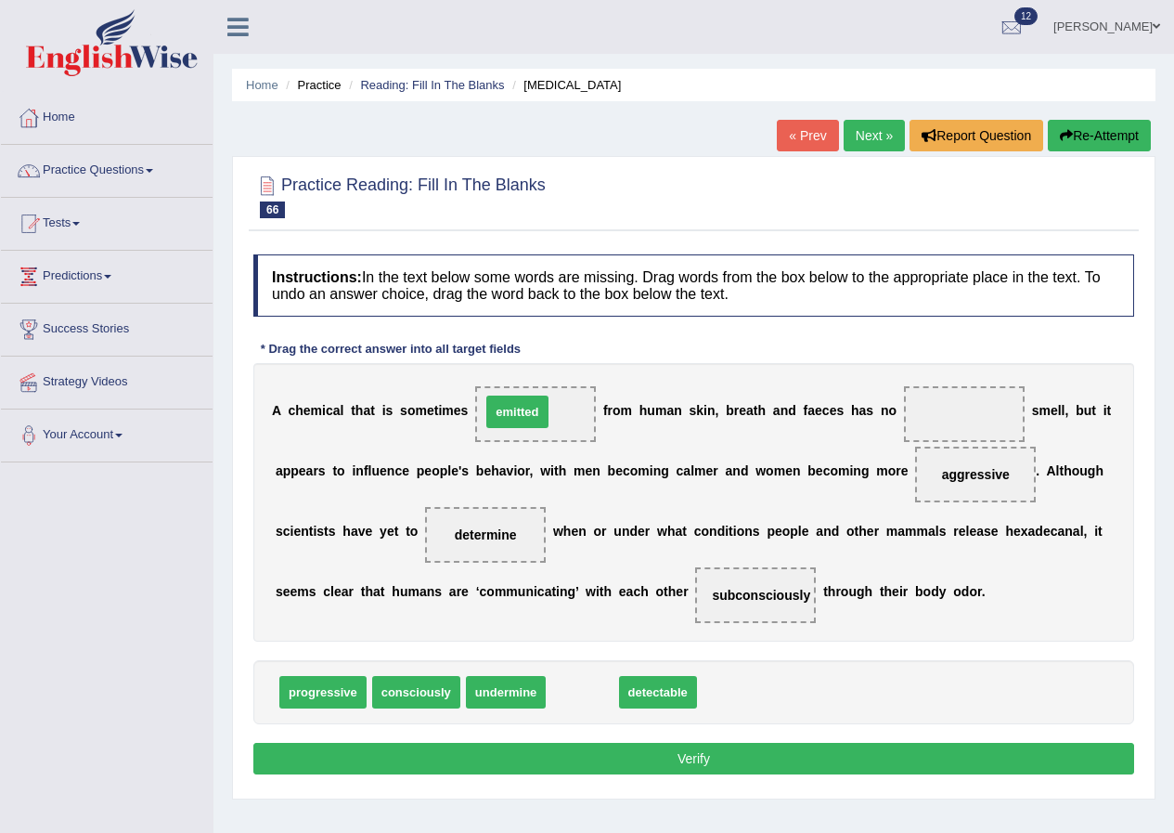
drag, startPoint x: 576, startPoint y: 703, endPoint x: 511, endPoint y: 422, distance: 287.7
drag, startPoint x: 158, startPoint y: 738, endPoint x: 309, endPoint y: 703, distance: 155.3
click at [174, 736] on div "Toggle navigation Home Practice Questions Speaking Practice Read Aloud Repeat S…" at bounding box center [587, 482] width 1174 height 965
drag, startPoint x: 593, startPoint y: 695, endPoint x: 604, endPoint y: 691, distance: 12.1
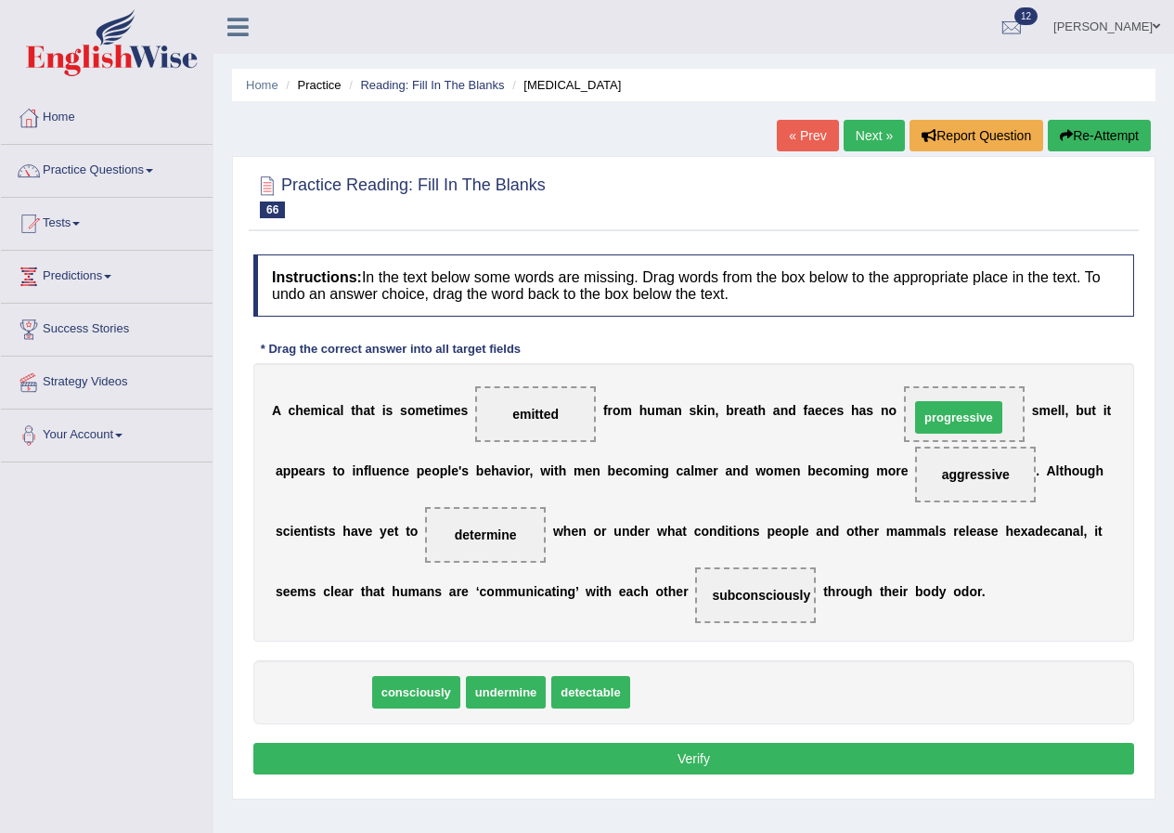
drag, startPoint x: 316, startPoint y: 700, endPoint x: 952, endPoint y: 425, distance: 692.6
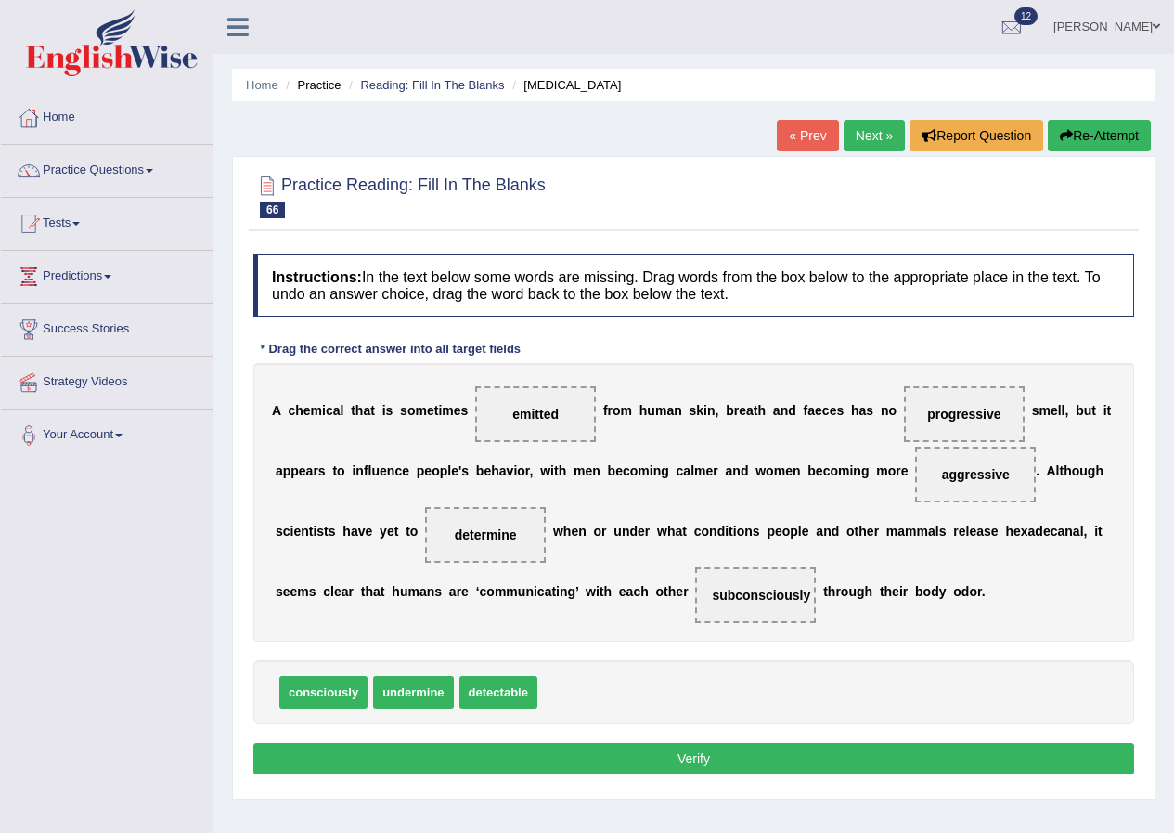
click at [689, 765] on button "Verify" at bounding box center [693, 759] width 881 height 32
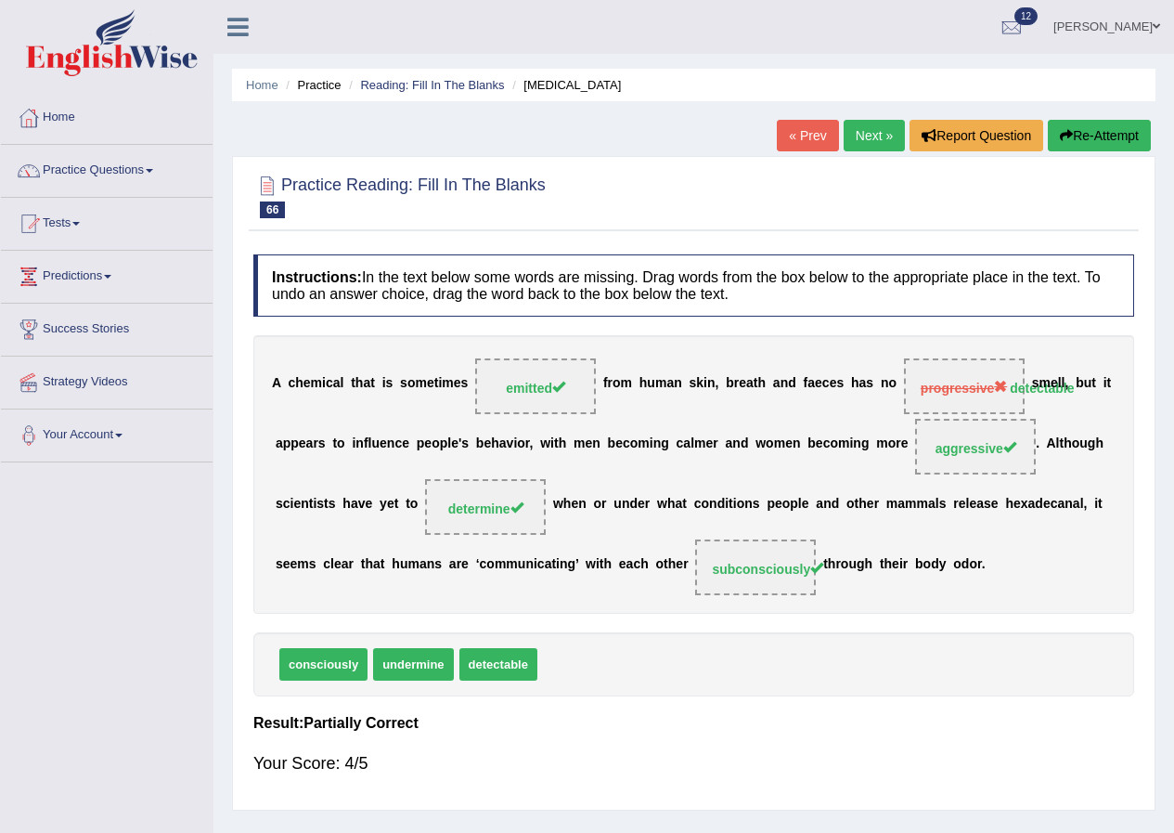
click at [857, 143] on link "Next »" at bounding box center [874, 136] width 61 height 32
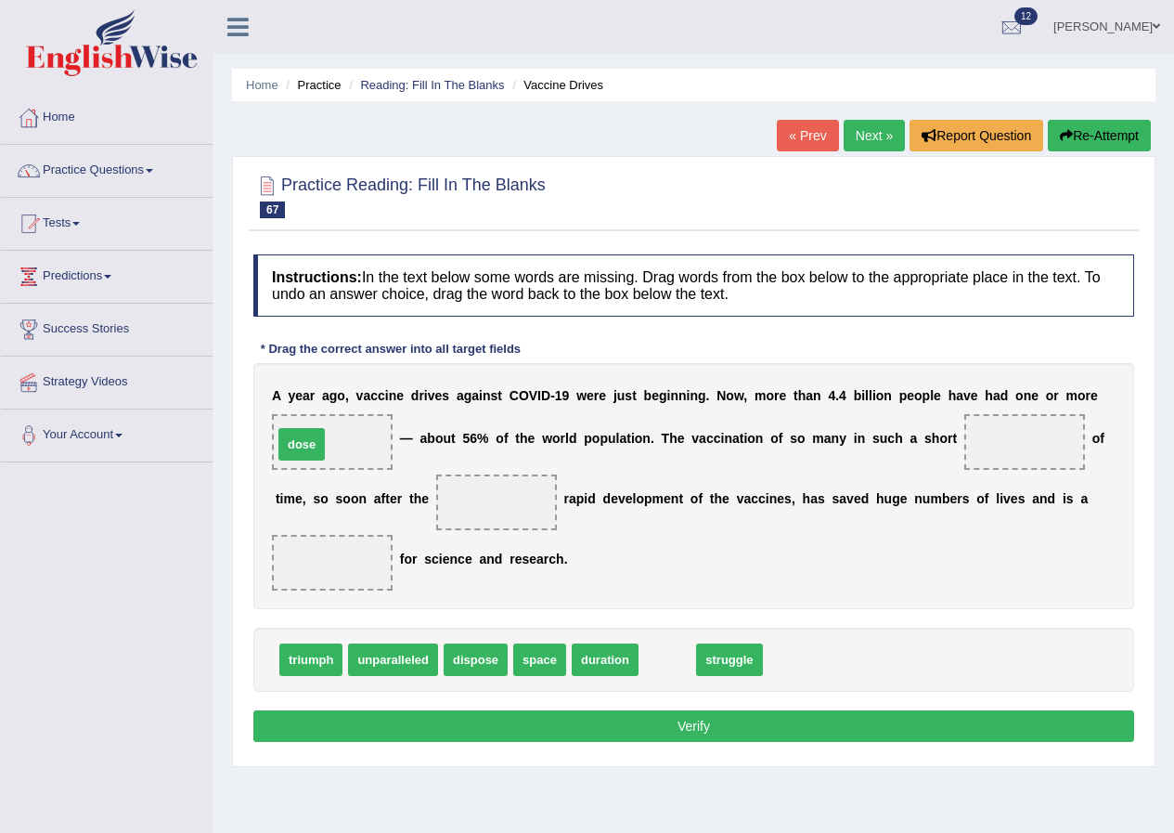
drag, startPoint x: 683, startPoint y: 666, endPoint x: 317, endPoint y: 451, distance: 424.4
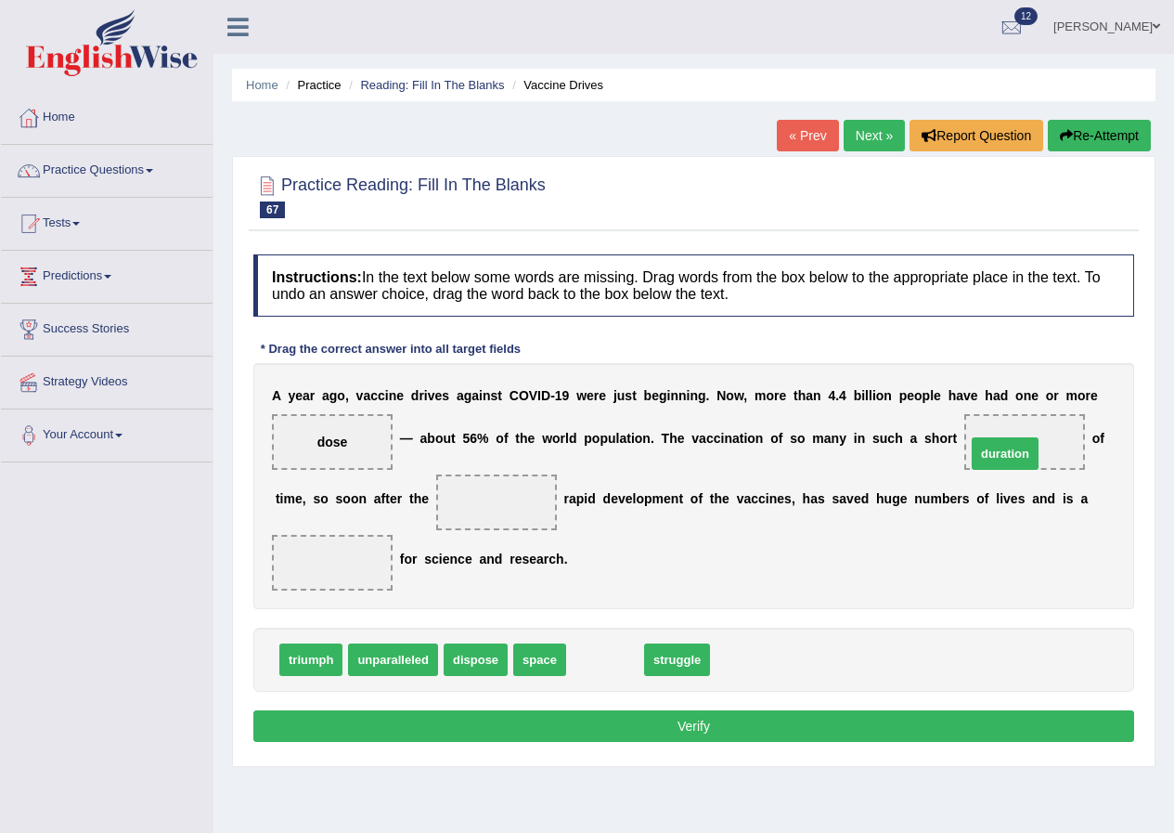
drag, startPoint x: 593, startPoint y: 659, endPoint x: 993, endPoint y: 453, distance: 450.0
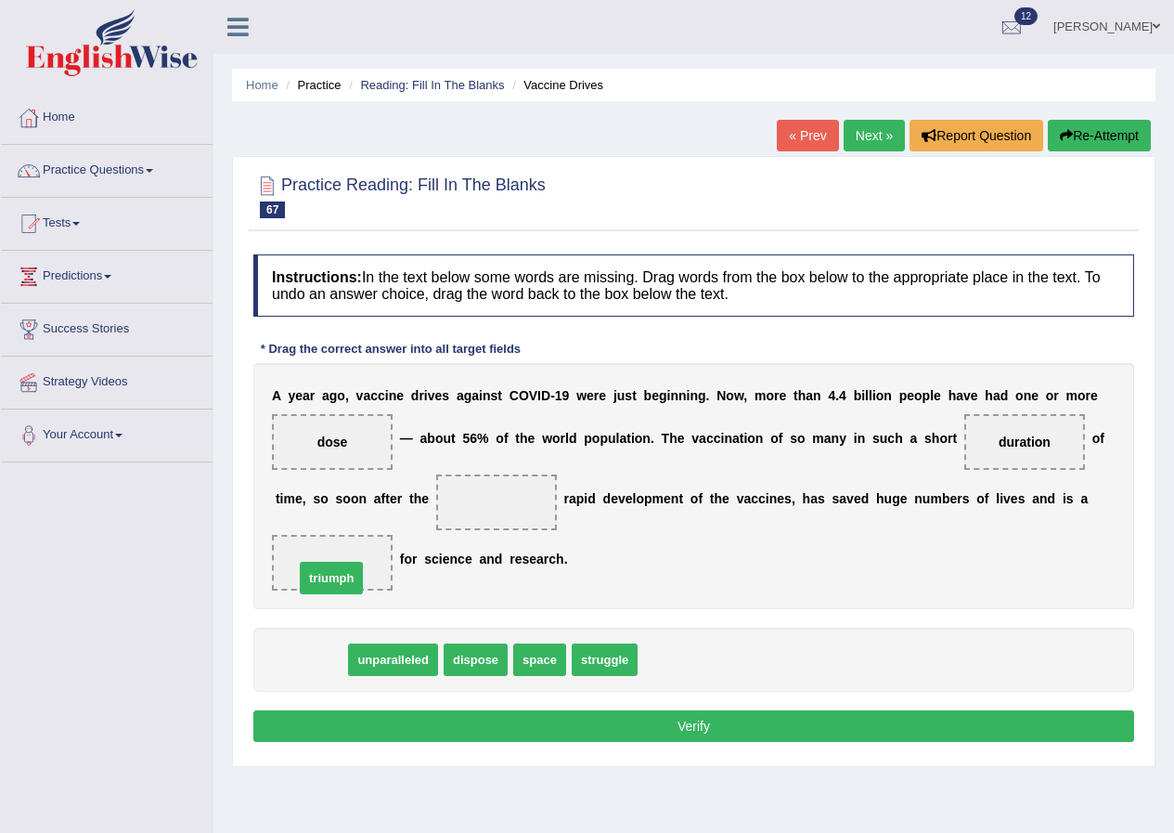
drag, startPoint x: 291, startPoint y: 662, endPoint x: 311, endPoint y: 580, distance: 84.2
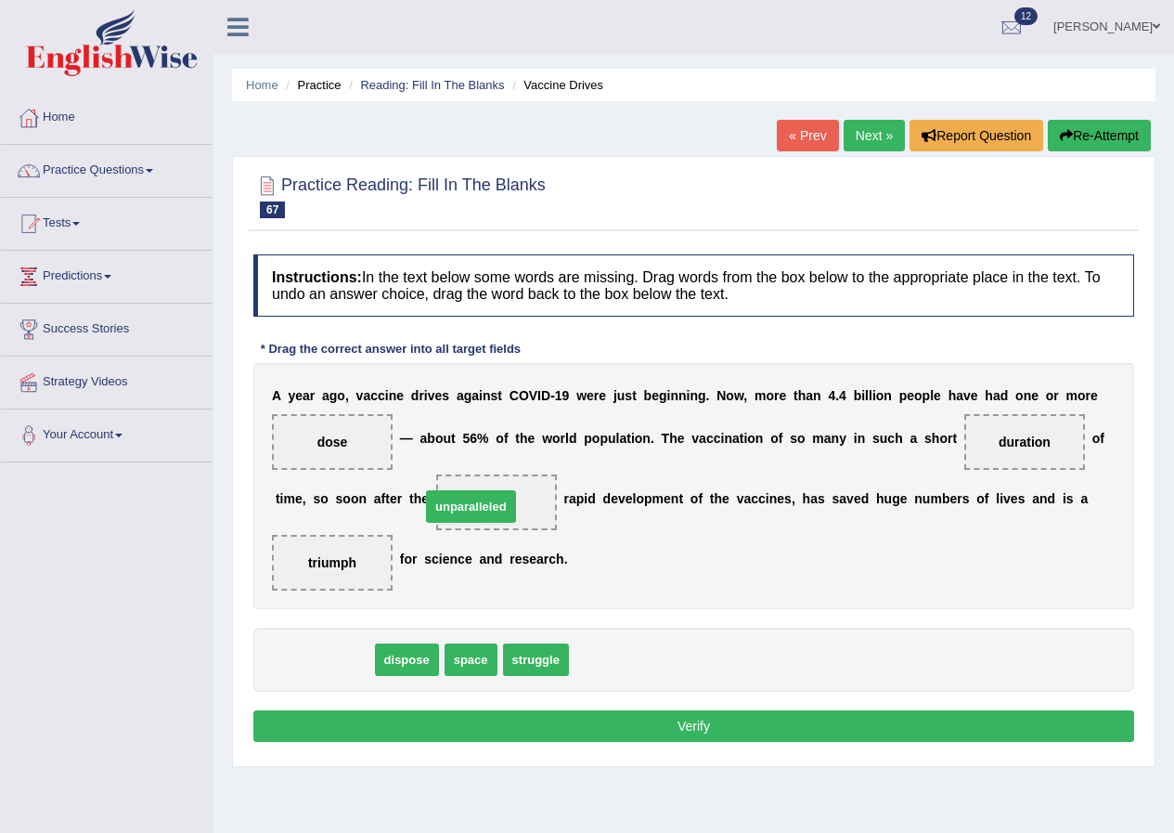
drag, startPoint x: 336, startPoint y: 657, endPoint x: 483, endPoint y: 504, distance: 212.0
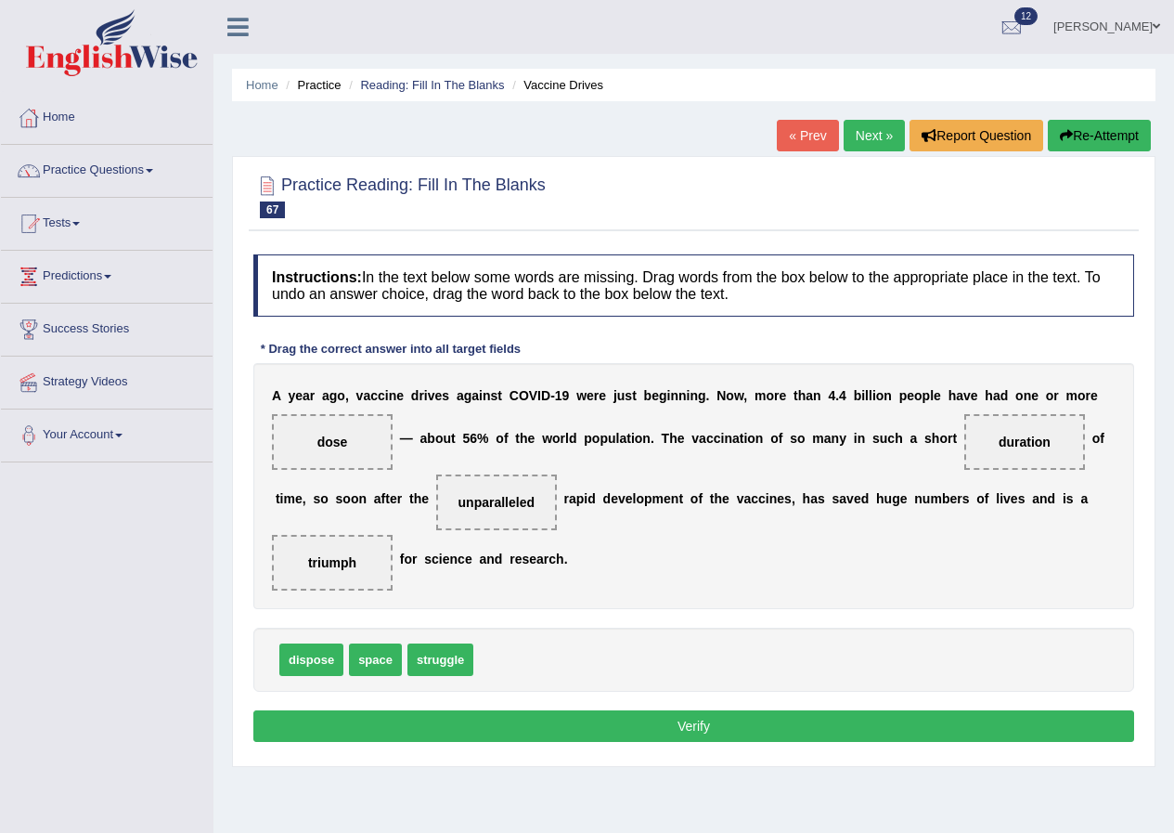
click at [680, 730] on button "Verify" at bounding box center [693, 726] width 881 height 32
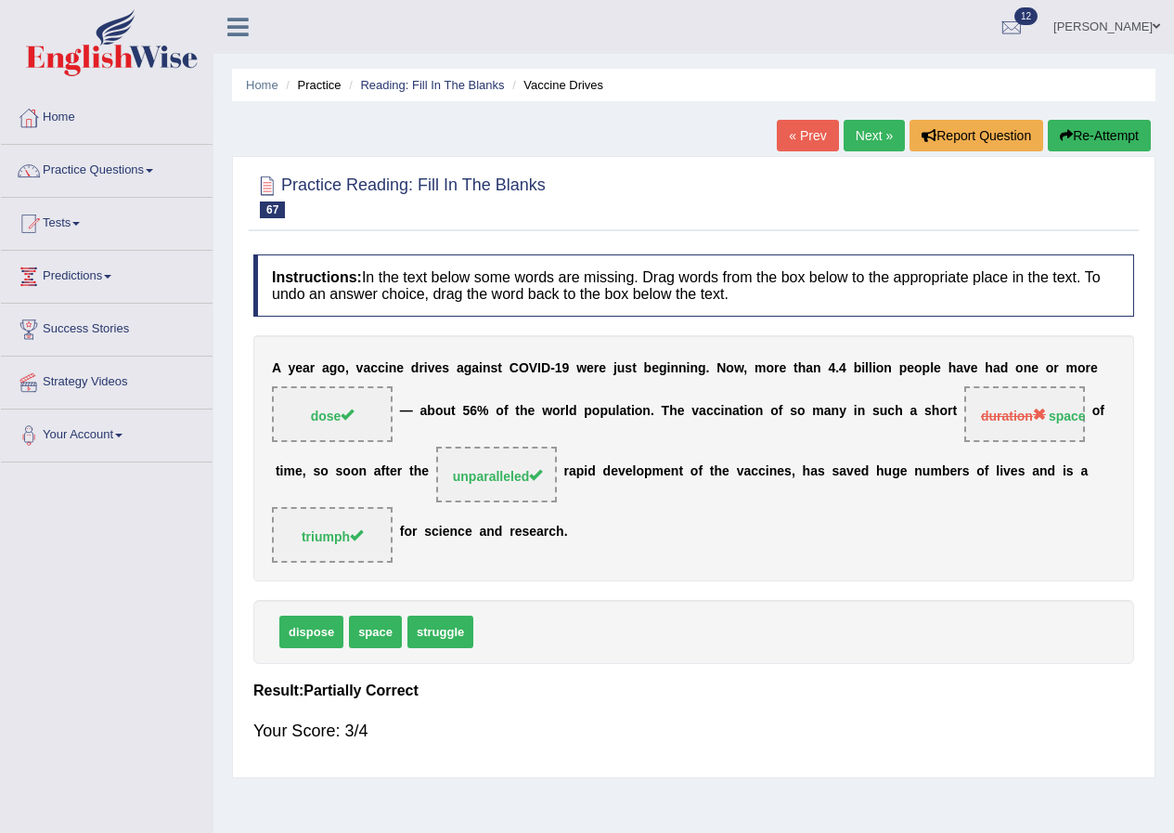
click at [868, 131] on link "Next »" at bounding box center [874, 136] width 61 height 32
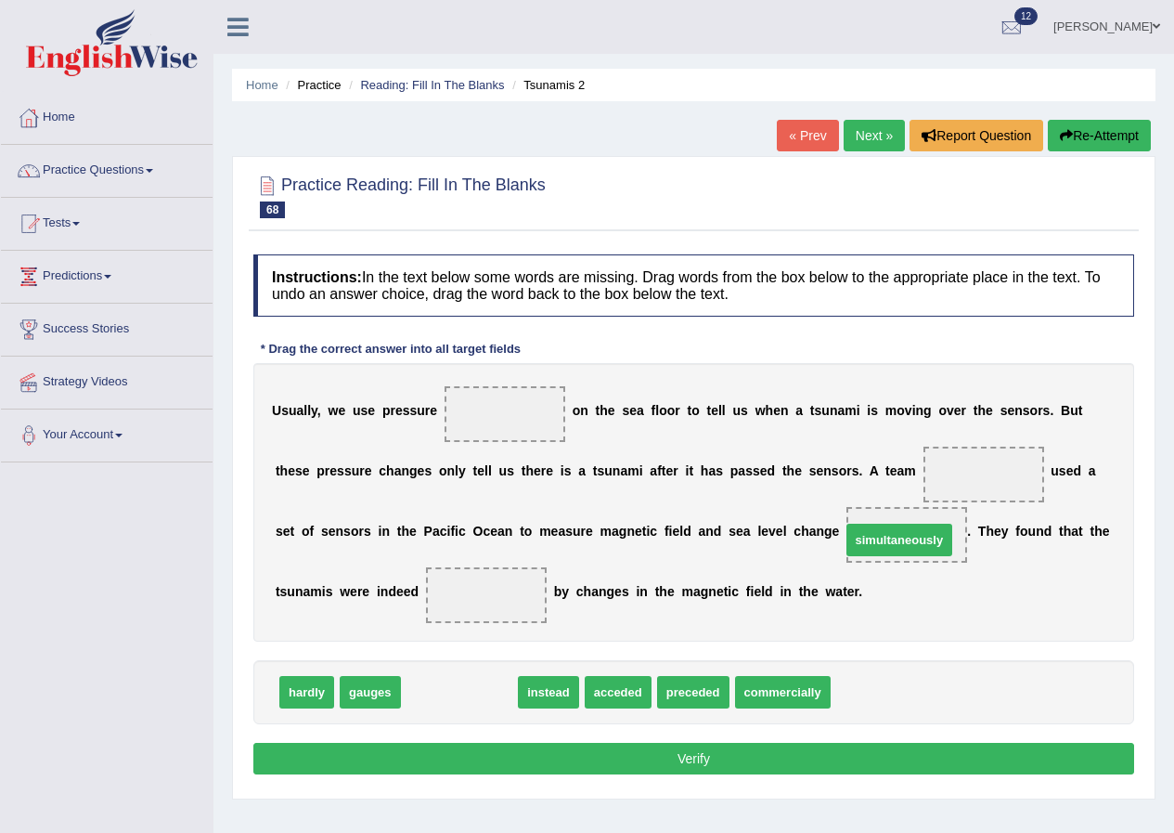
drag, startPoint x: 467, startPoint y: 693, endPoint x: 907, endPoint y: 541, distance: 465.5
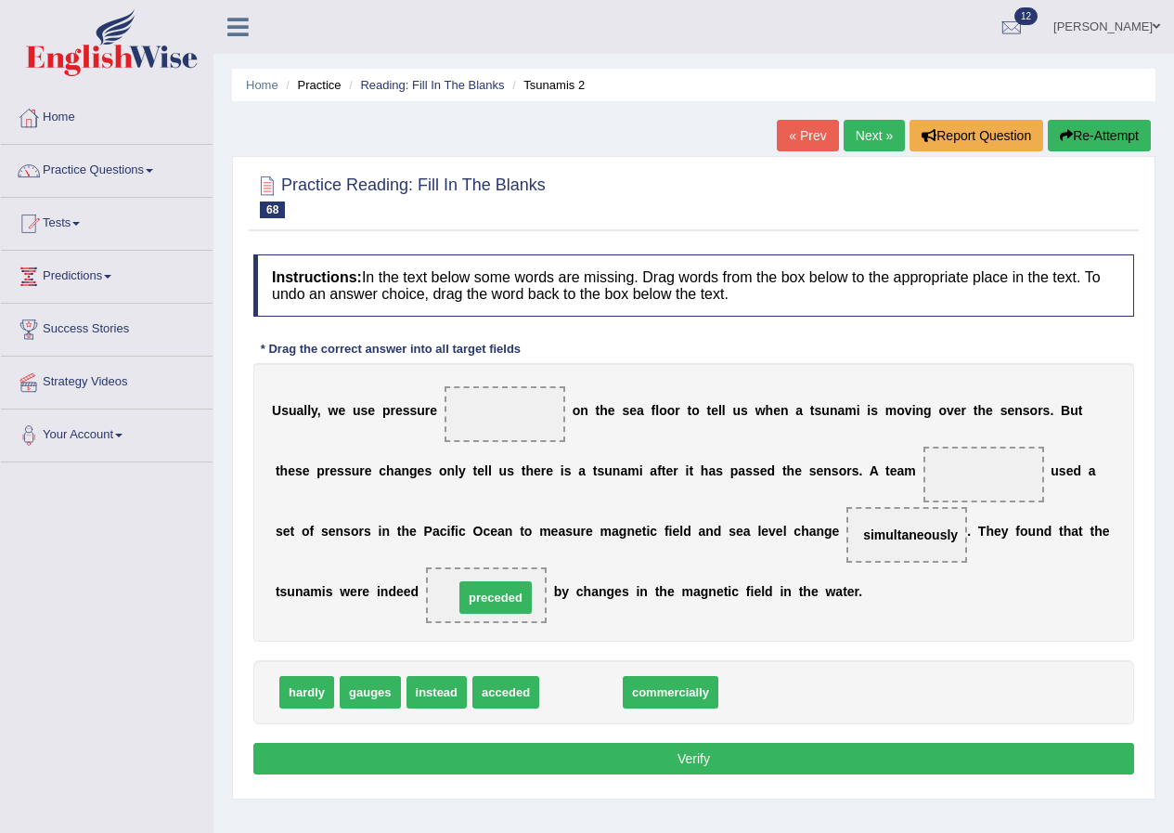
drag, startPoint x: 570, startPoint y: 692, endPoint x: 477, endPoint y: 585, distance: 142.1
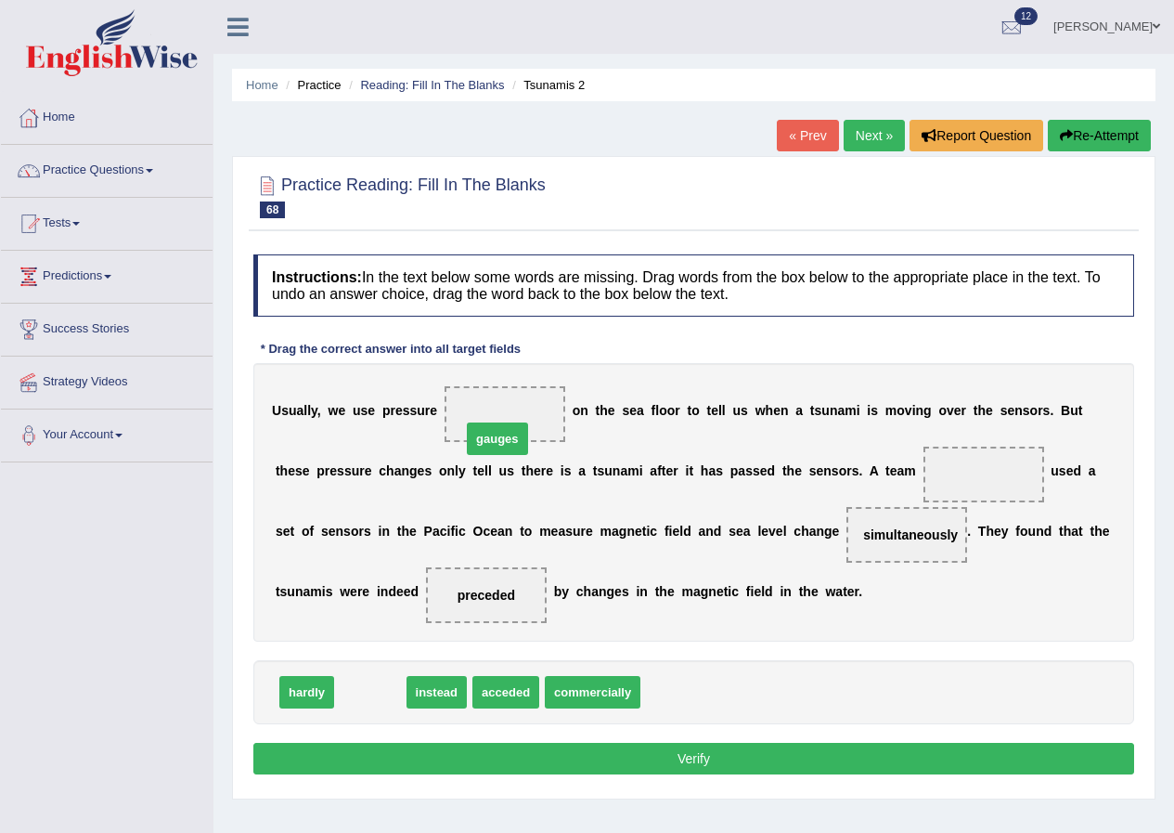
drag, startPoint x: 368, startPoint y: 702, endPoint x: 495, endPoint y: 448, distance: 283.5
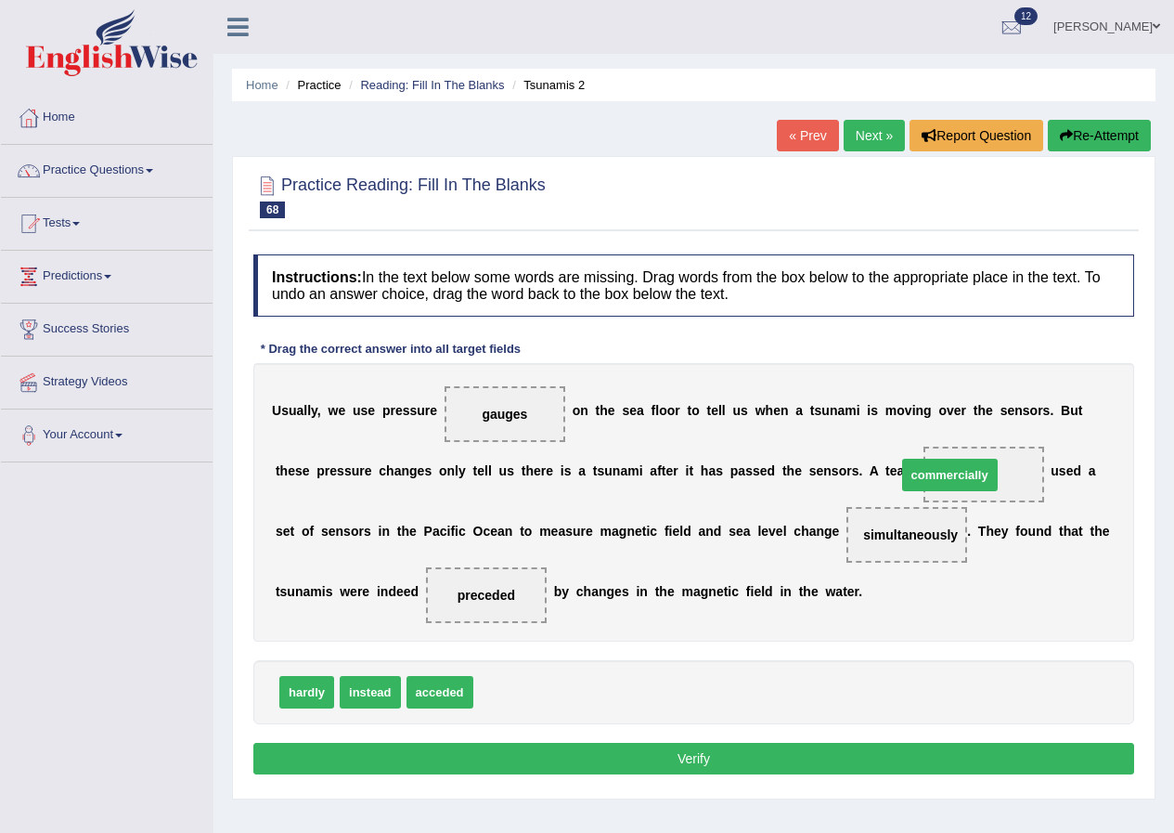
drag, startPoint x: 513, startPoint y: 693, endPoint x: 937, endPoint y: 476, distance: 476.5
click at [629, 756] on button "Verify" at bounding box center [693, 759] width 881 height 32
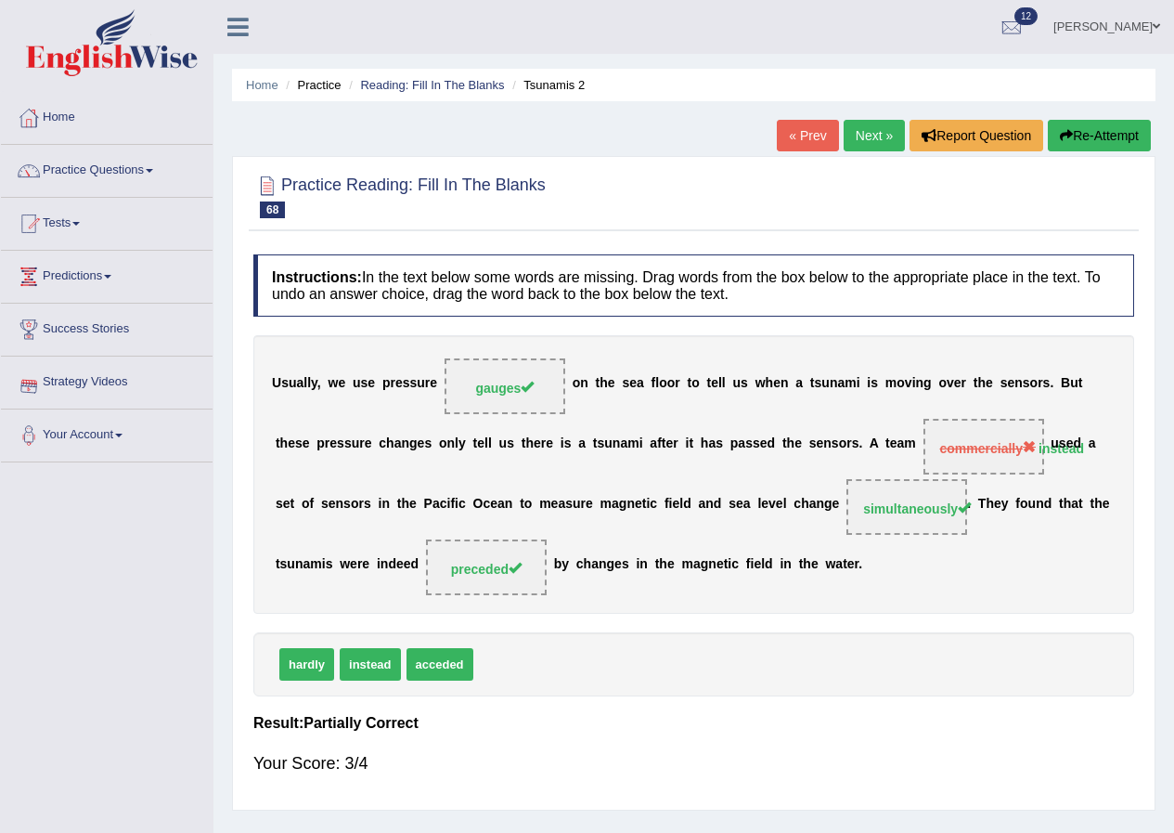
click at [855, 124] on link "Next »" at bounding box center [874, 136] width 61 height 32
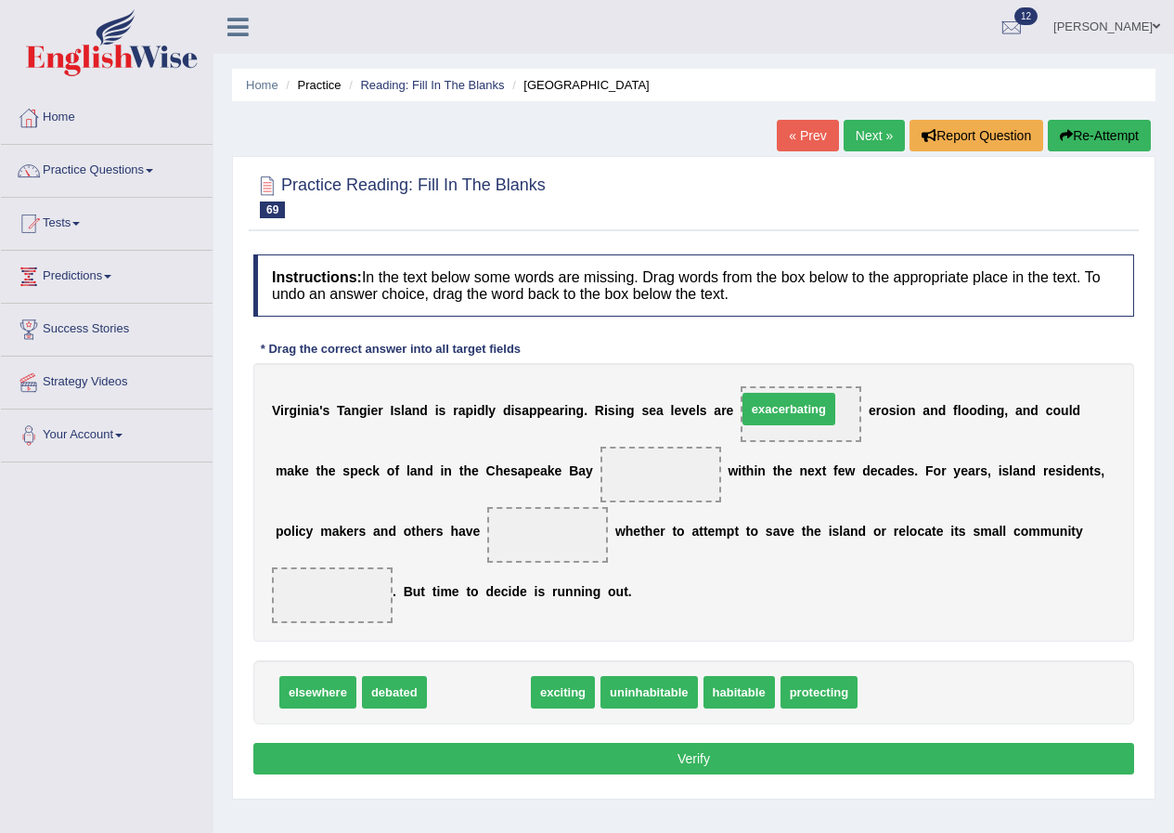
drag, startPoint x: 460, startPoint y: 697, endPoint x: 770, endPoint y: 414, distance: 419.8
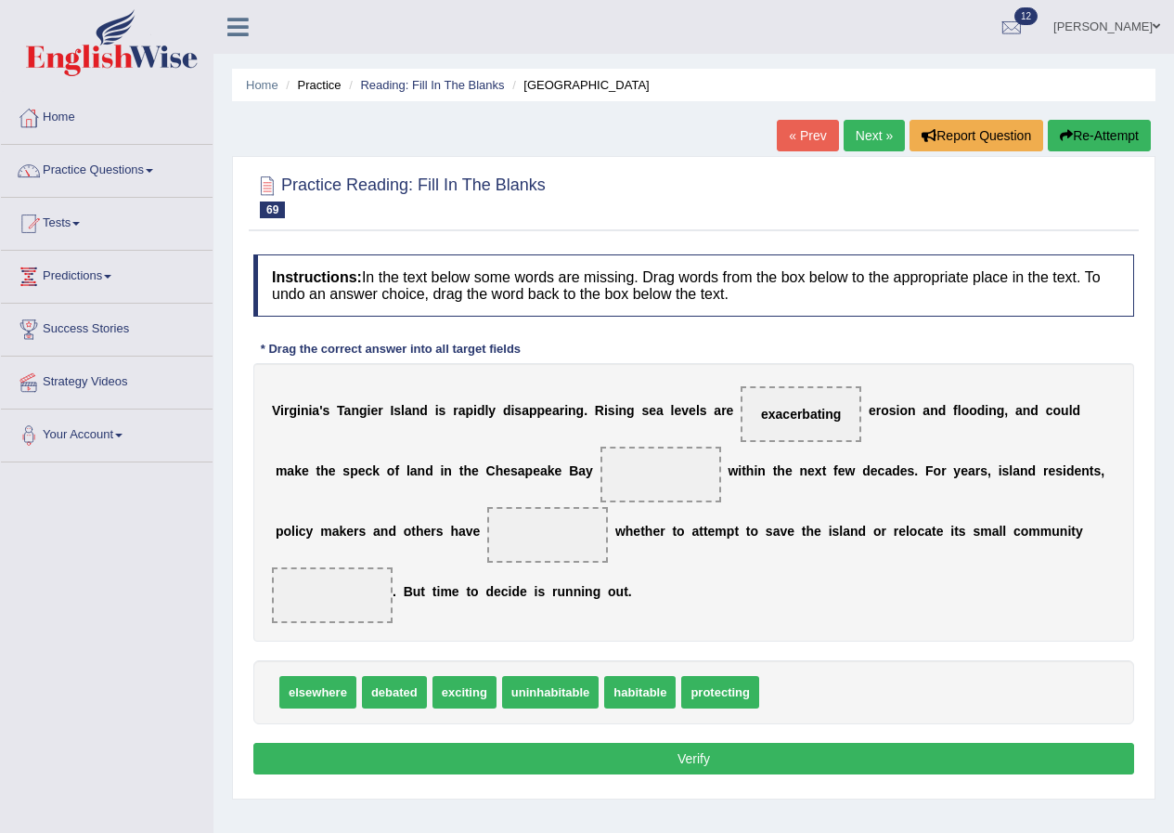
click at [719, 686] on span "protecting" at bounding box center [720, 692] width 78 height 32
drag, startPoint x: 394, startPoint y: 689, endPoint x: 522, endPoint y: 538, distance: 196.9
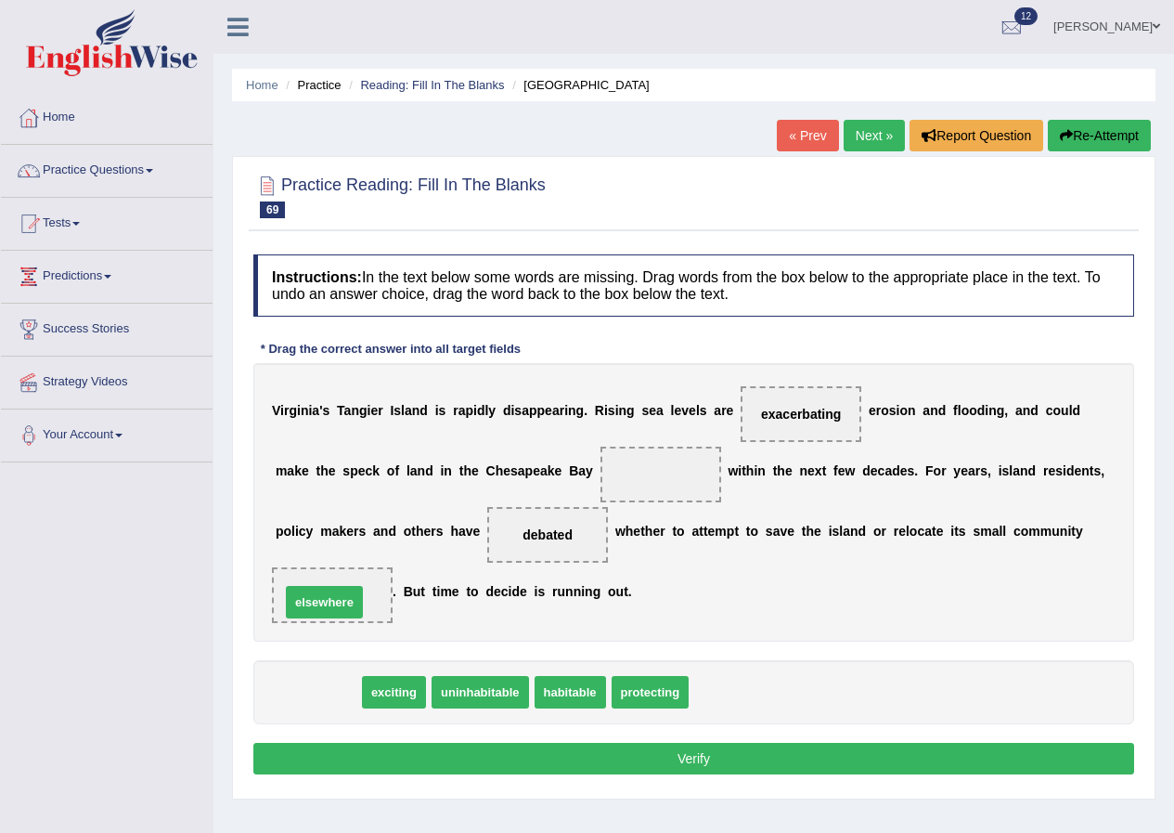
drag, startPoint x: 316, startPoint y: 695, endPoint x: 322, endPoint y: 605, distance: 90.3
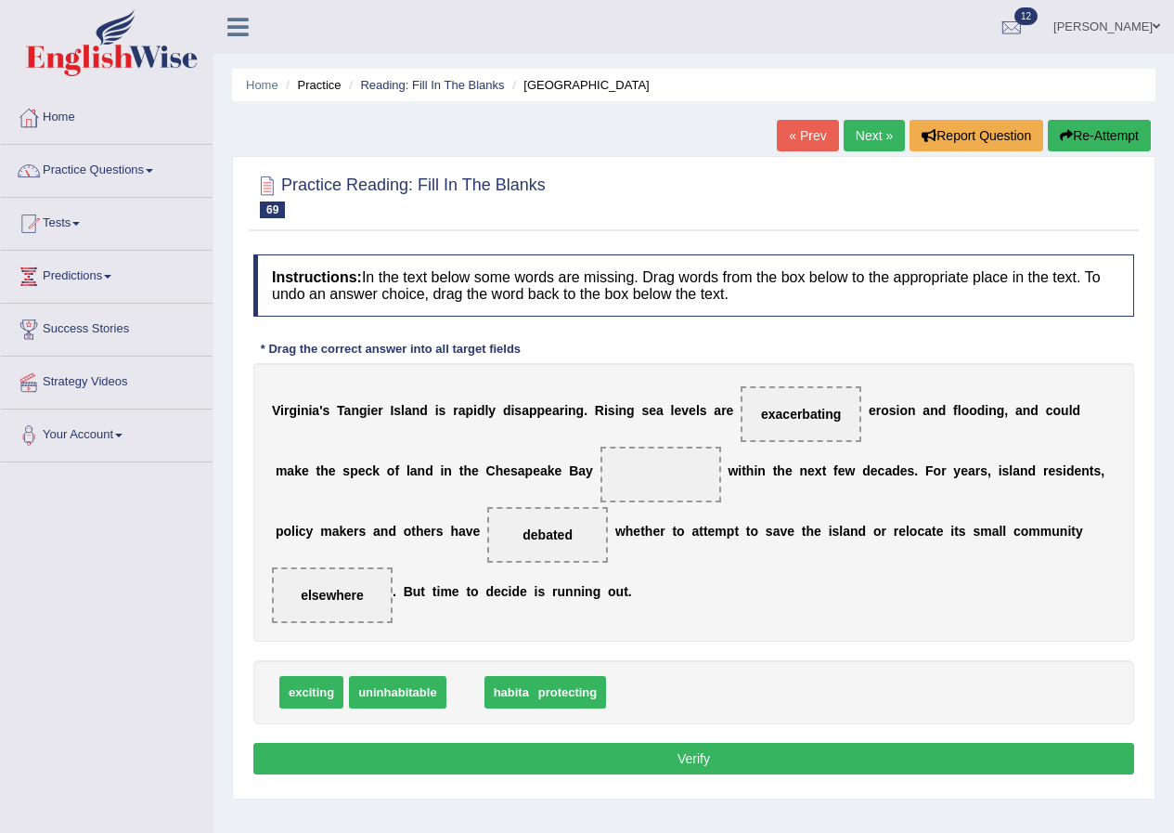
drag, startPoint x: 472, startPoint y: 694, endPoint x: 503, endPoint y: 694, distance: 31.6
drag, startPoint x: 394, startPoint y: 689, endPoint x: 658, endPoint y: 483, distance: 334.6
click at [605, 747] on button "Verify" at bounding box center [693, 759] width 881 height 32
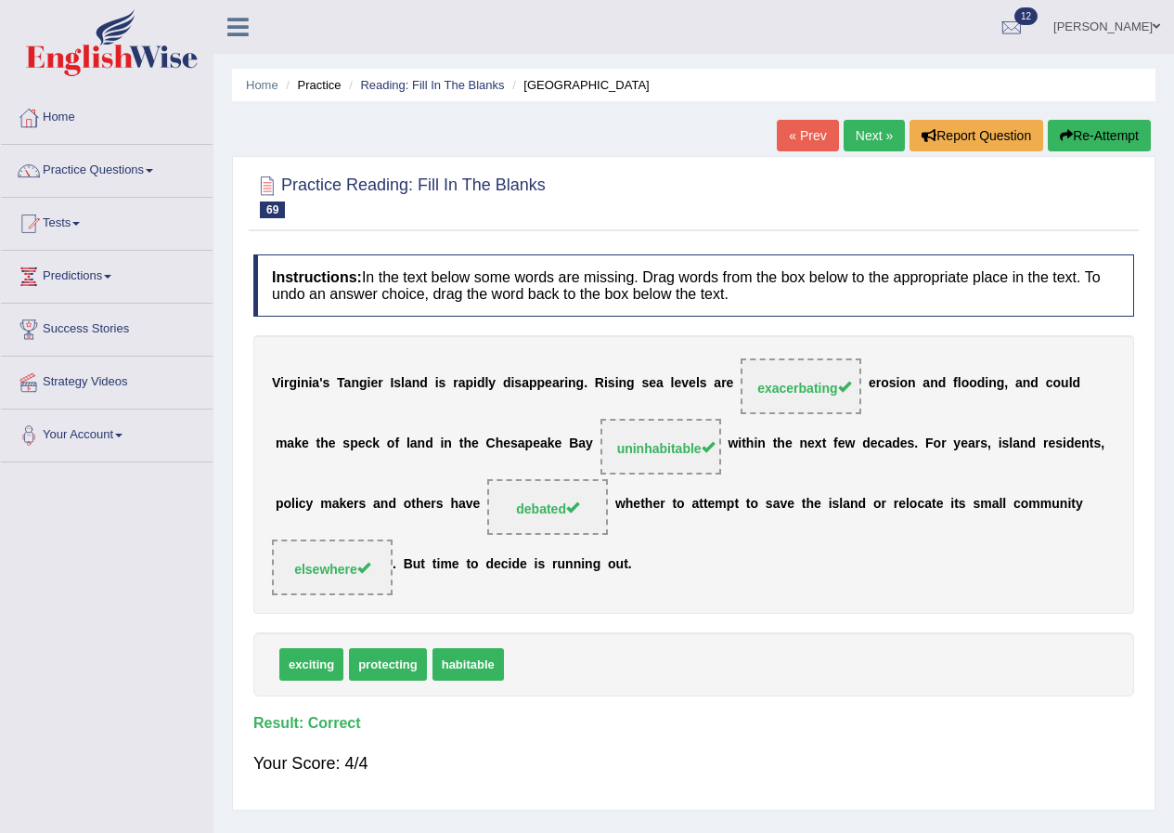
click at [872, 135] on link "Next »" at bounding box center [874, 136] width 61 height 32
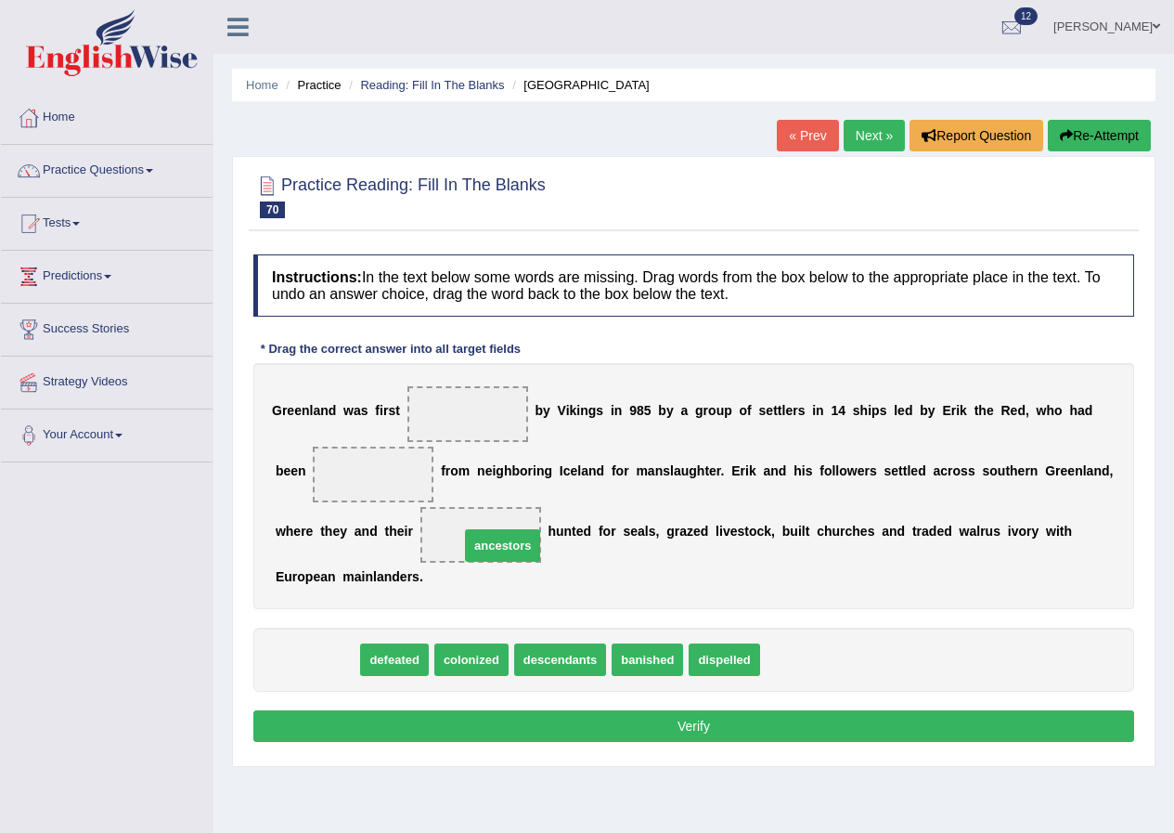
drag, startPoint x: 327, startPoint y: 657, endPoint x: 512, endPoint y: 543, distance: 217.9
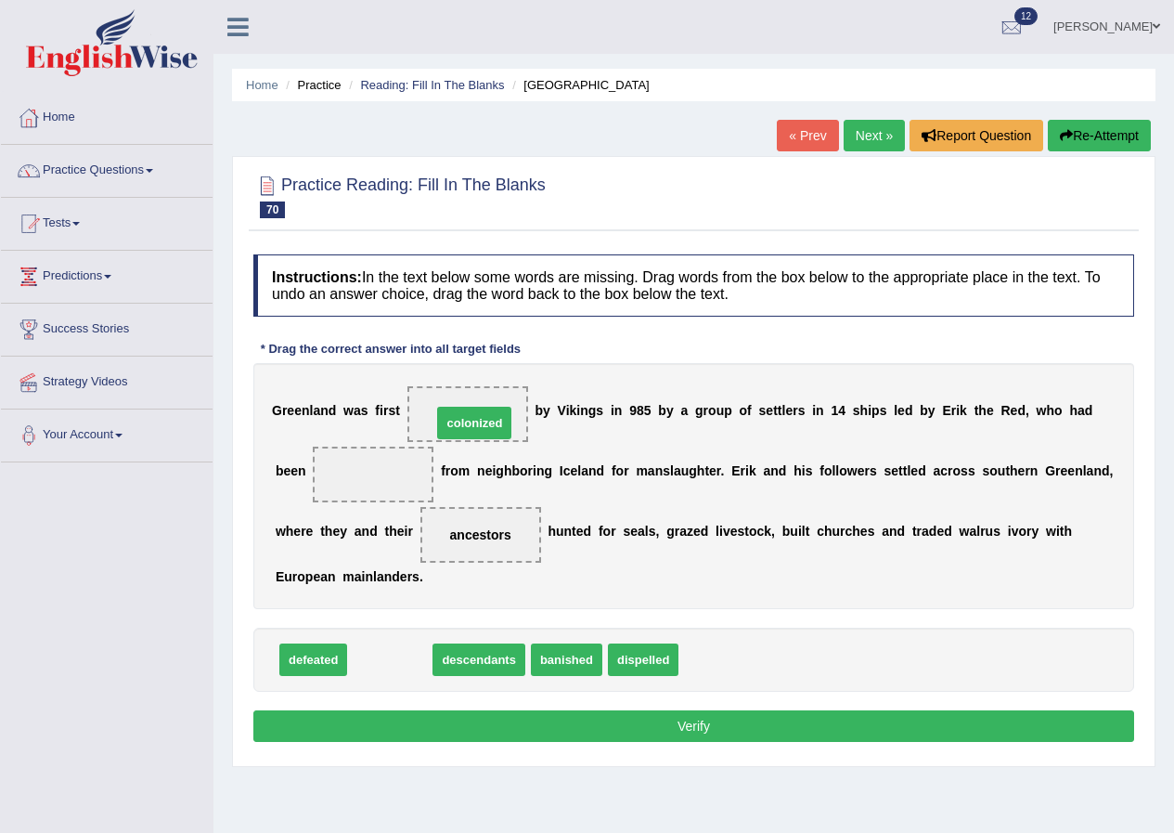
drag, startPoint x: 370, startPoint y: 666, endPoint x: 455, endPoint y: 430, distance: 251.3
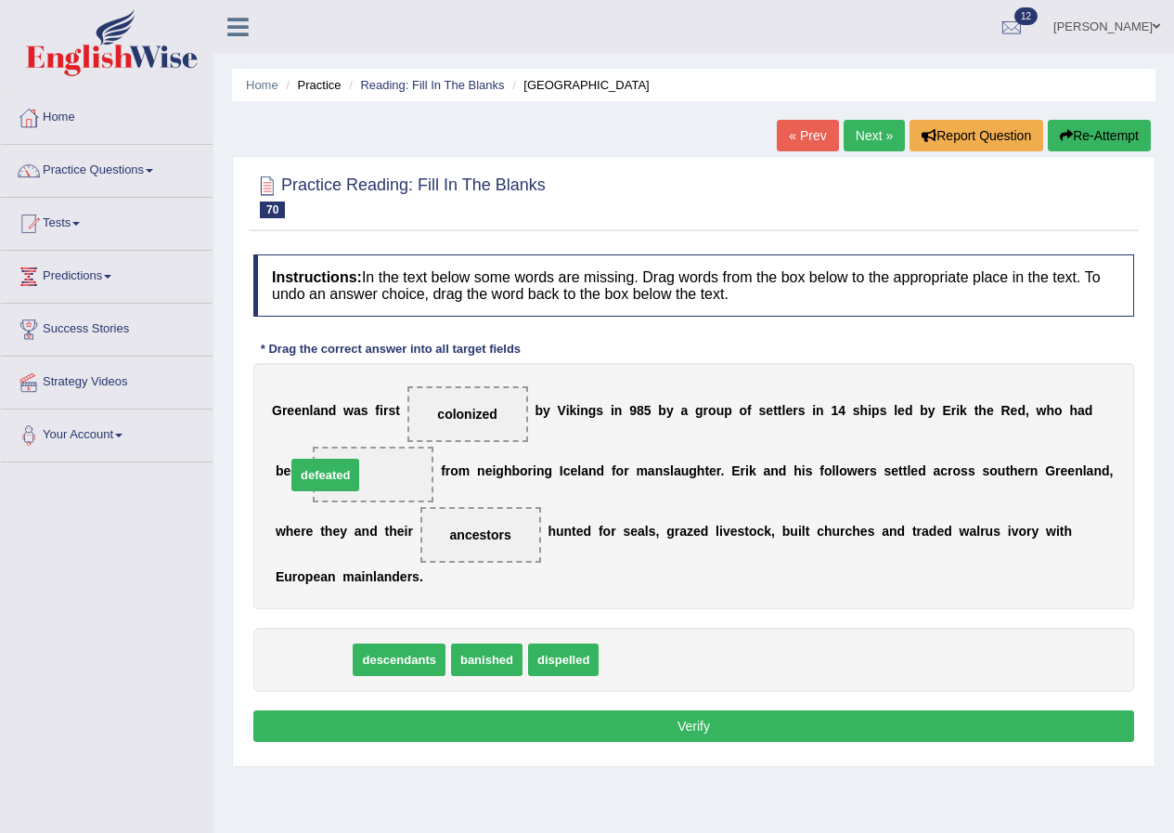
drag, startPoint x: 324, startPoint y: 665, endPoint x: 336, endPoint y: 480, distance: 185.1
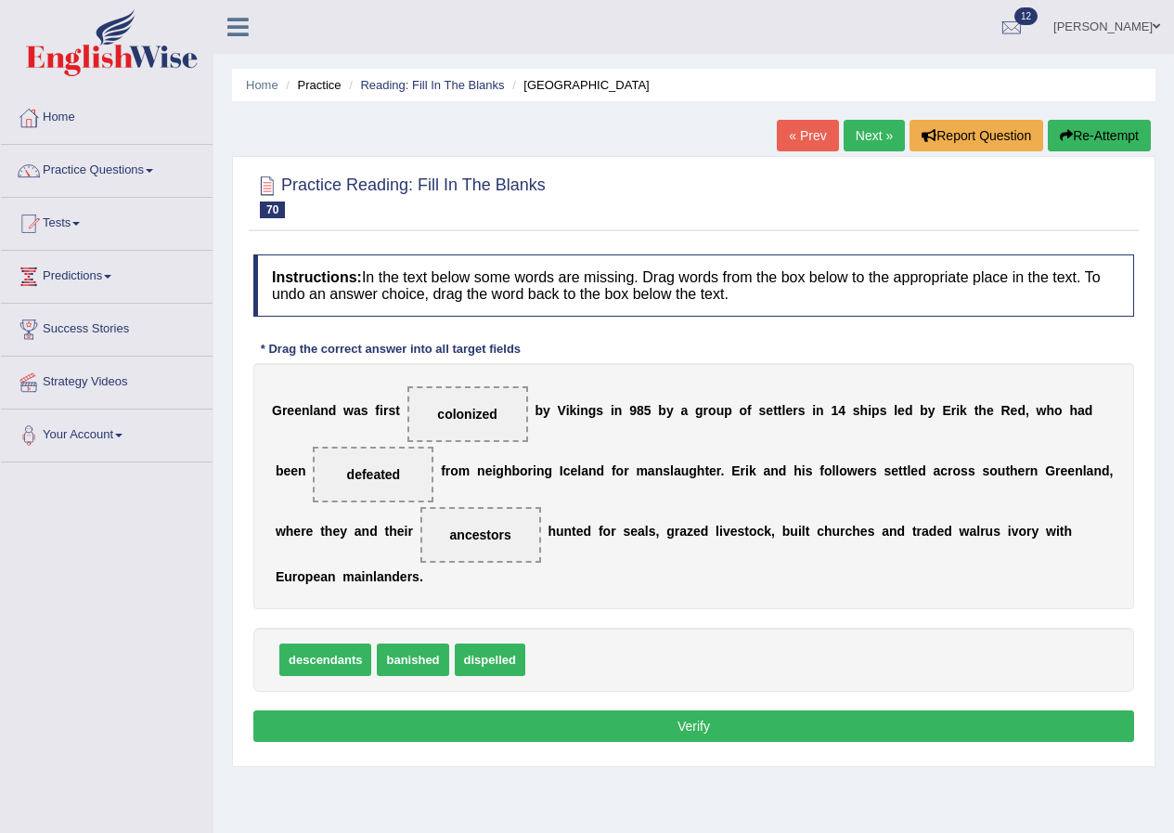
click at [587, 730] on button "Verify" at bounding box center [693, 726] width 881 height 32
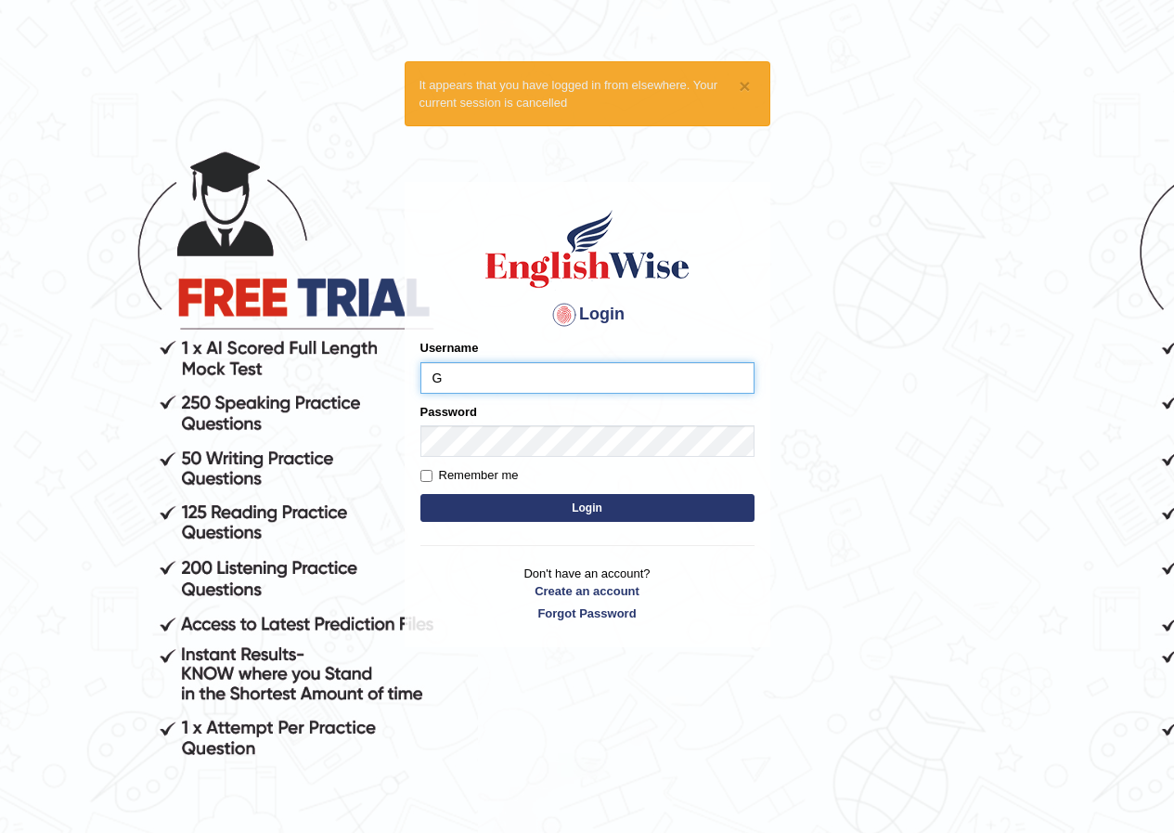
type input "Geekaur"
click at [513, 507] on button "Login" at bounding box center [587, 508] width 334 height 28
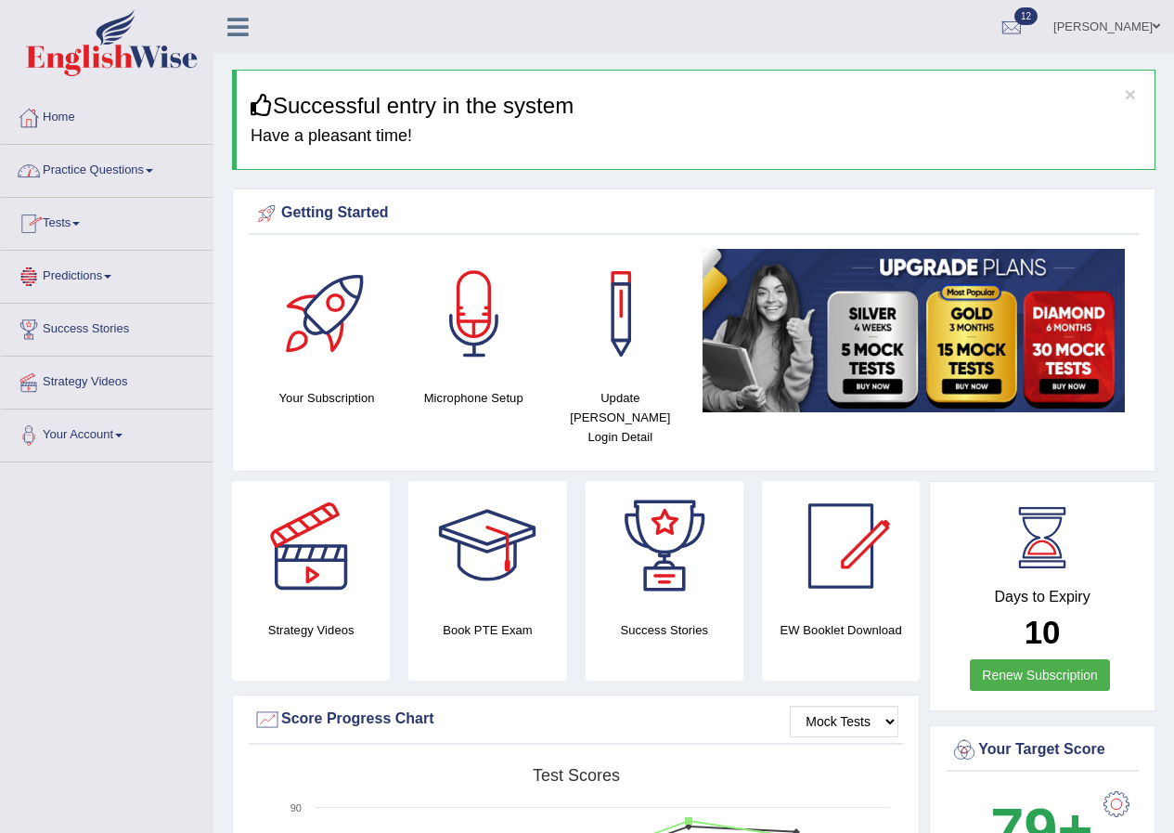
click at [124, 177] on link "Practice Questions" at bounding box center [107, 168] width 212 height 46
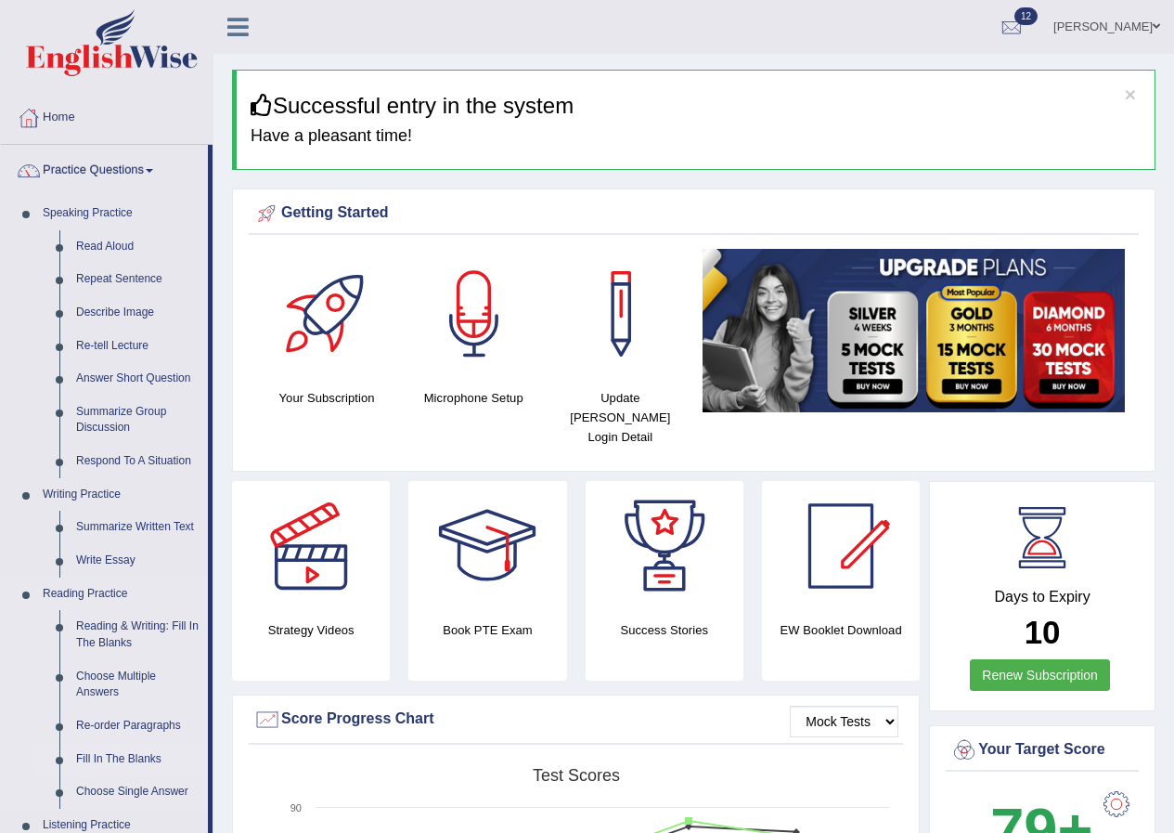
click at [123, 754] on link "Fill In The Blanks" at bounding box center [138, 759] width 140 height 33
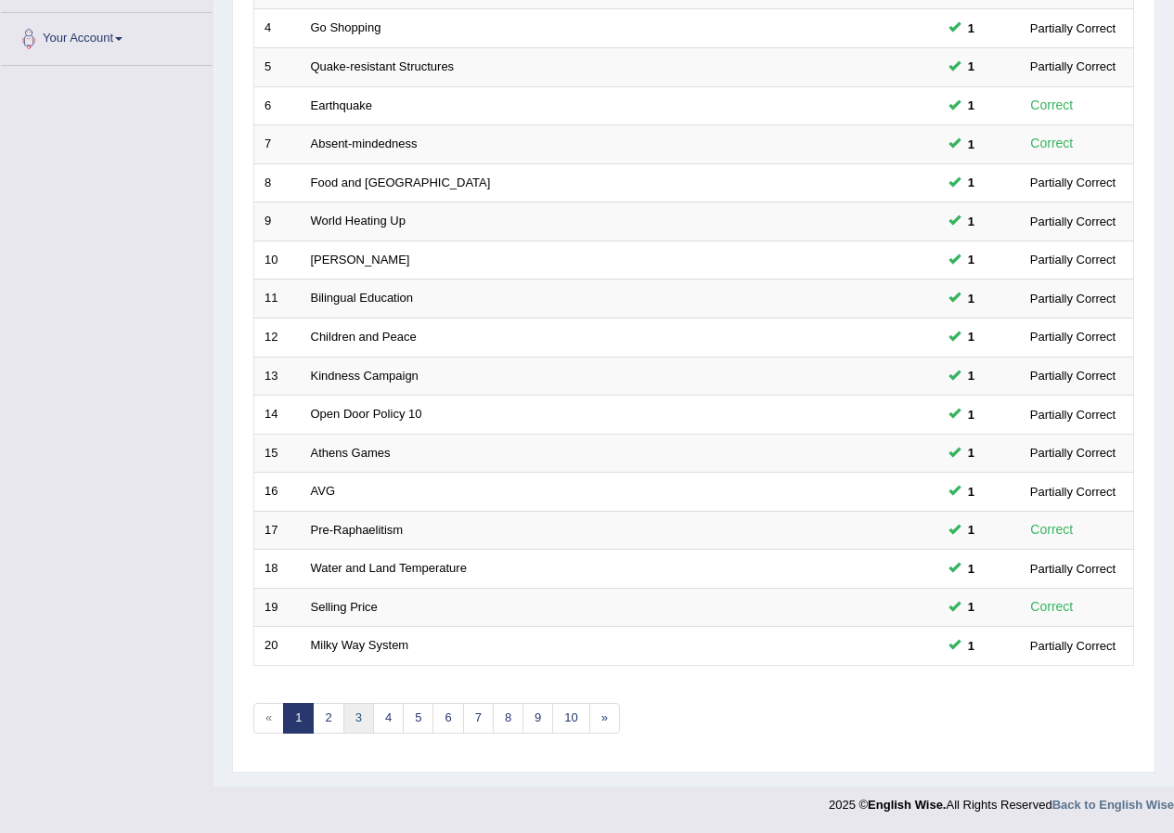
click at [352, 724] on link "3" at bounding box center [358, 718] width 31 height 31
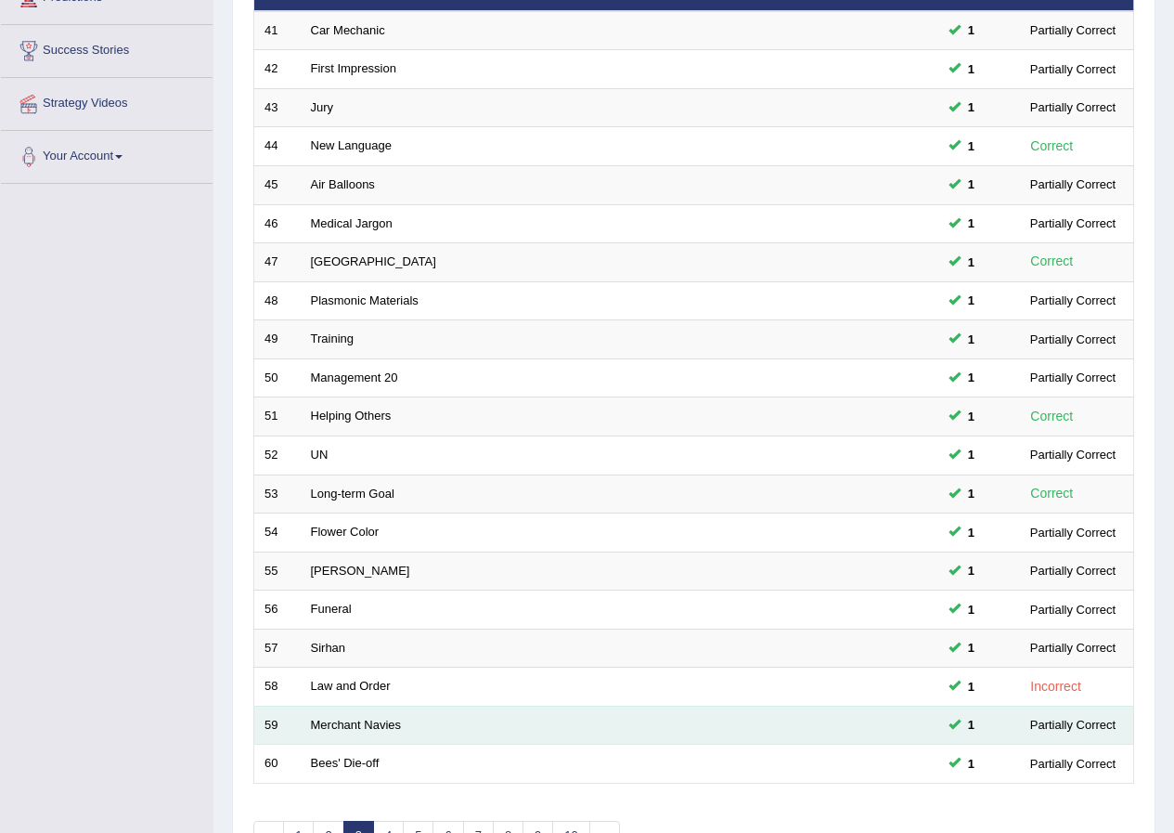
scroll to position [396, 0]
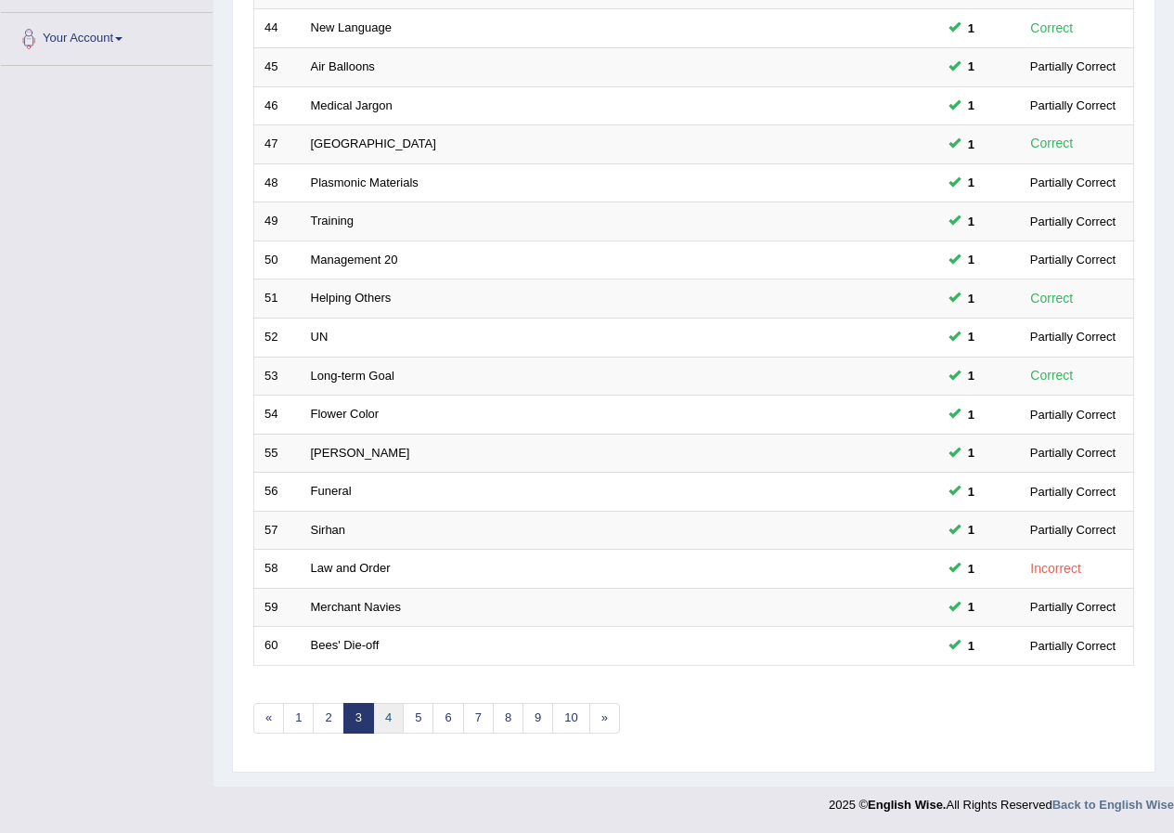
drag, startPoint x: 390, startPoint y: 709, endPoint x: 372, endPoint y: 708, distance: 17.7
click at [389, 709] on link "4" at bounding box center [388, 718] width 31 height 31
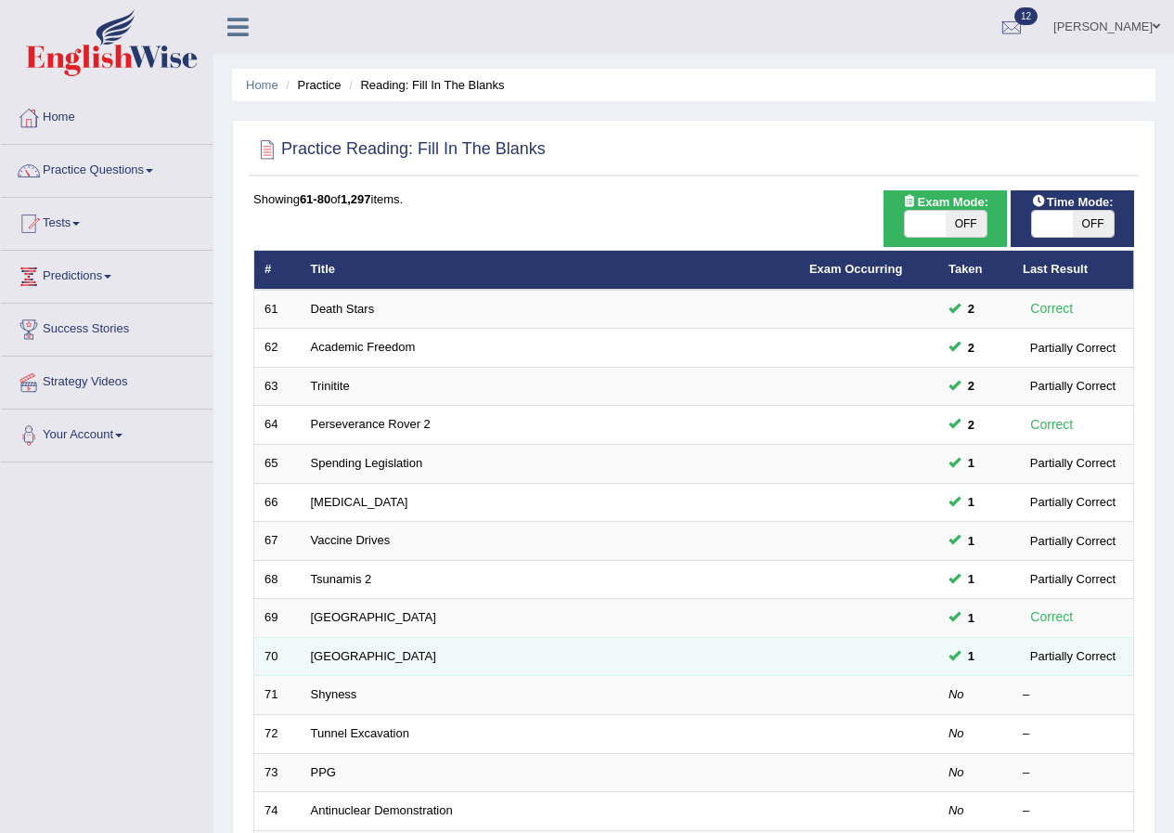
click at [347, 664] on td "[GEOGRAPHIC_DATA]" at bounding box center [550, 656] width 498 height 39
click at [343, 657] on link "[GEOGRAPHIC_DATA]" at bounding box center [373, 656] width 125 height 14
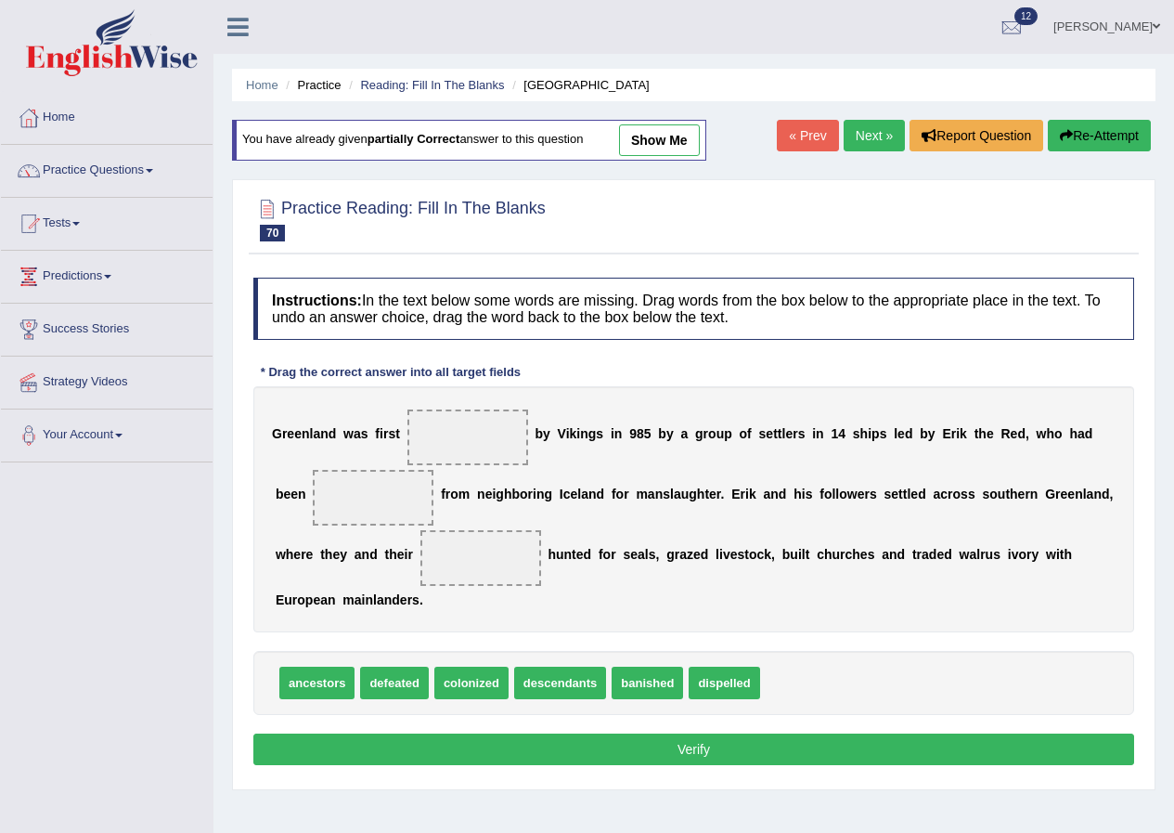
click at [469, 678] on span "colonized" at bounding box center [471, 682] width 74 height 32
drag, startPoint x: 559, startPoint y: 674, endPoint x: 483, endPoint y: 561, distance: 136.4
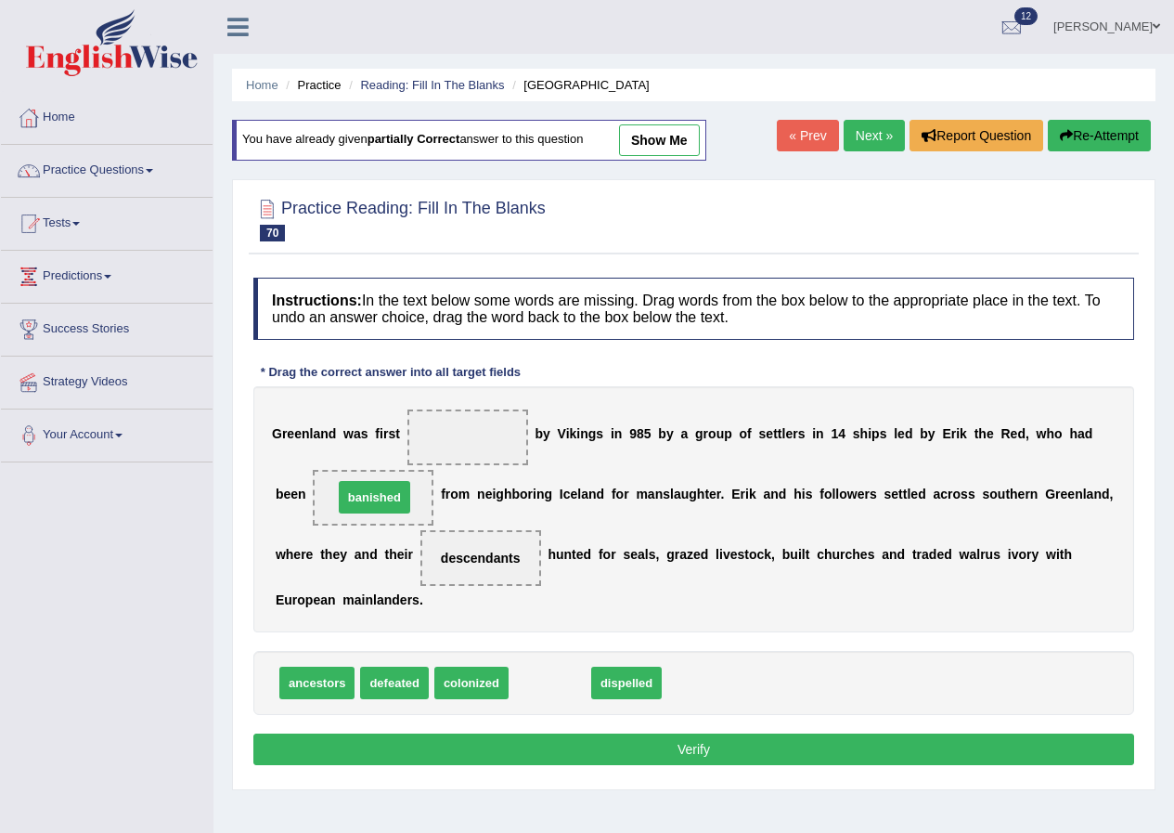
drag, startPoint x: 554, startPoint y: 672, endPoint x: 379, endPoint y: 486, distance: 255.4
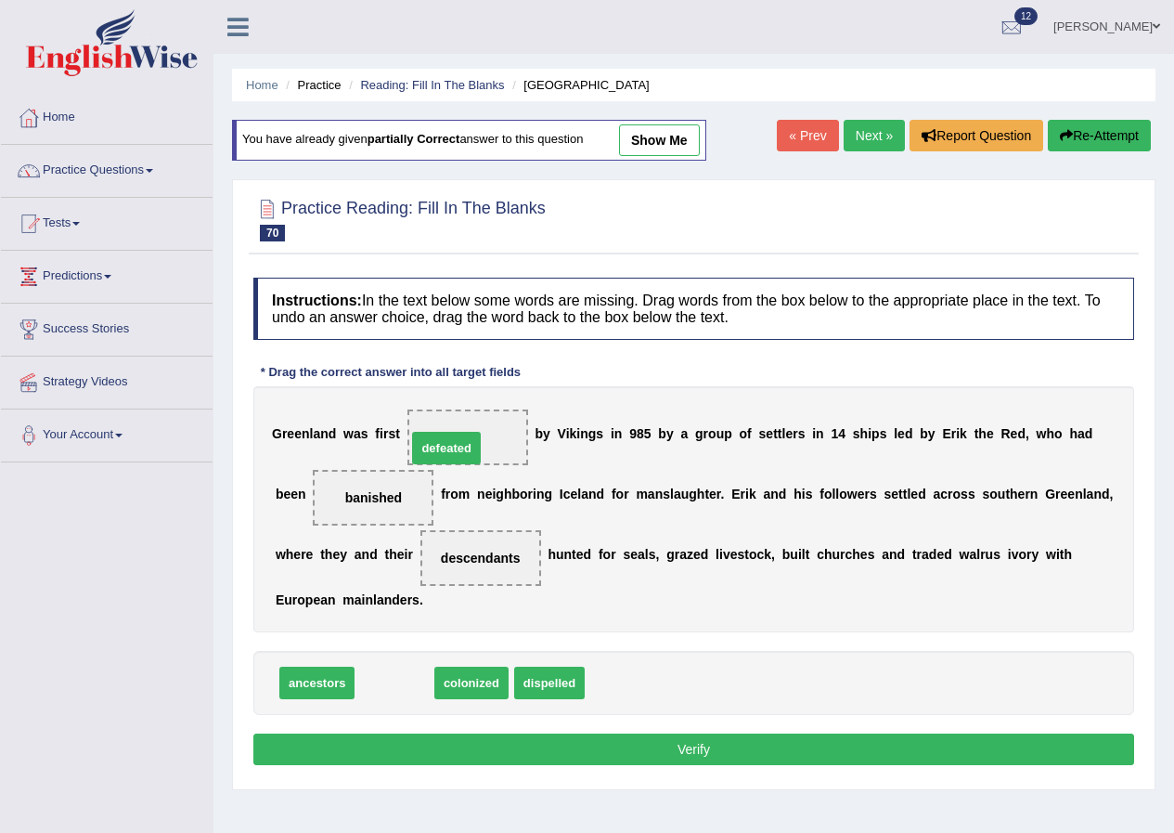
drag, startPoint x: 404, startPoint y: 685, endPoint x: 456, endPoint y: 450, distance: 240.5
drag, startPoint x: 385, startPoint y: 682, endPoint x: 484, endPoint y: 446, distance: 256.7
click at [665, 756] on button "Verify" at bounding box center [693, 749] width 881 height 32
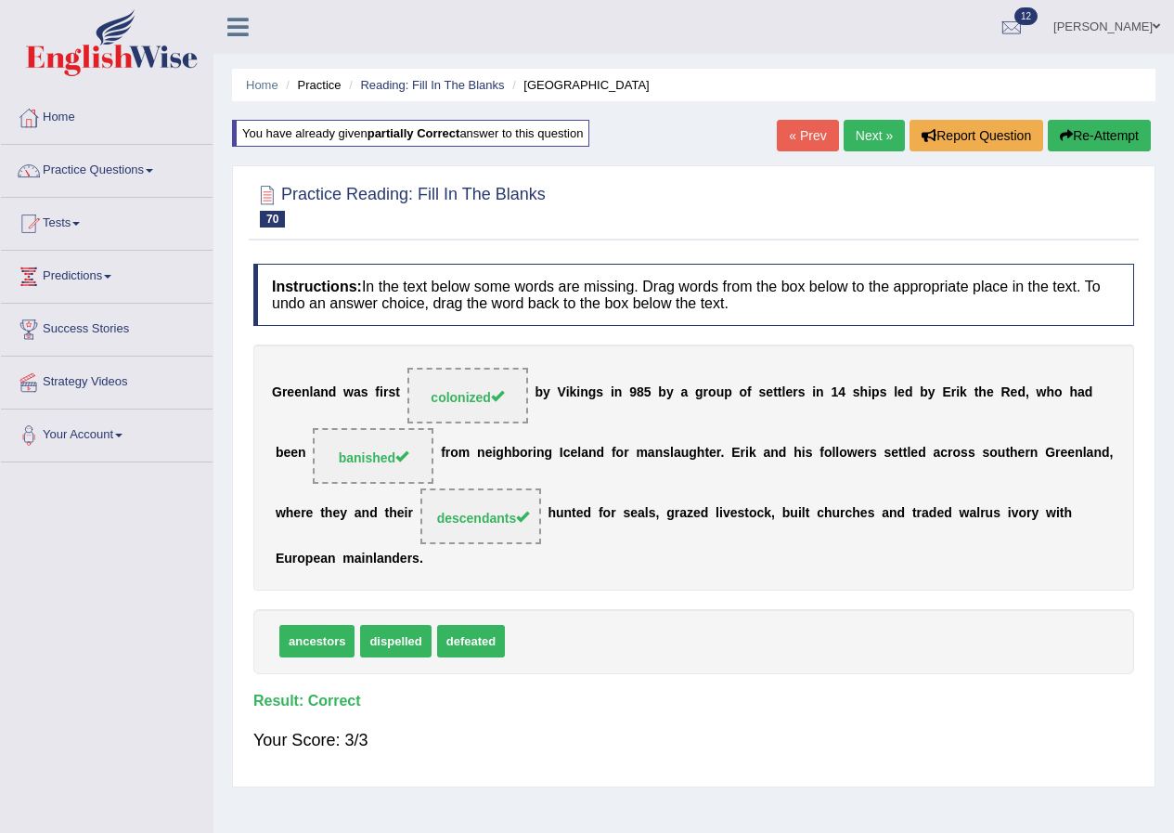
click at [874, 132] on link "Next »" at bounding box center [874, 136] width 61 height 32
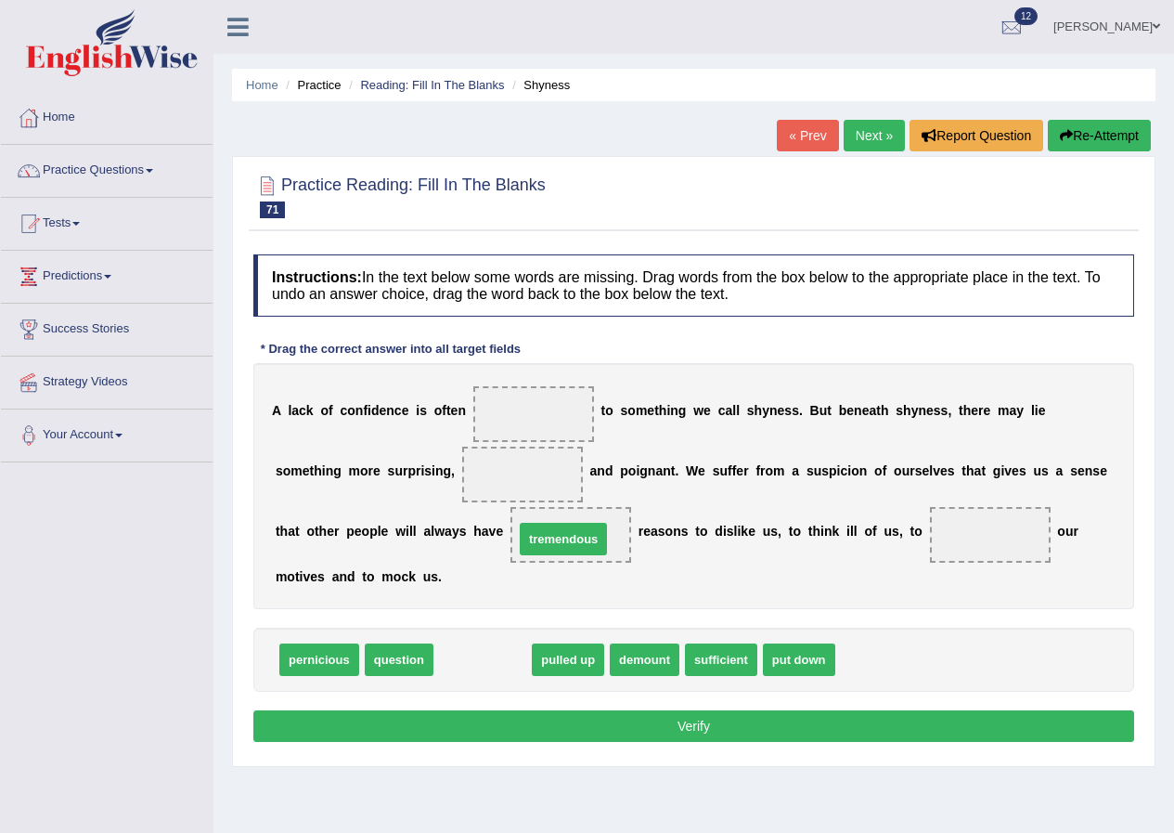
drag, startPoint x: 477, startPoint y: 658, endPoint x: 558, endPoint y: 537, distance: 145.2
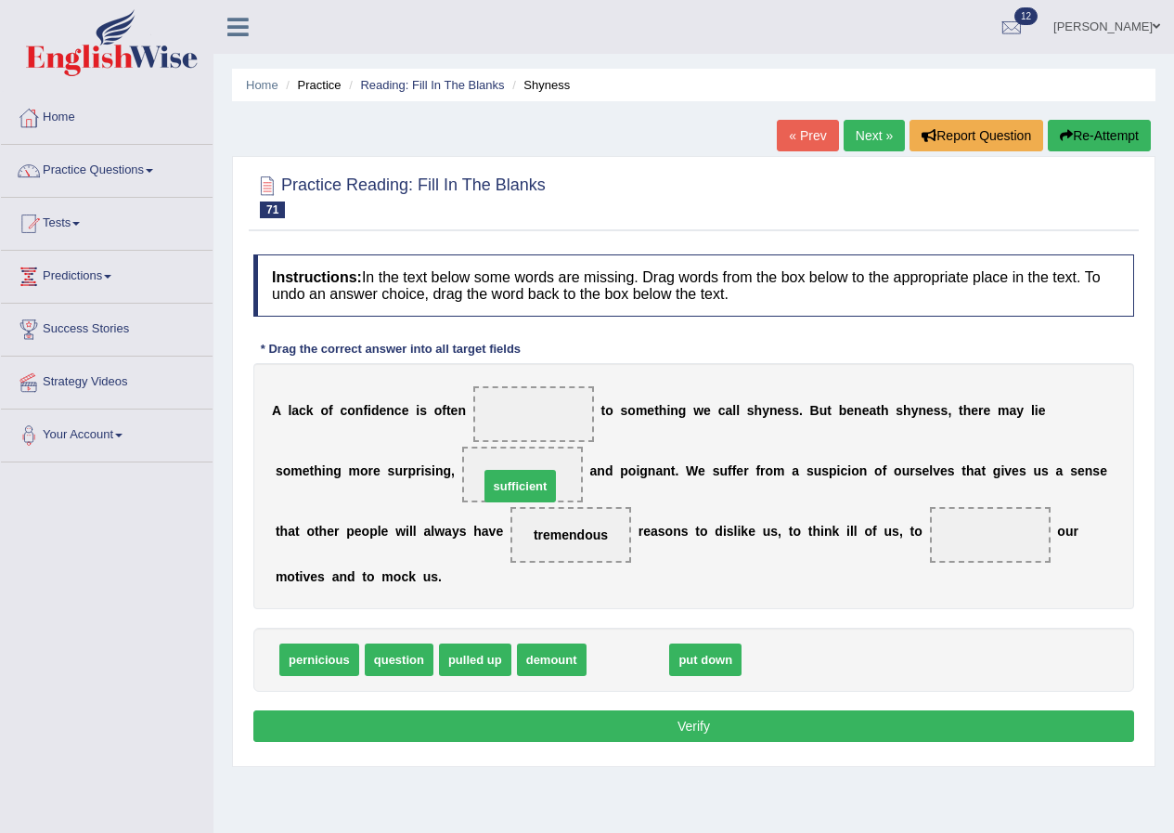
drag, startPoint x: 623, startPoint y: 658, endPoint x: 515, endPoint y: 484, distance: 204.2
click at [469, 659] on span "pulled up" at bounding box center [475, 659] width 72 height 32
drag, startPoint x: 639, startPoint y: 673, endPoint x: 1024, endPoint y: 540, distance: 406.5
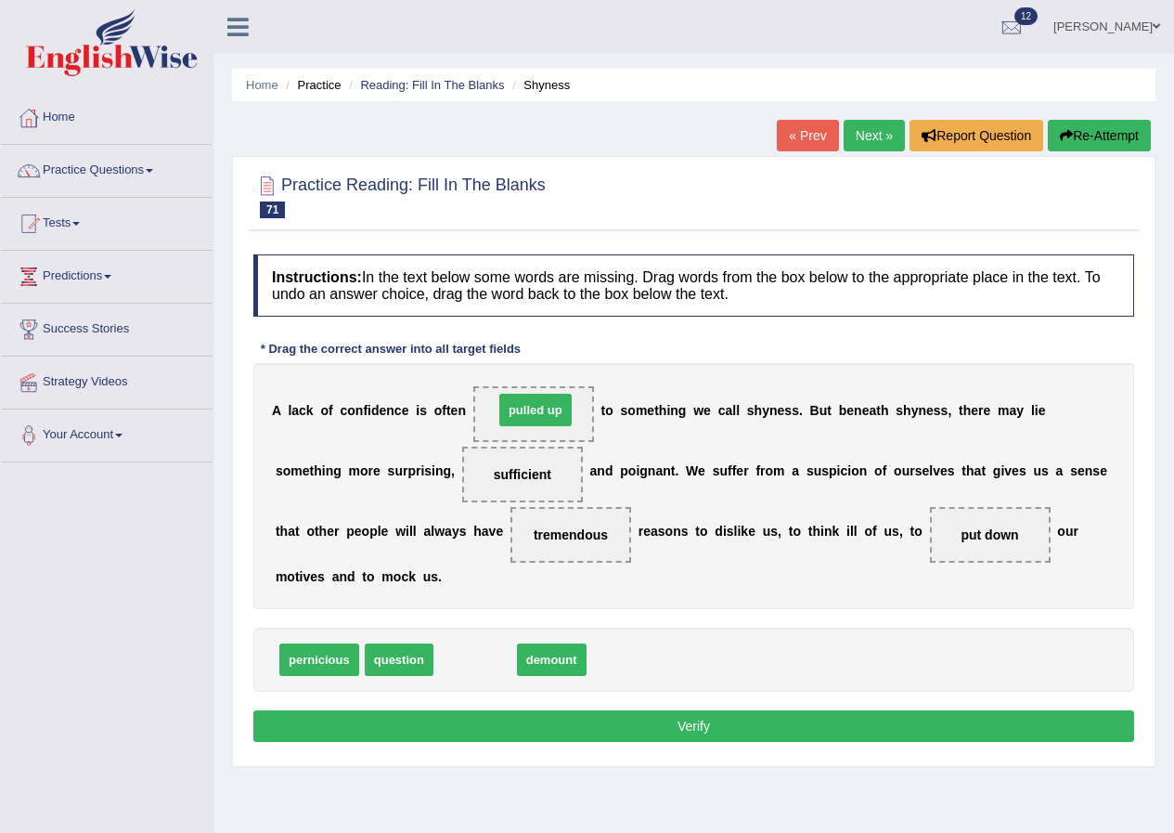
drag, startPoint x: 458, startPoint y: 663, endPoint x: 518, endPoint y: 413, distance: 256.9
click at [553, 715] on button "Verify" at bounding box center [693, 726] width 881 height 32
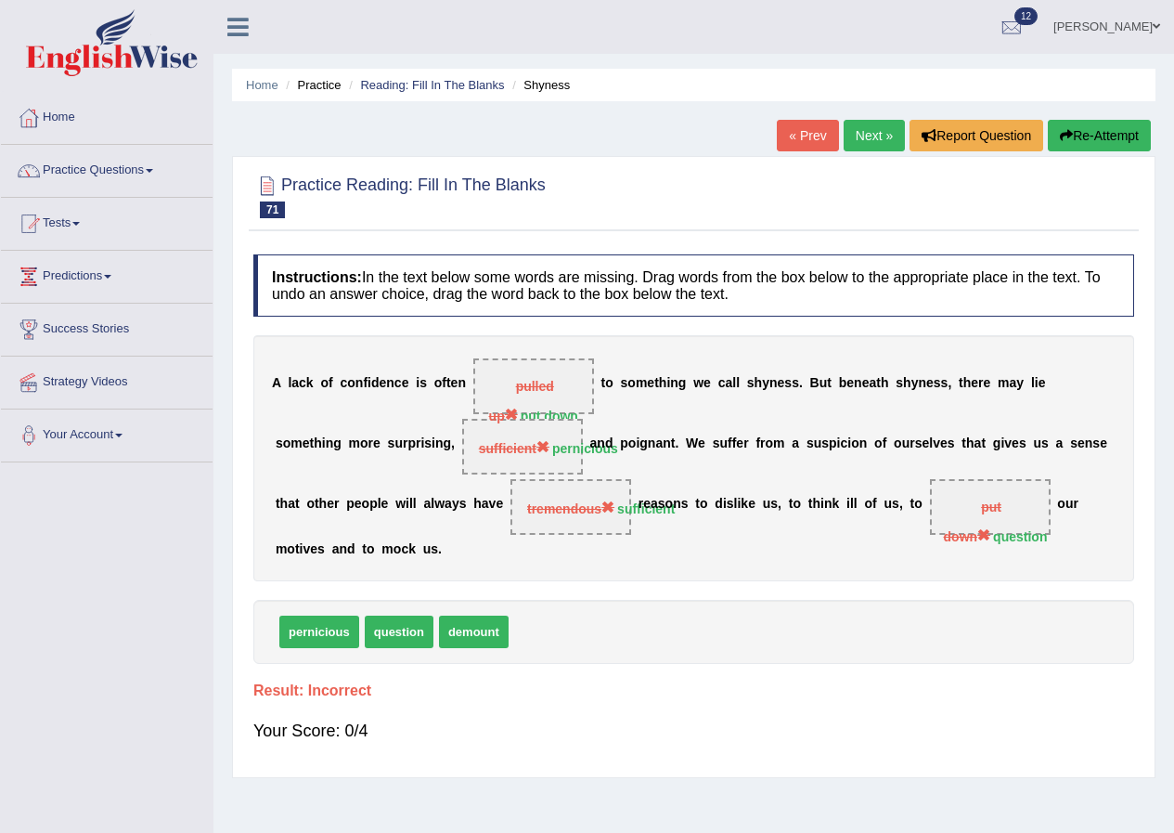
scroll to position [93, 0]
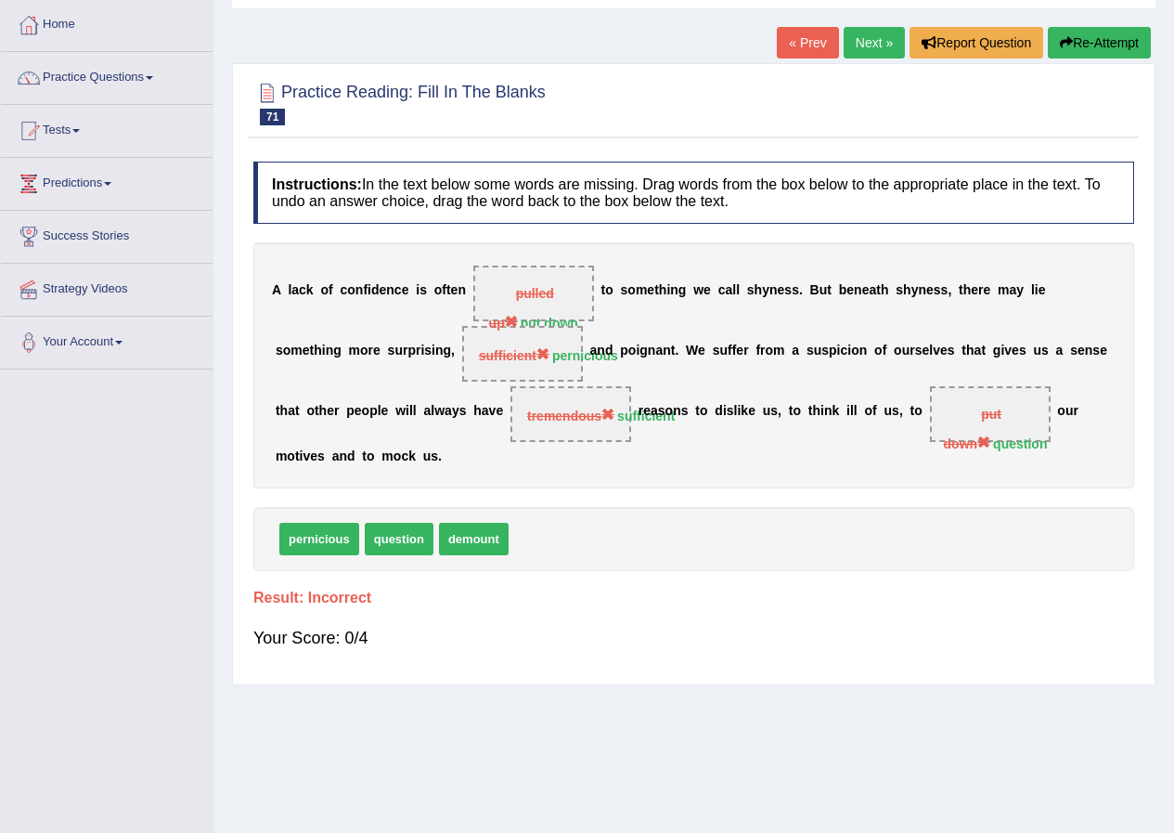
click at [845, 40] on link "Next »" at bounding box center [874, 43] width 61 height 32
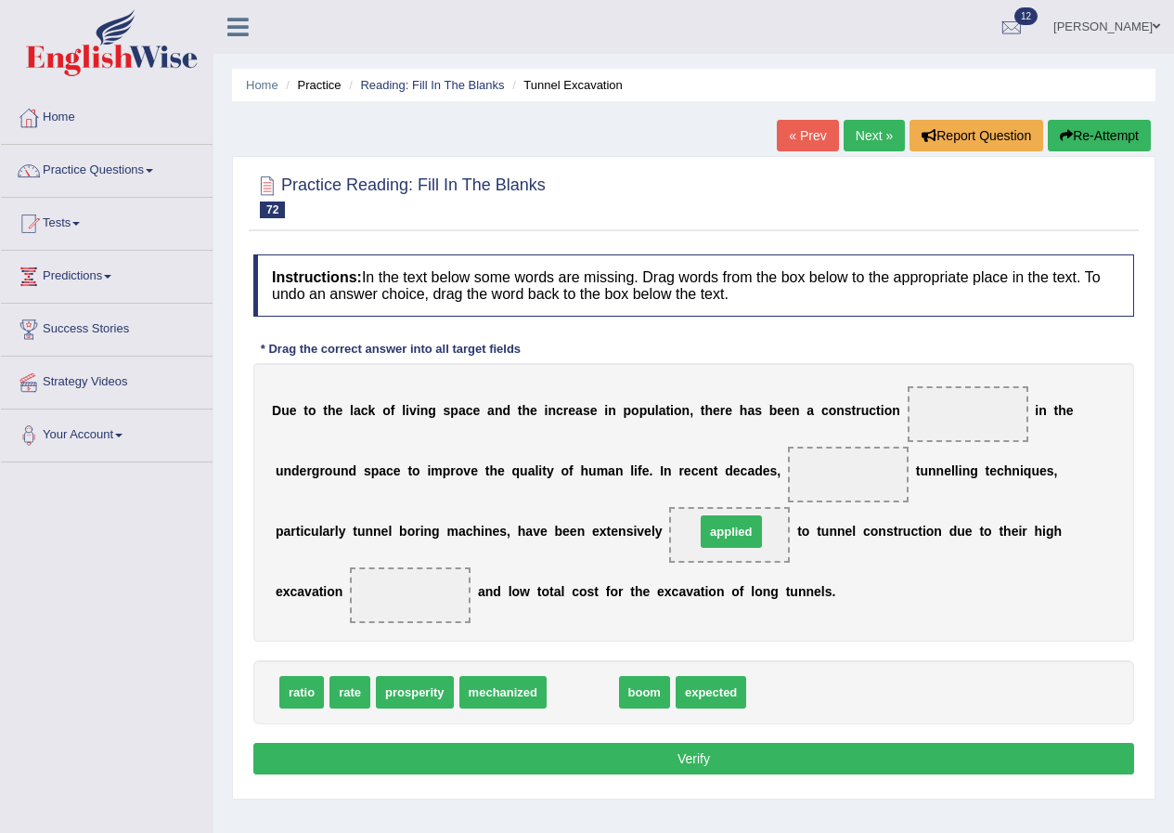
drag, startPoint x: 578, startPoint y: 699, endPoint x: 727, endPoint y: 538, distance: 218.7
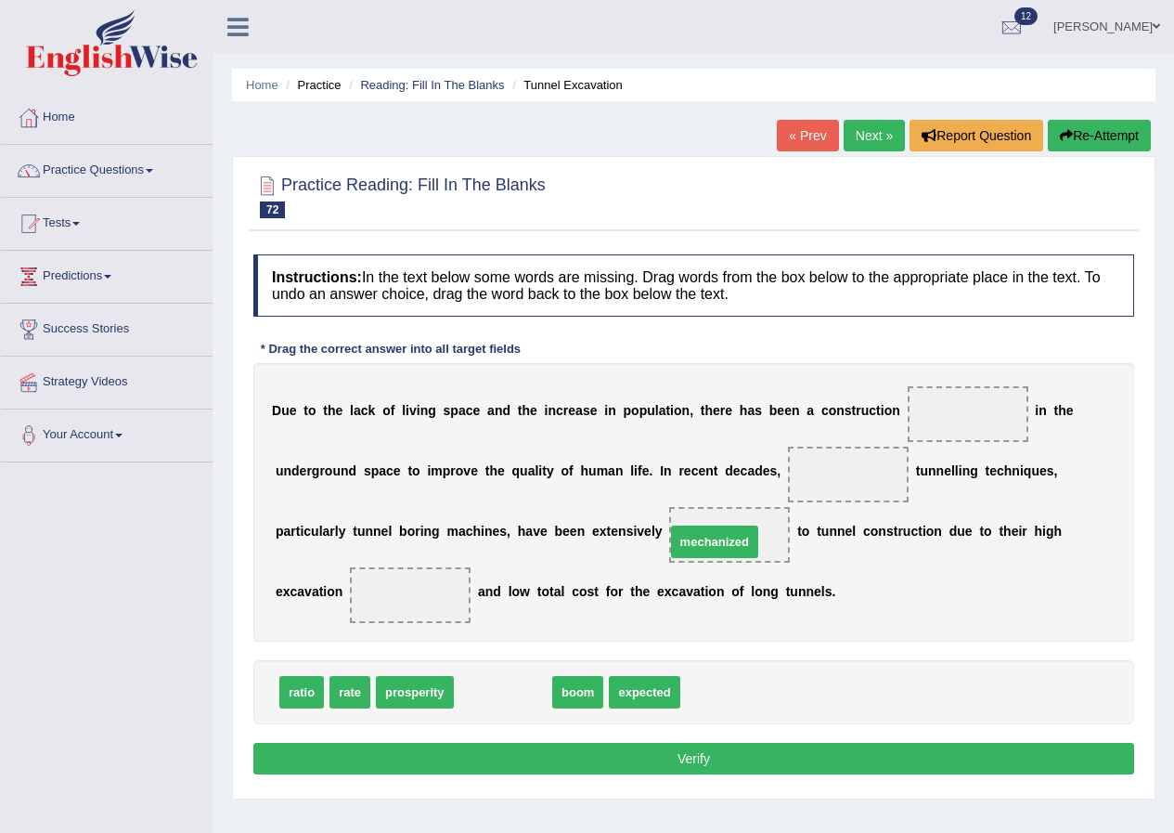
drag, startPoint x: 510, startPoint y: 698, endPoint x: 722, endPoint y: 548, distance: 259.6
drag, startPoint x: 328, startPoint y: 695, endPoint x: 360, endPoint y: 601, distance: 100.1
click at [360, 601] on div "Instructions: In the text below some words are missing. Drag words from the box…" at bounding box center [694, 517] width 890 height 544
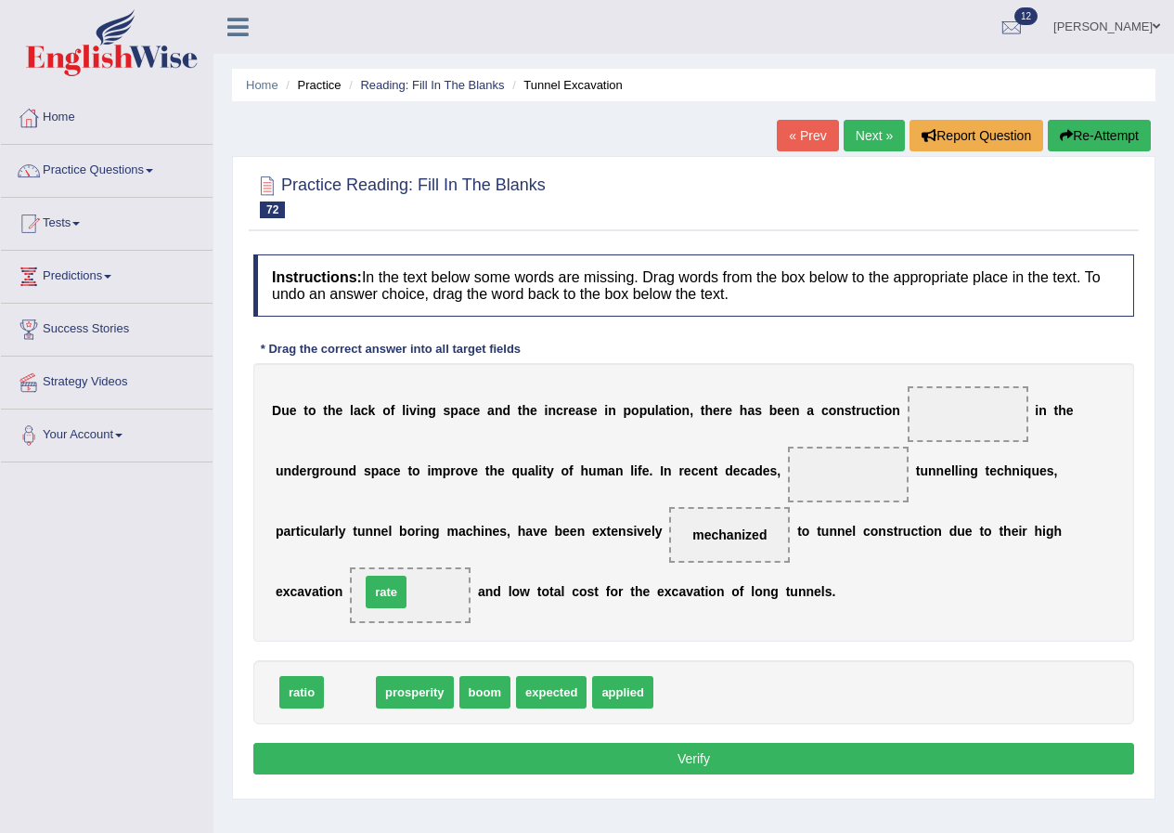
drag, startPoint x: 345, startPoint y: 694, endPoint x: 381, endPoint y: 594, distance: 106.6
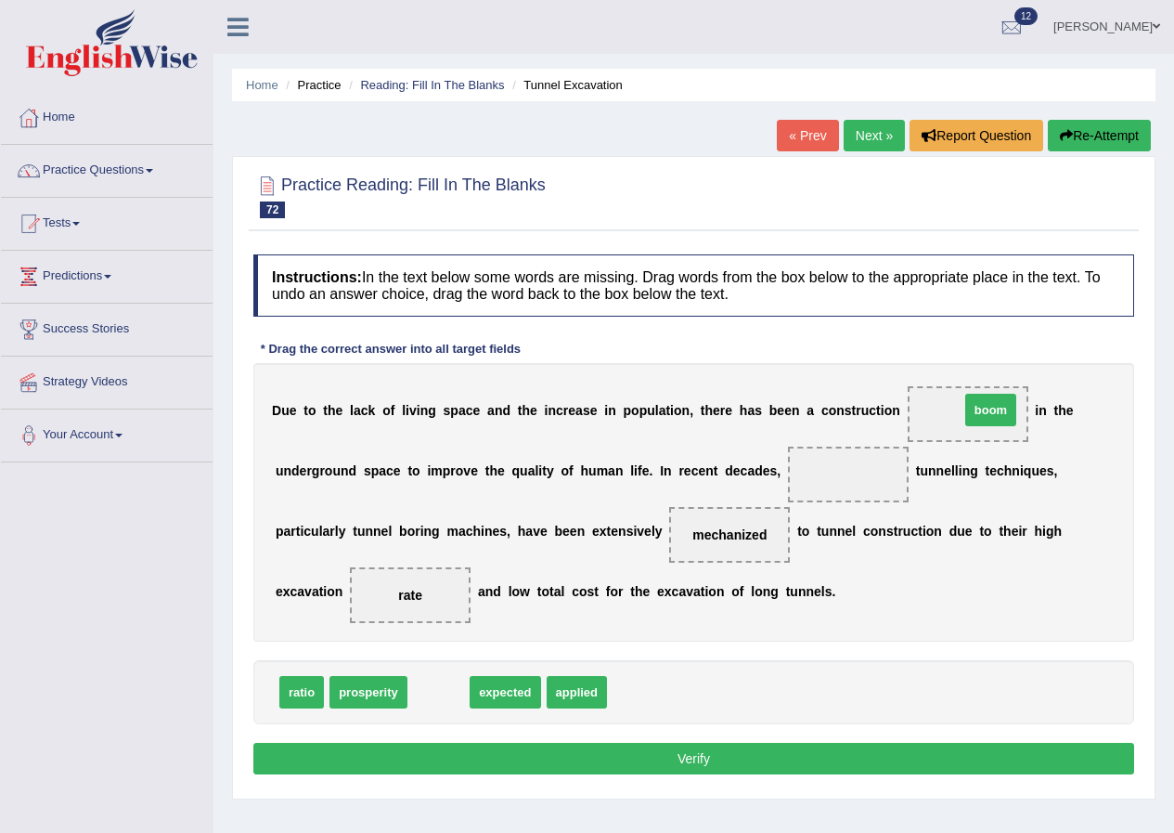
drag, startPoint x: 433, startPoint y: 695, endPoint x: 985, endPoint y: 413, distance: 620.2
drag, startPoint x: 449, startPoint y: 693, endPoint x: 859, endPoint y: 481, distance: 461.2
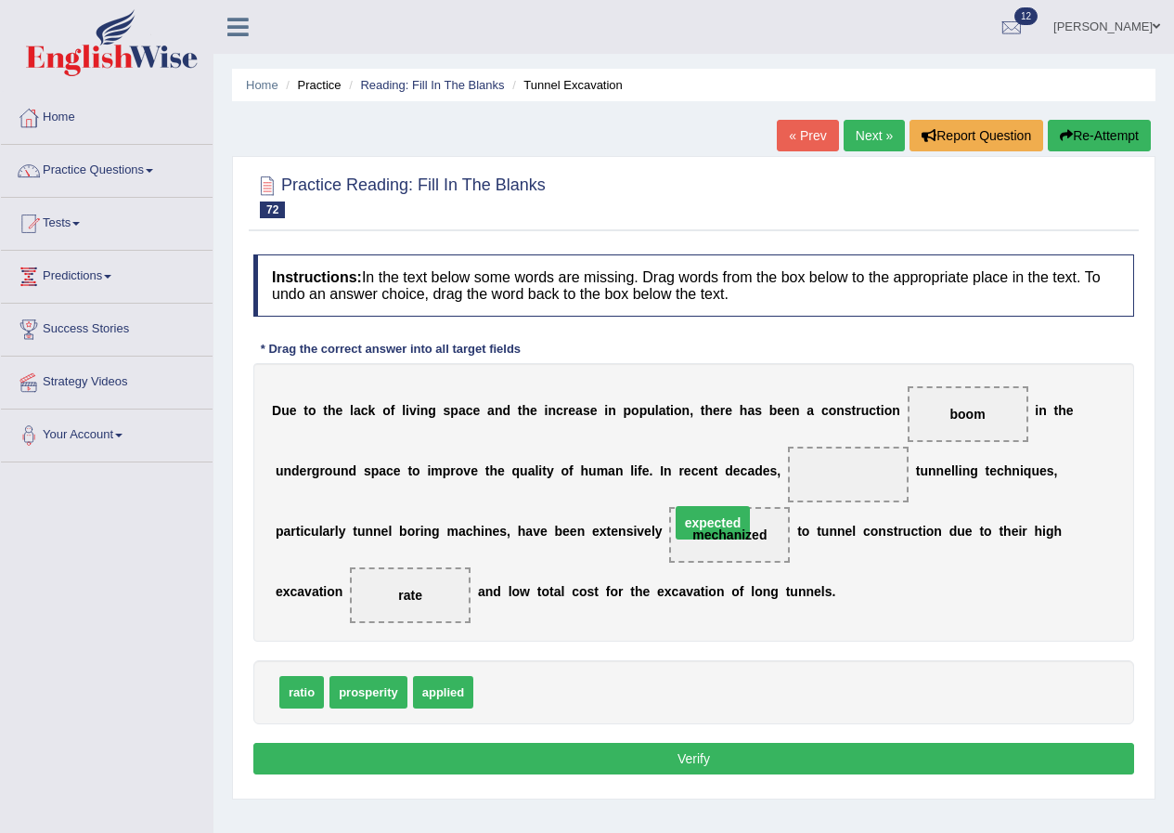
drag, startPoint x: 823, startPoint y: 474, endPoint x: 688, endPoint y: 523, distance: 143.8
drag, startPoint x: 523, startPoint y: 693, endPoint x: 843, endPoint y: 474, distance: 388.0
click at [652, 753] on button "Verify" at bounding box center [693, 759] width 881 height 32
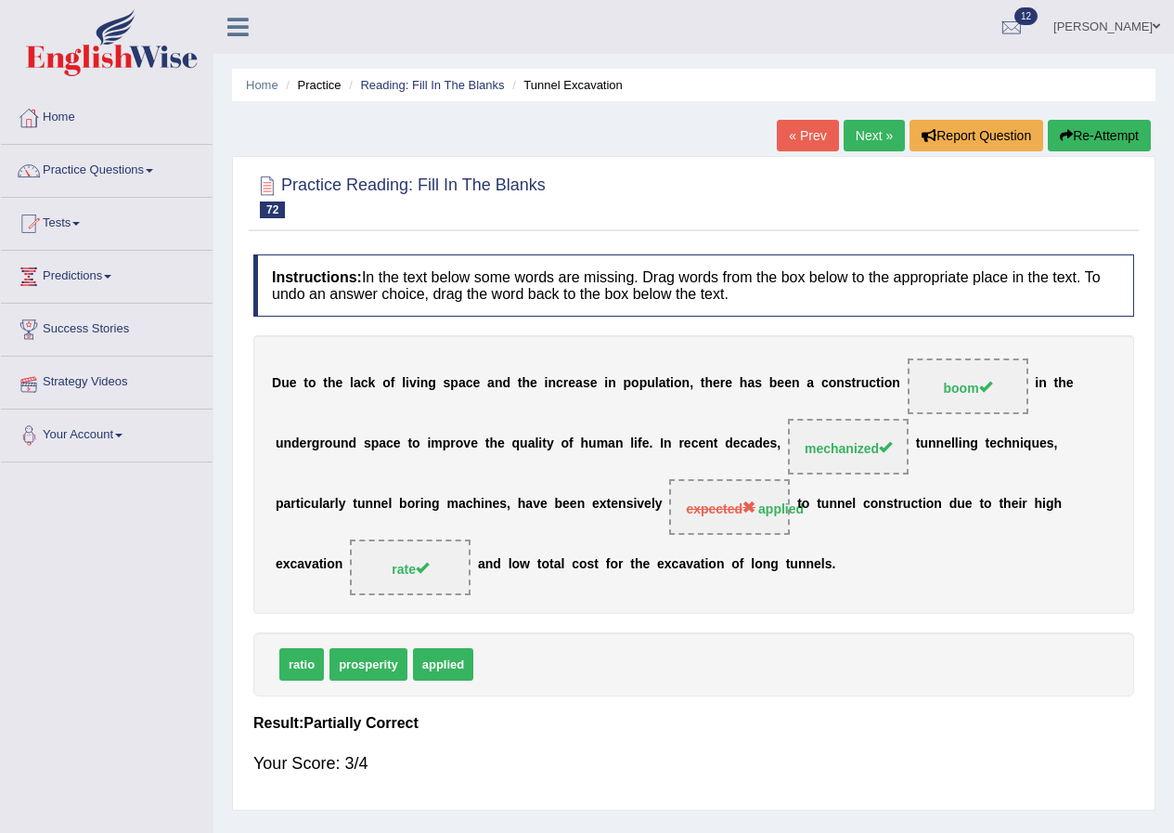
click at [871, 149] on link "Next »" at bounding box center [874, 136] width 61 height 32
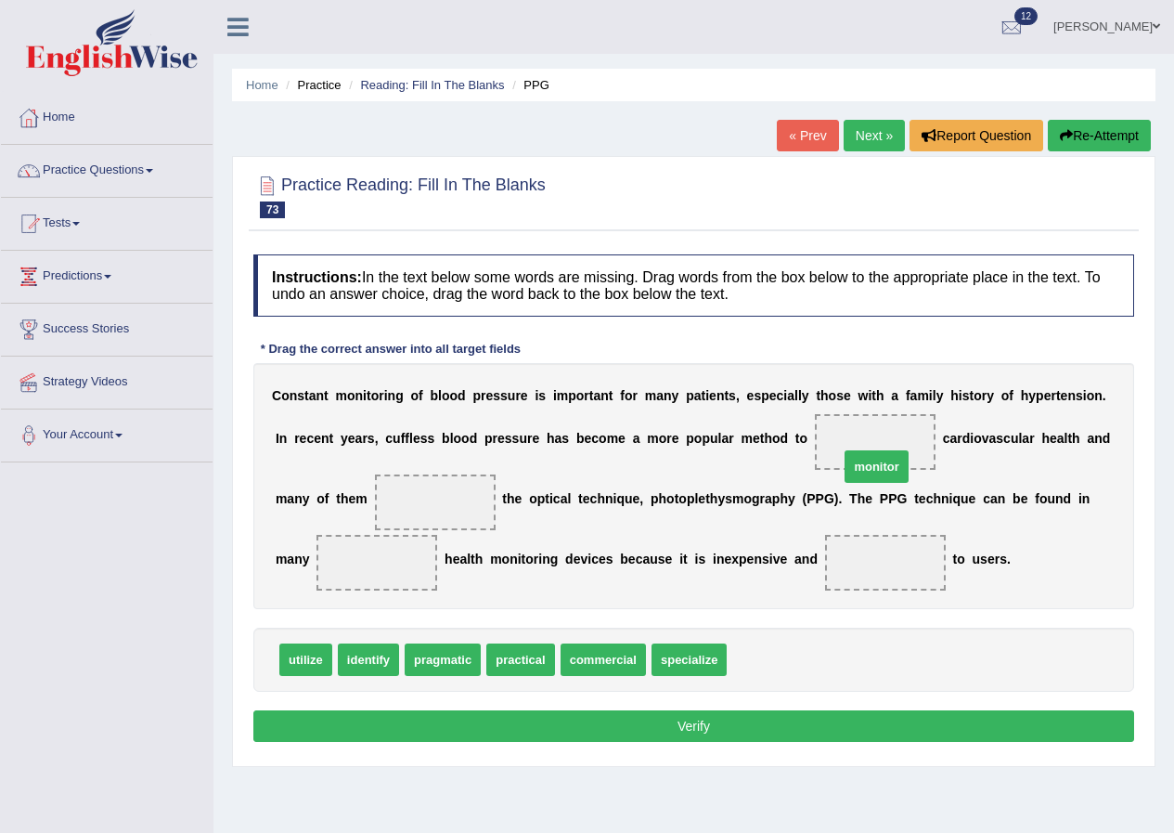
drag, startPoint x: 758, startPoint y: 662, endPoint x: 871, endPoint y: 469, distance: 223.3
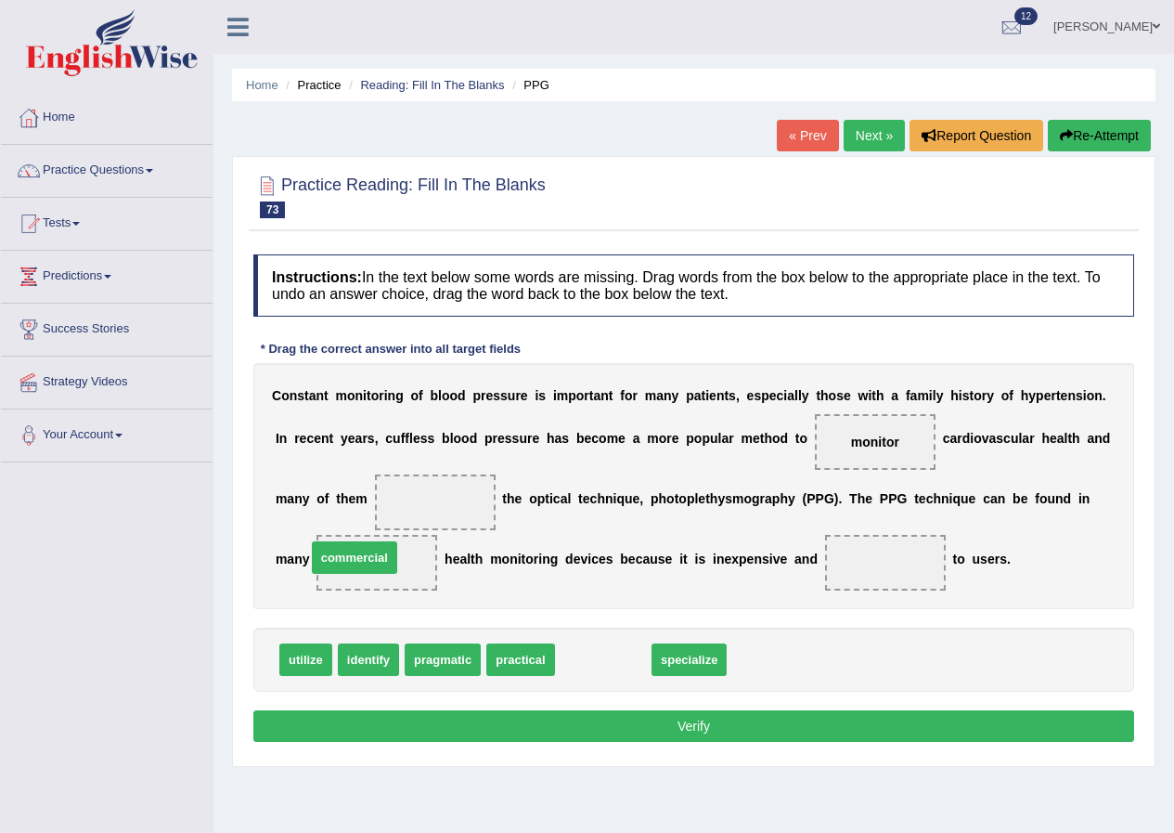
drag, startPoint x: 598, startPoint y: 663, endPoint x: 343, endPoint y: 559, distance: 274.7
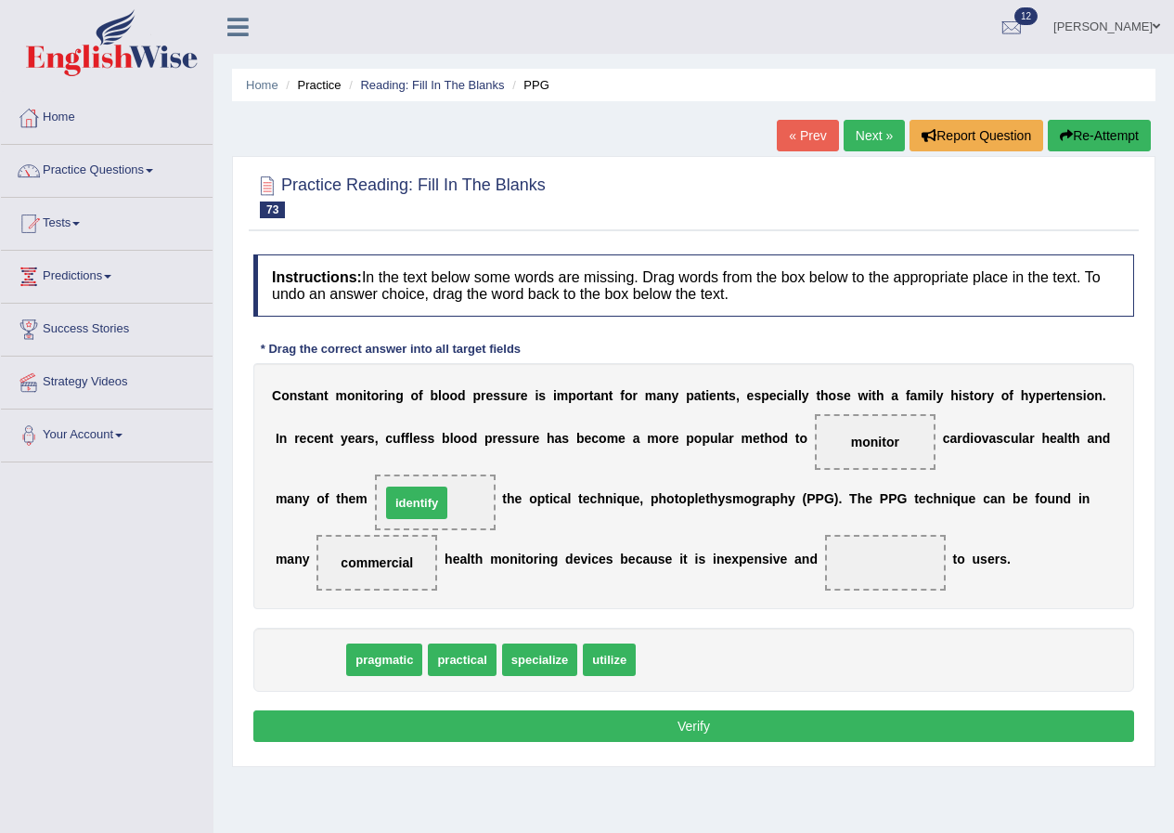
drag, startPoint x: 325, startPoint y: 660, endPoint x: 432, endPoint y: 503, distance: 189.7
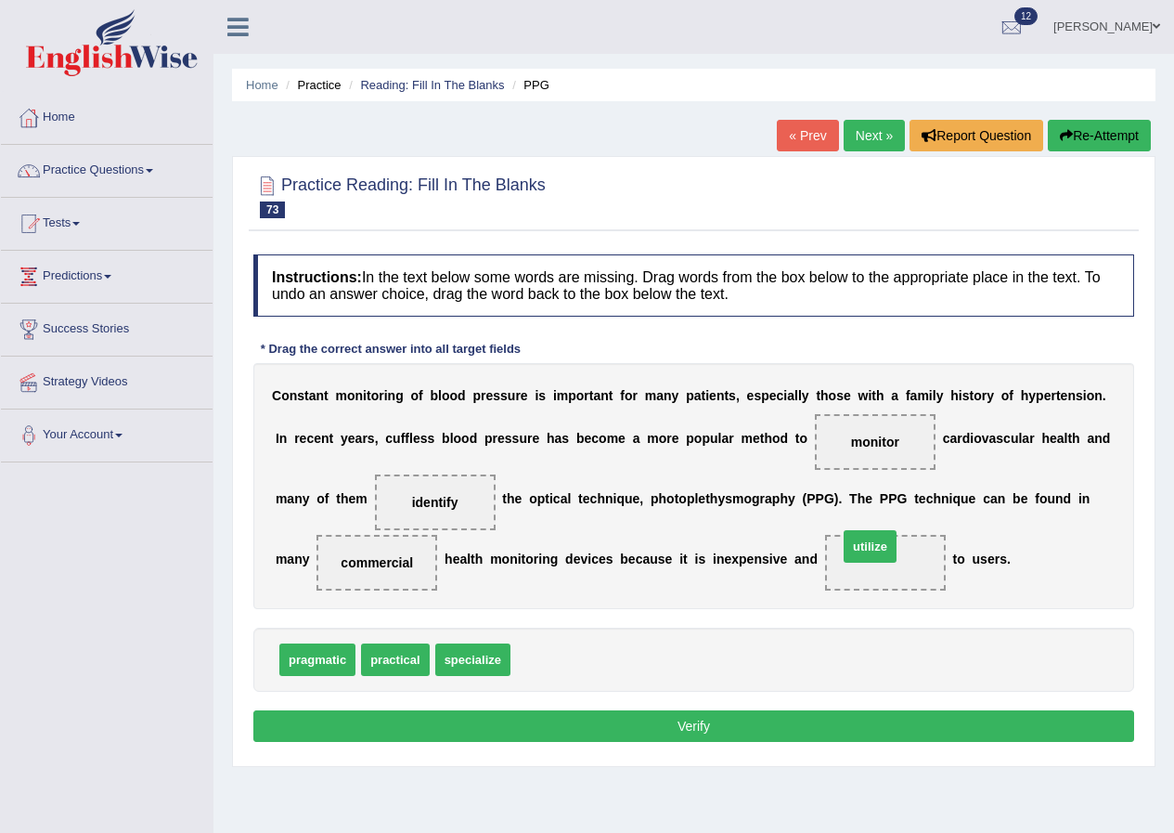
drag, startPoint x: 525, startPoint y: 665, endPoint x: 853, endPoint y: 552, distance: 346.7
click at [720, 720] on button "Verify" at bounding box center [693, 726] width 881 height 32
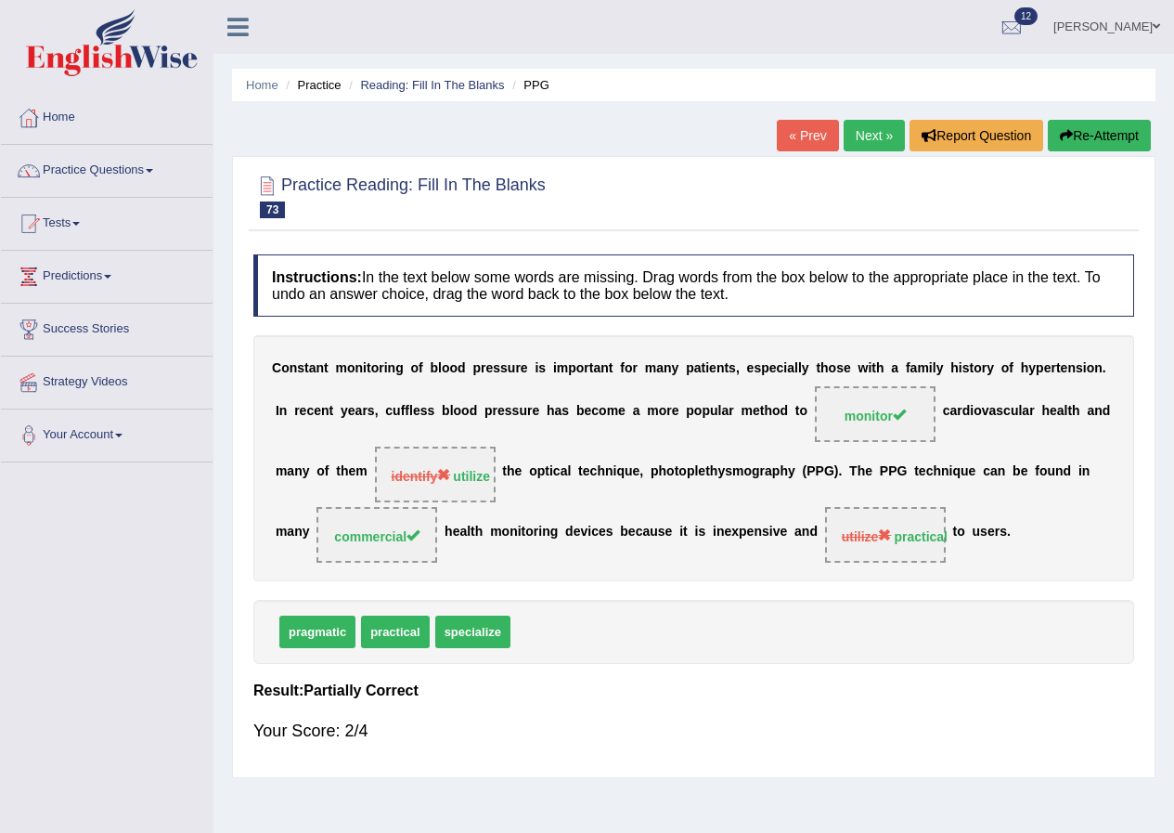
click at [848, 127] on link "Next »" at bounding box center [874, 136] width 61 height 32
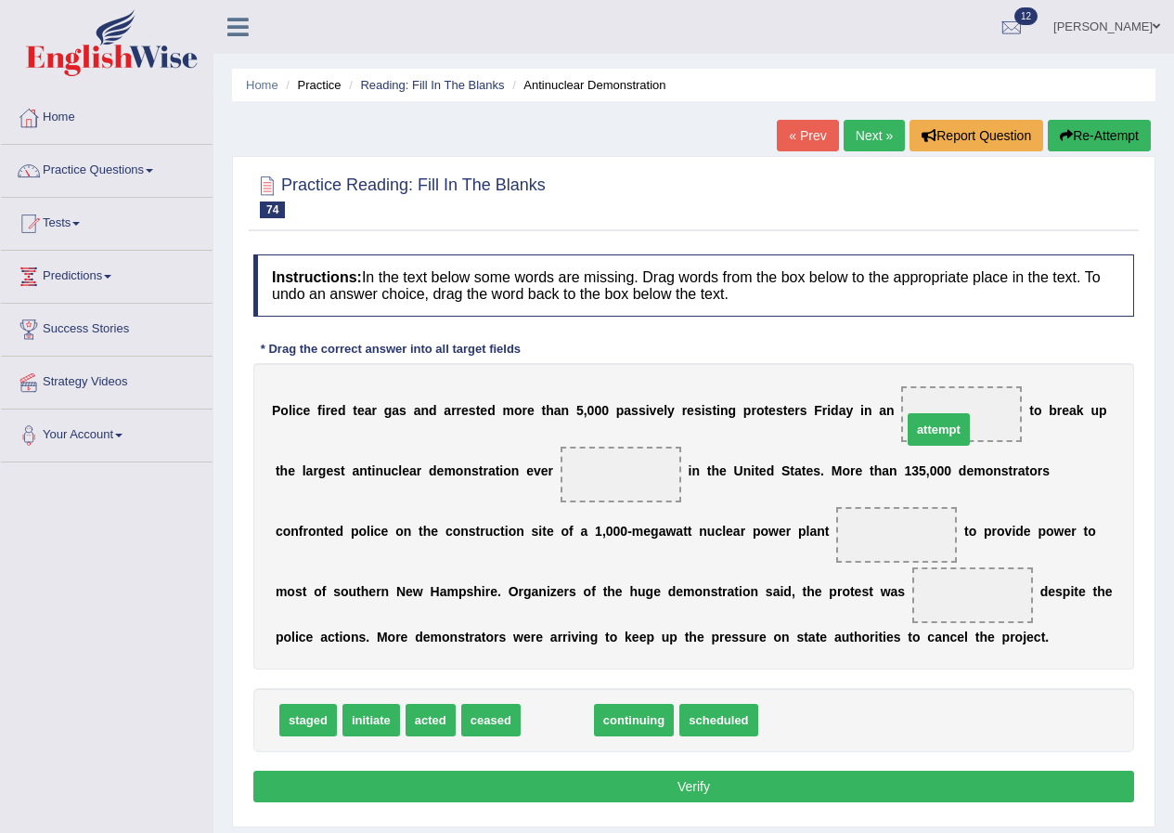
drag, startPoint x: 565, startPoint y: 728, endPoint x: 947, endPoint y: 437, distance: 479.5
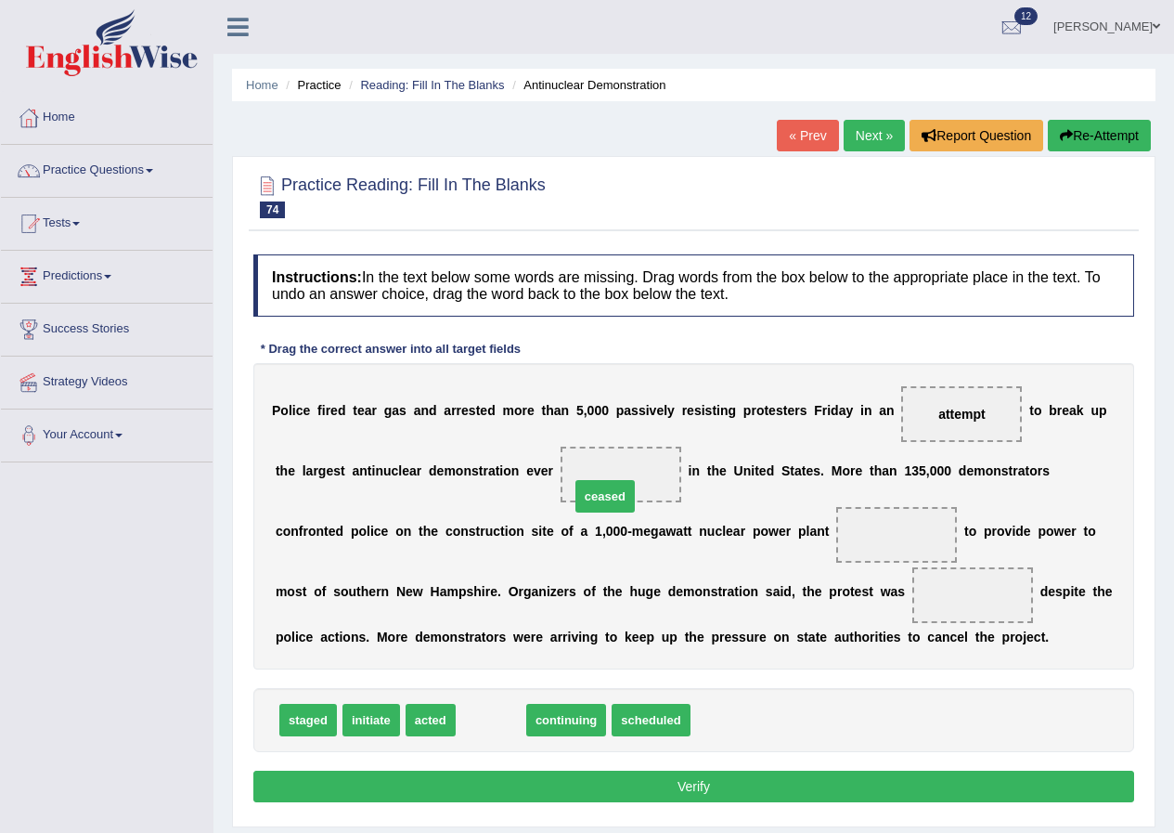
drag, startPoint x: 495, startPoint y: 725, endPoint x: 609, endPoint y: 501, distance: 251.1
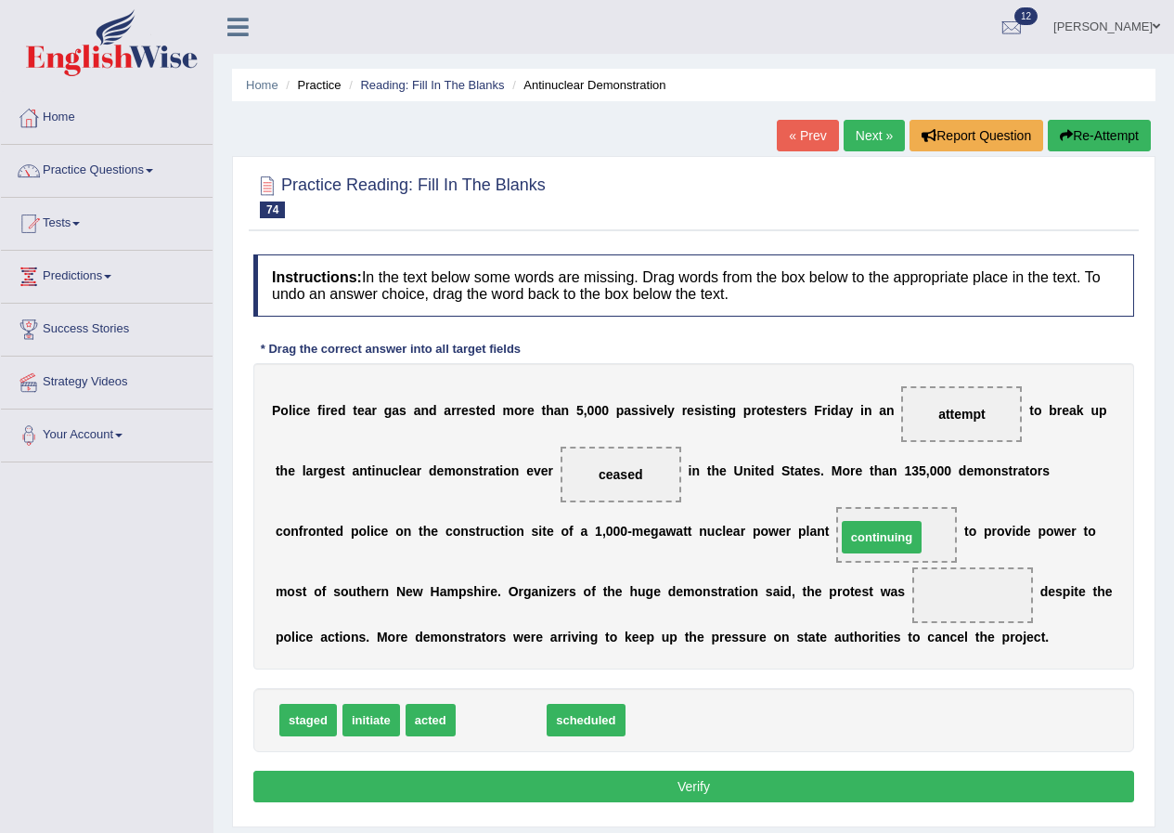
drag, startPoint x: 515, startPoint y: 721, endPoint x: 896, endPoint y: 538, distance: 422.2
drag, startPoint x: 505, startPoint y: 724, endPoint x: 919, endPoint y: 539, distance: 453.3
drag, startPoint x: 476, startPoint y: 724, endPoint x: 924, endPoint y: 603, distance: 463.4
drag, startPoint x: 373, startPoint y: 721, endPoint x: 884, endPoint y: 543, distance: 540.7
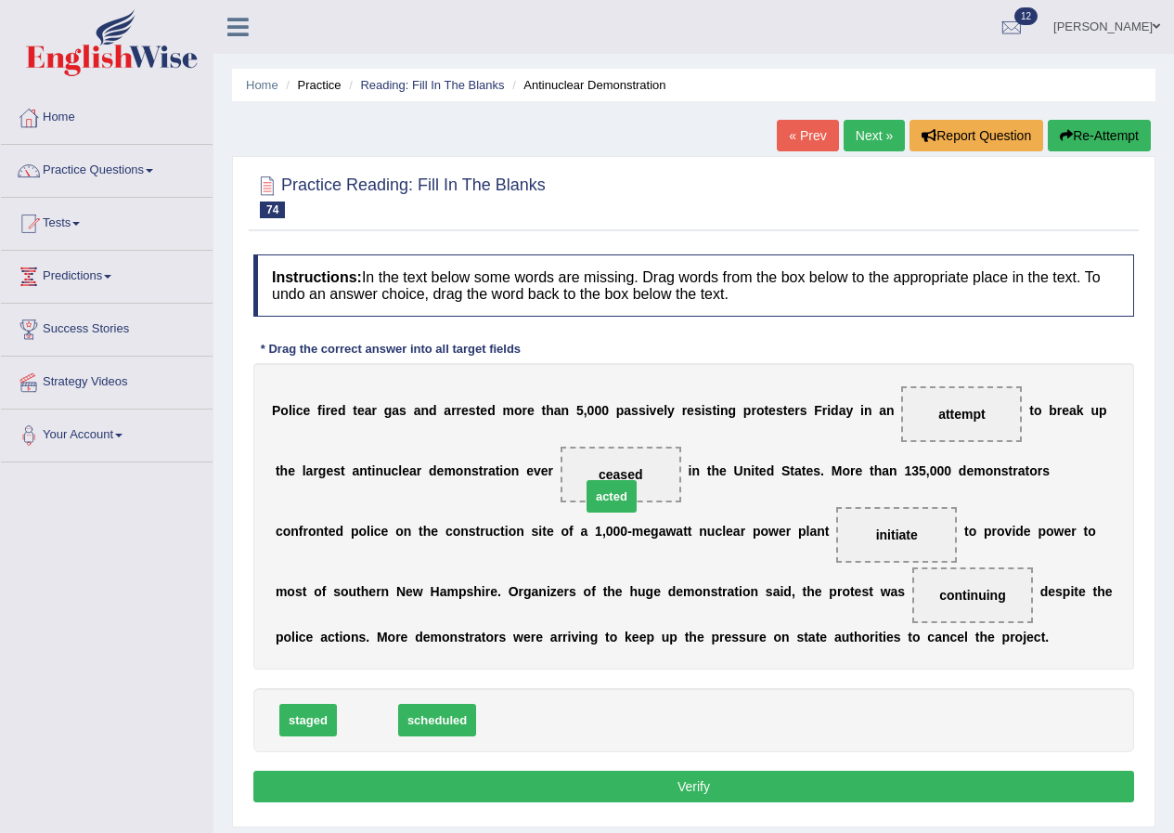
drag, startPoint x: 362, startPoint y: 720, endPoint x: 606, endPoint y: 497, distance: 331.1
click at [703, 786] on button "Verify" at bounding box center [693, 786] width 881 height 32
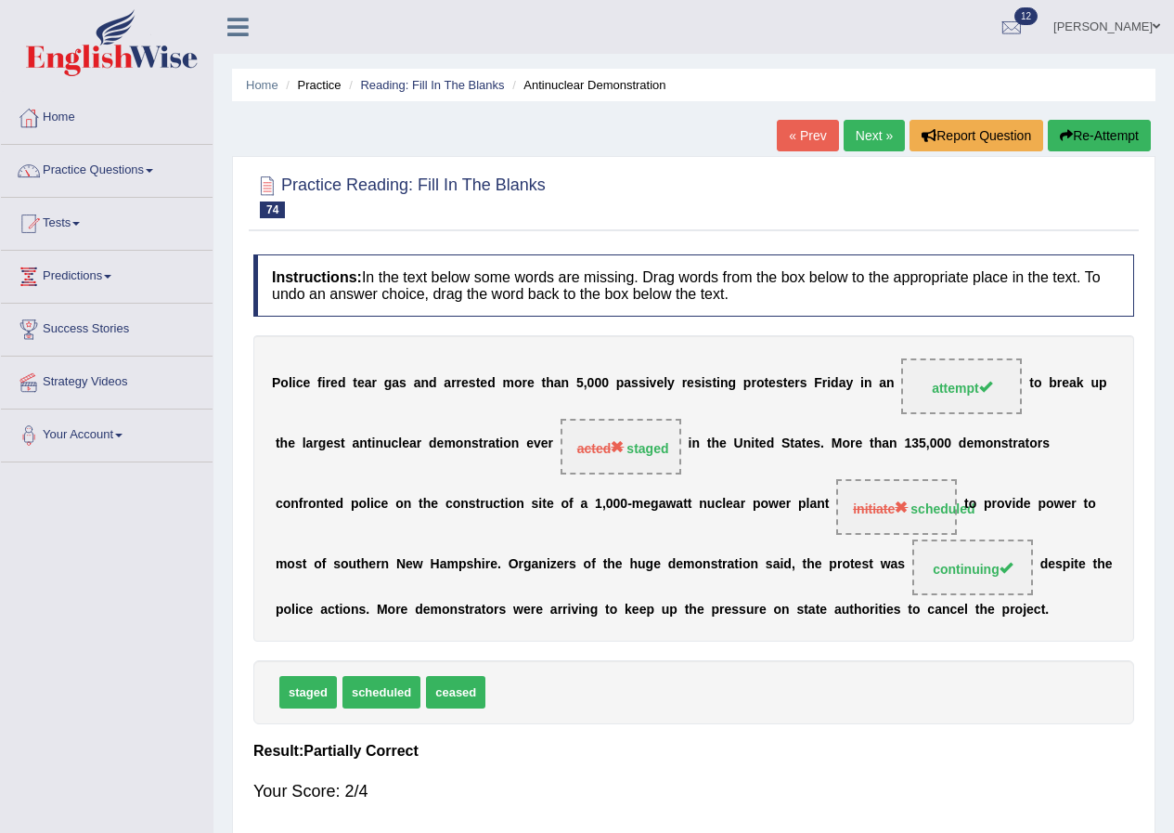
click at [873, 140] on link "Next »" at bounding box center [874, 136] width 61 height 32
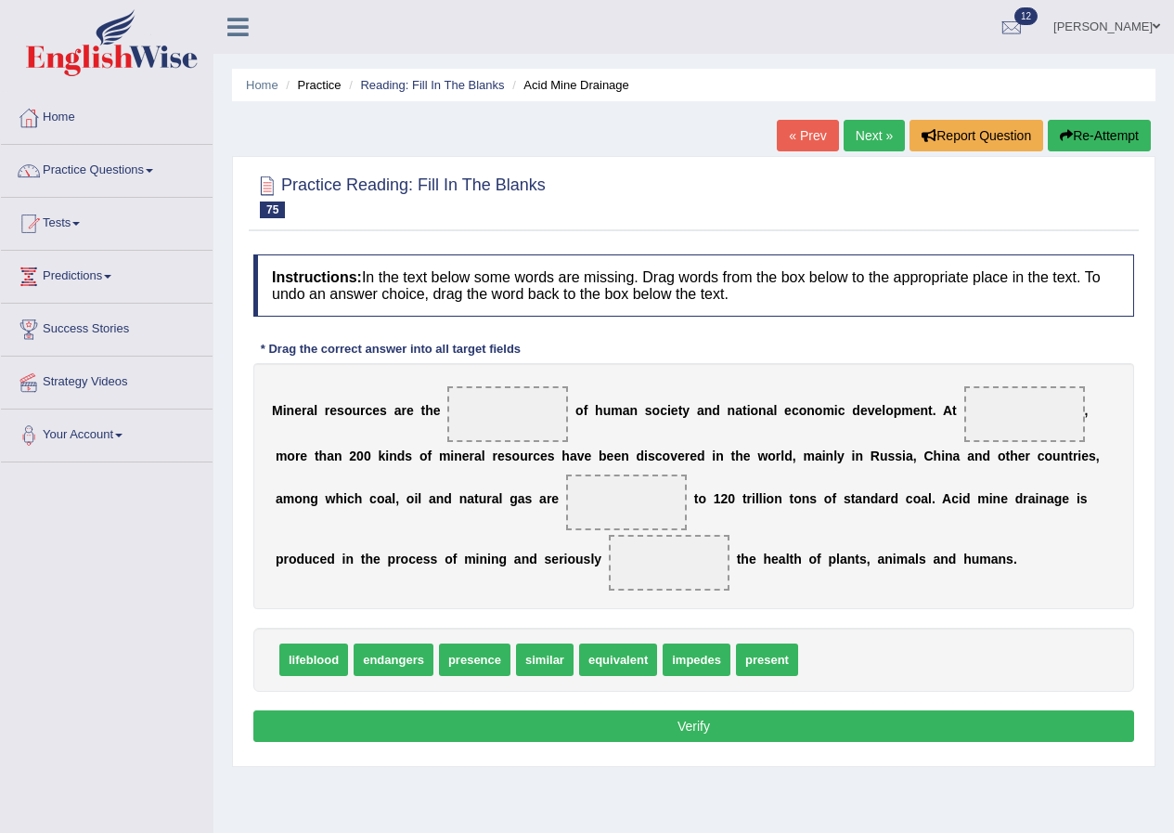
click at [1152, 14] on link "[PERSON_NAME]" at bounding box center [1107, 24] width 135 height 48
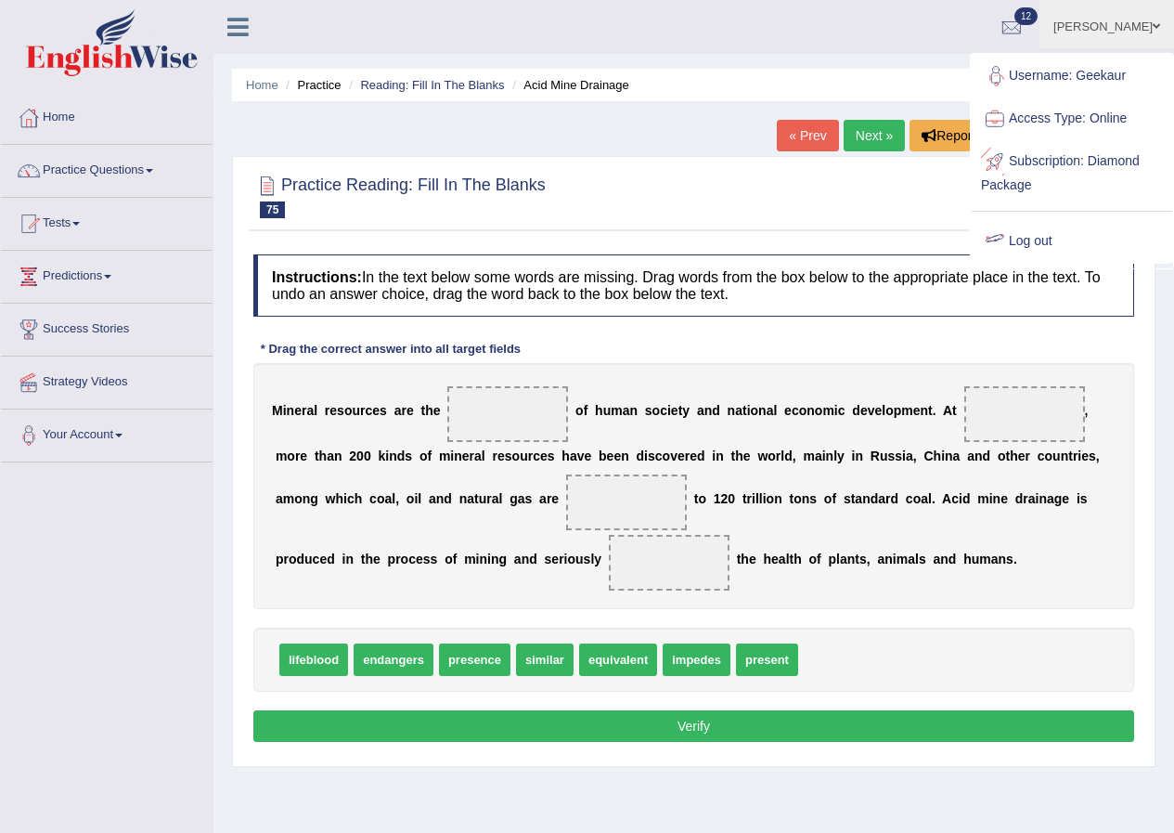
click at [1046, 249] on link "Log out" at bounding box center [1072, 241] width 200 height 43
